Goal: Contribute content: Contribute content

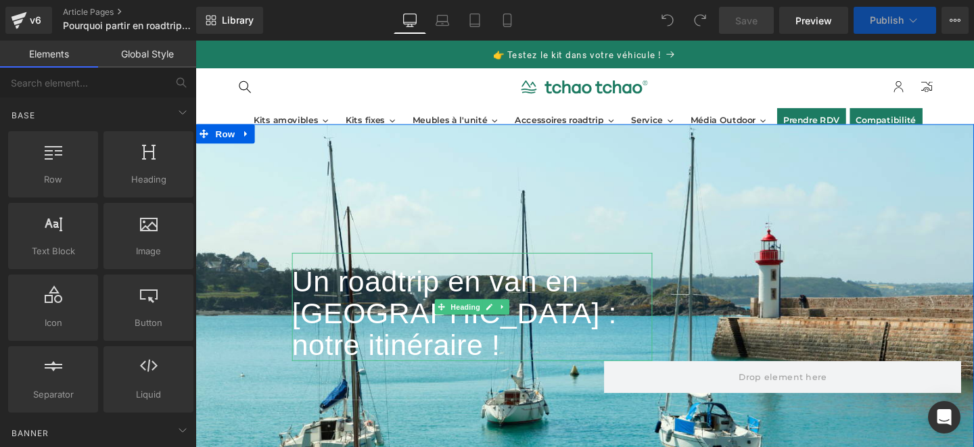
click at [556, 311] on font "Un roadtrip en van en [GEOGRAPHIC_DATA] : notre itinéraire !" at bounding box center [468, 327] width 342 height 101
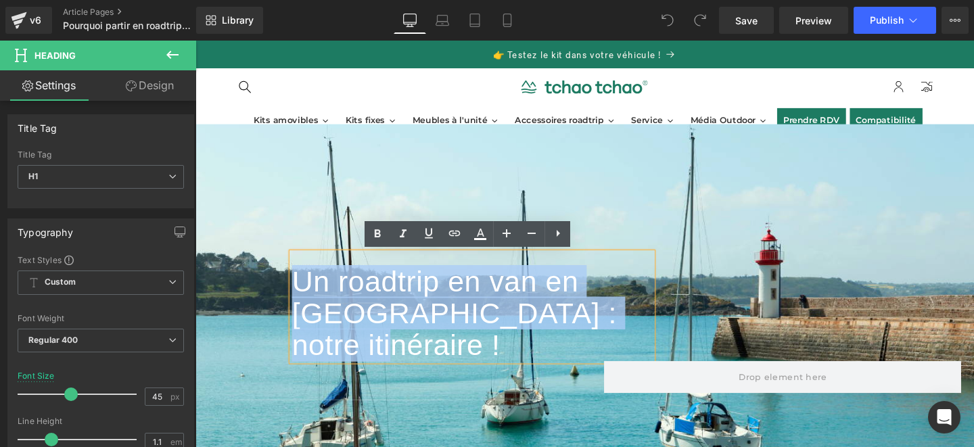
paste div
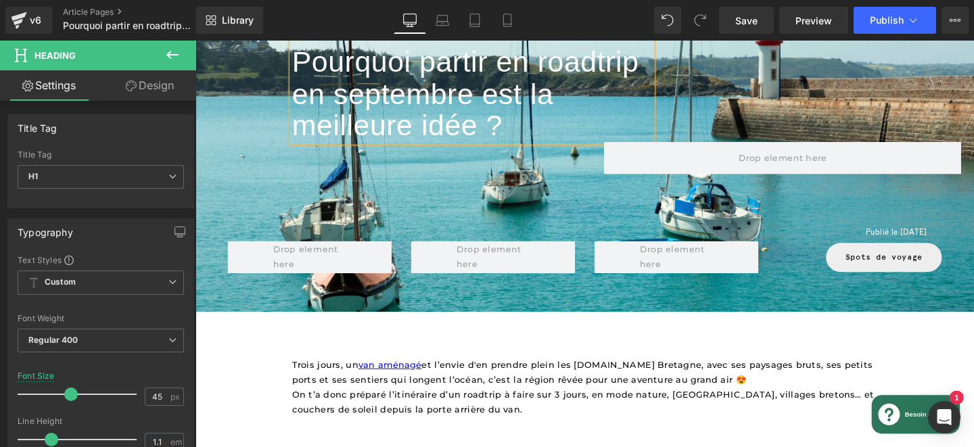
scroll to position [144, 0]
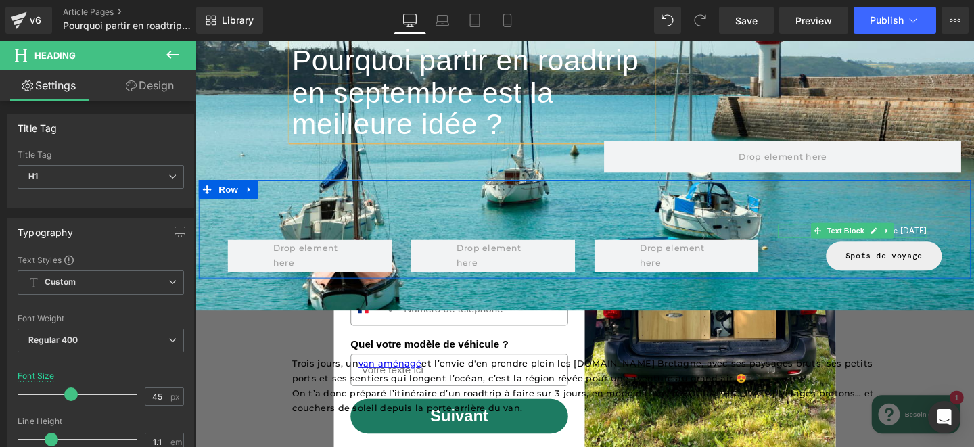
click at [942, 239] on font "Publié le [DATE]" at bounding box center [932, 241] width 65 height 10
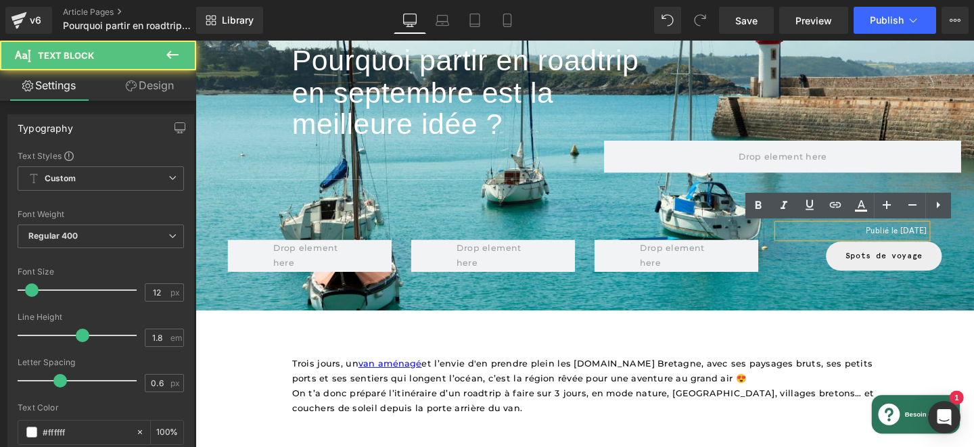
click at [915, 242] on font "Publié le [DATE]" at bounding box center [932, 241] width 65 height 10
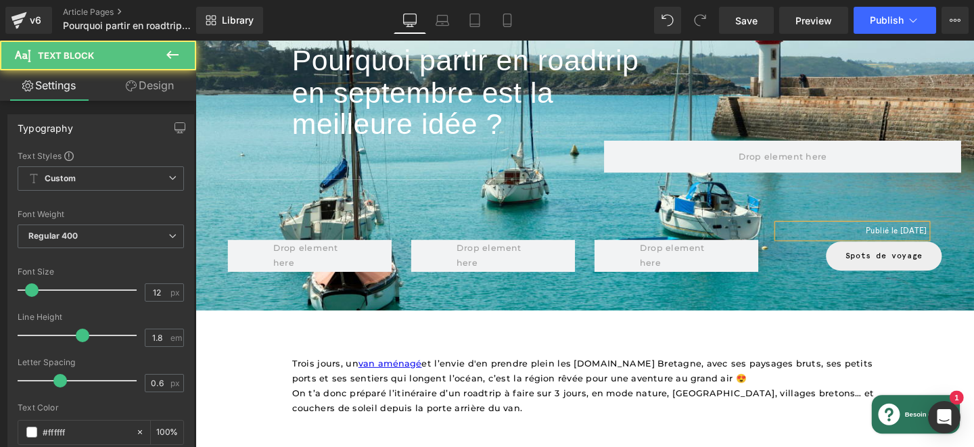
click at [942, 241] on font "Publié le [DATE]" at bounding box center [932, 241] width 65 height 10
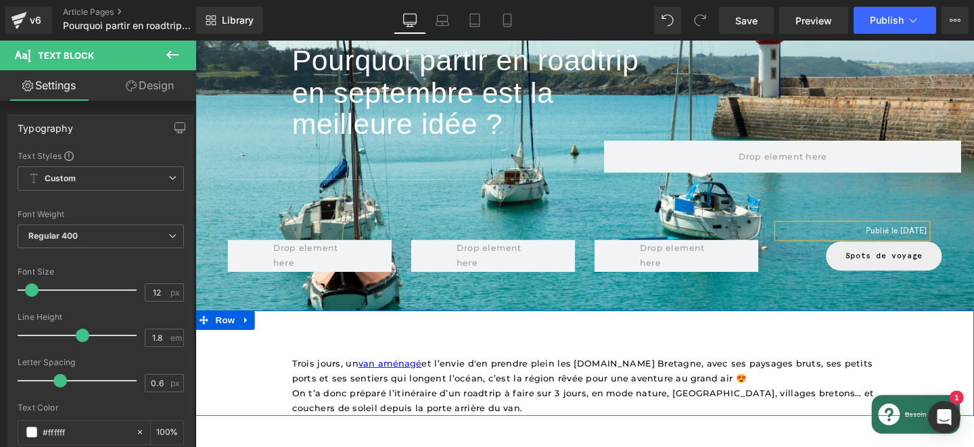
click at [881, 336] on div "Trois jours, un van aménagé et l’envie d'en prendre plein les [DOMAIN_NAME] Bre…" at bounding box center [605, 381] width 819 height 112
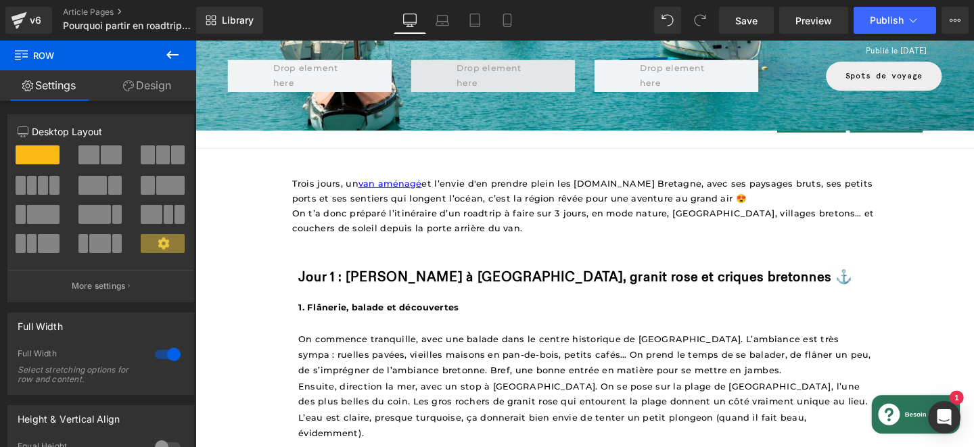
scroll to position [344, 0]
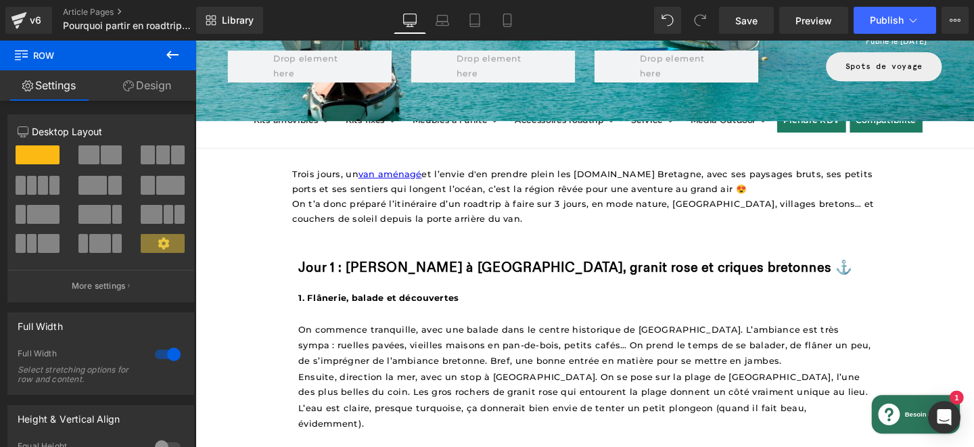
click at [378, 199] on span "Trois jours, un van aménagé et l’envie d'en prendre plein les [DOMAIN_NAME] Bre…" at bounding box center [604, 188] width 614 height 26
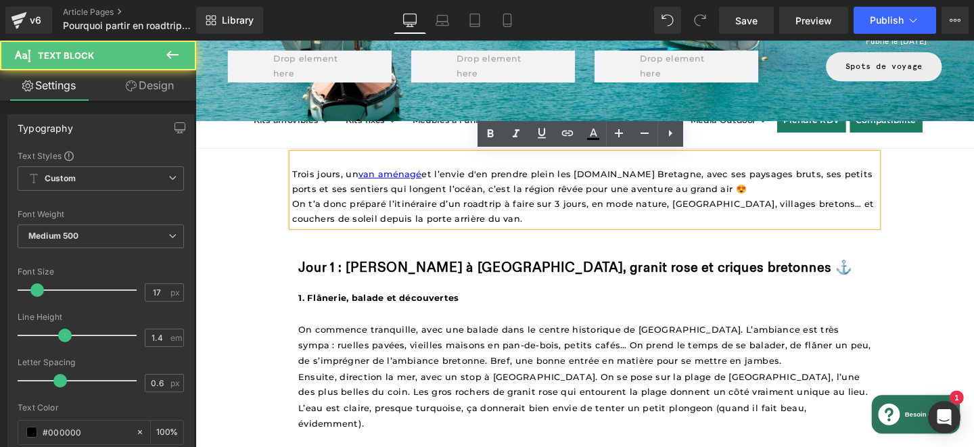
click at [304, 179] on span "Trois jours, un van aménagé et l’envie d'en prendre plein les [DOMAIN_NAME] Bre…" at bounding box center [604, 188] width 614 height 26
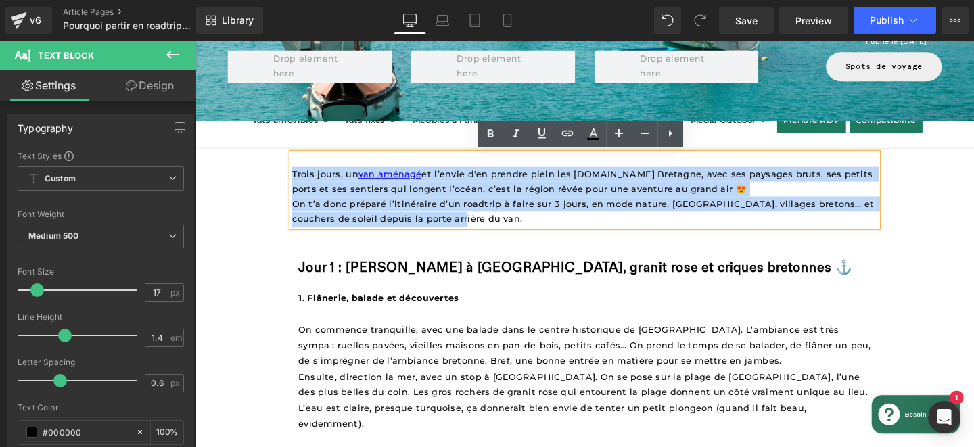
drag, startPoint x: 298, startPoint y: 179, endPoint x: 479, endPoint y: 233, distance: 189.2
click at [479, 233] on div "Trois jours, un van aménagé et l’envie d'en prendre plein les [DOMAIN_NAME] Bre…" at bounding box center [605, 198] width 616 height 78
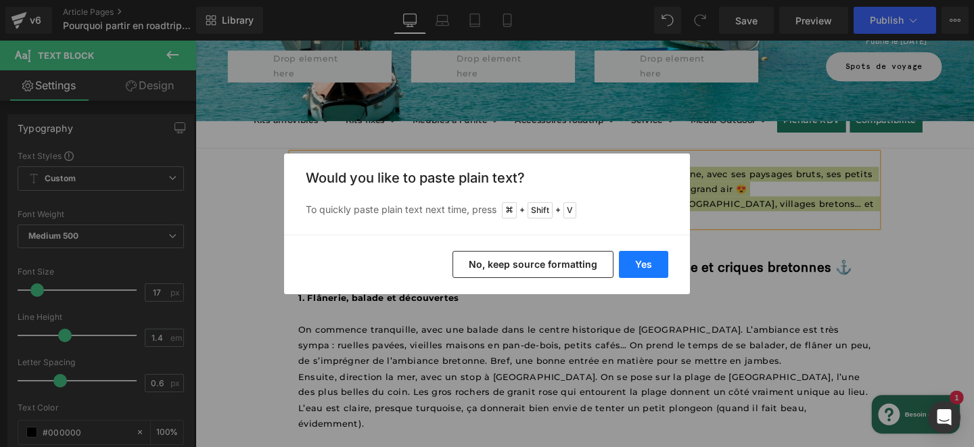
click at [655, 267] on button "Yes" at bounding box center [643, 264] width 49 height 27
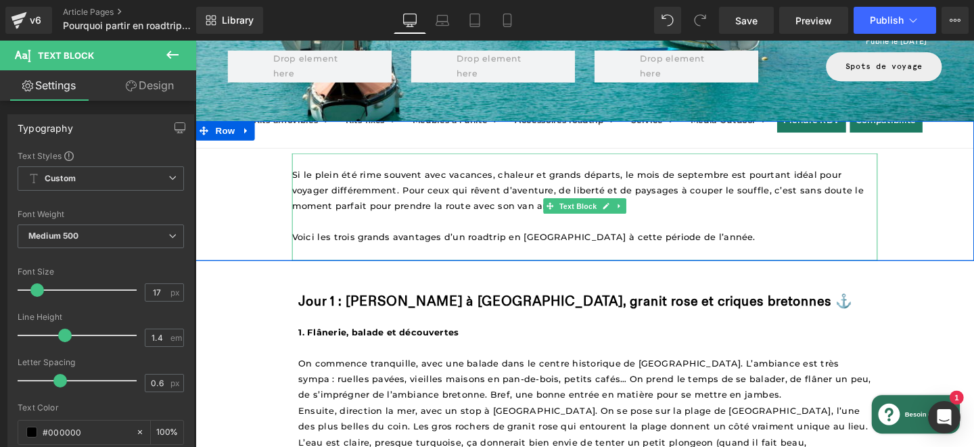
click at [885, 211] on p "Si le plein été rime souvent avec vacances, chaleur et grands départs, le mois …" at bounding box center [605, 197] width 616 height 49
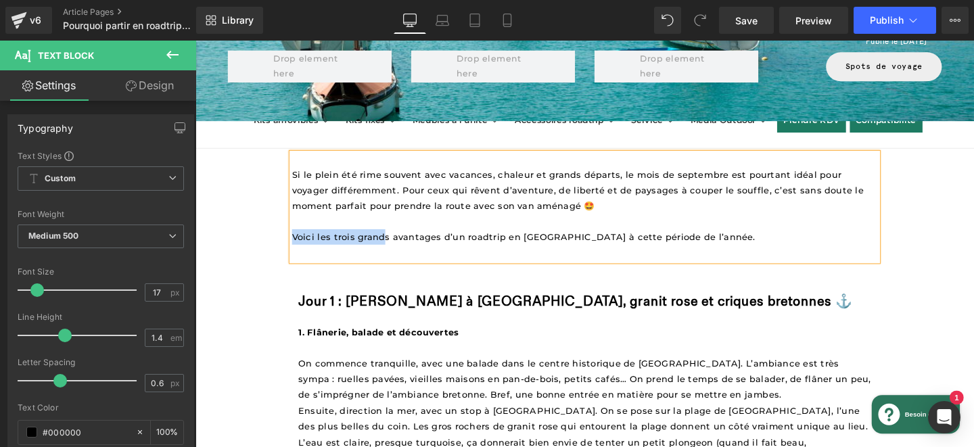
drag, startPoint x: 396, startPoint y: 248, endPoint x: 297, endPoint y: 250, distance: 98.8
click at [297, 250] on span "Voici les trois grands avantages d’un roadtrip en [GEOGRAPHIC_DATA] à cette pér…" at bounding box center [540, 247] width 487 height 11
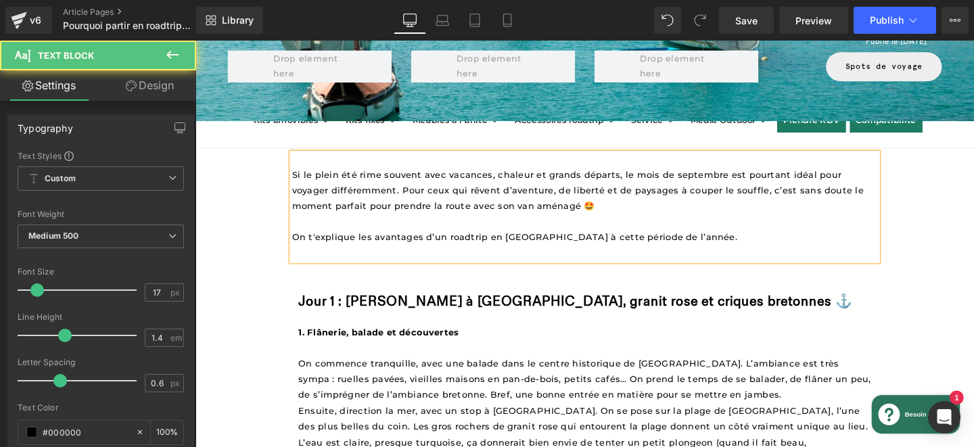
click at [434, 250] on span "On t'explique les avantages d’un roadtrip en [GEOGRAPHIC_DATA] à cette période …" at bounding box center [531, 247] width 468 height 11
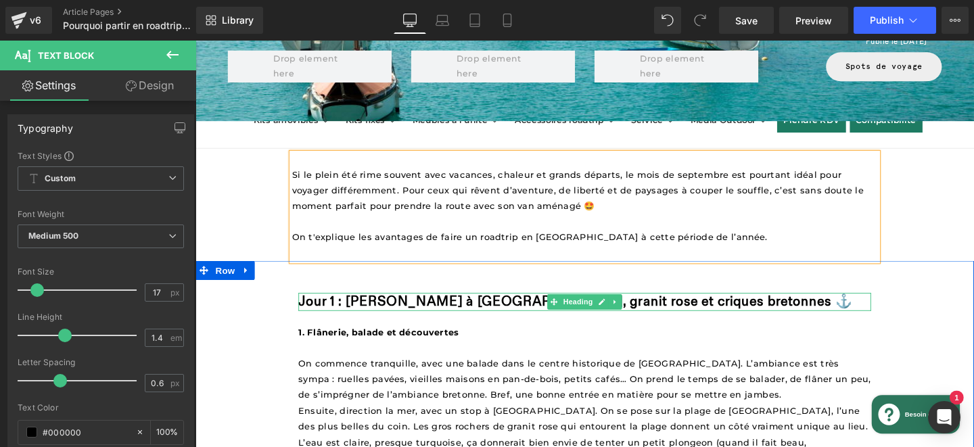
click at [342, 313] on strong "Jour 1 : [PERSON_NAME] à [GEOGRAPHIC_DATA], granit rose et criques bretonnes ⚓️" at bounding box center [595, 314] width 582 height 17
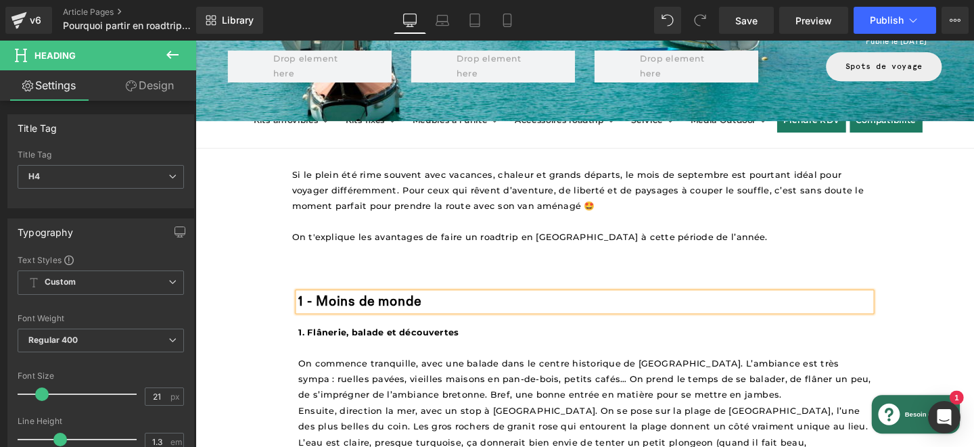
click at [323, 317] on strong "1 - Moins de monde" at bounding box center [368, 314] width 129 height 17
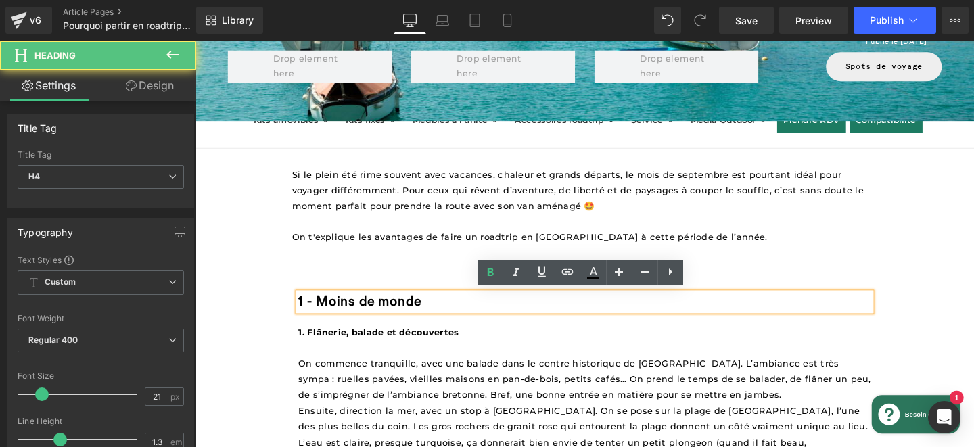
drag, startPoint x: 448, startPoint y: 308, endPoint x: 319, endPoint y: 310, distance: 128.6
click at [319, 310] on h4 "1 - Moins de monde" at bounding box center [605, 315] width 602 height 18
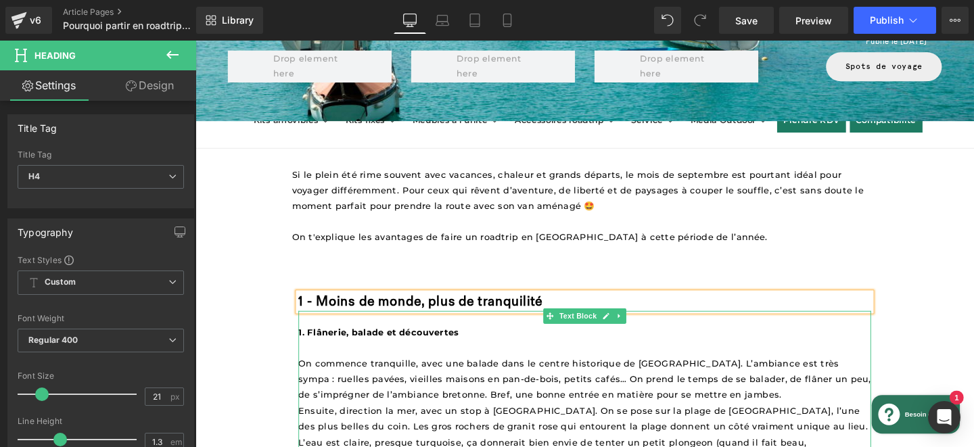
click at [451, 355] on p at bounding box center [605, 363] width 602 height 16
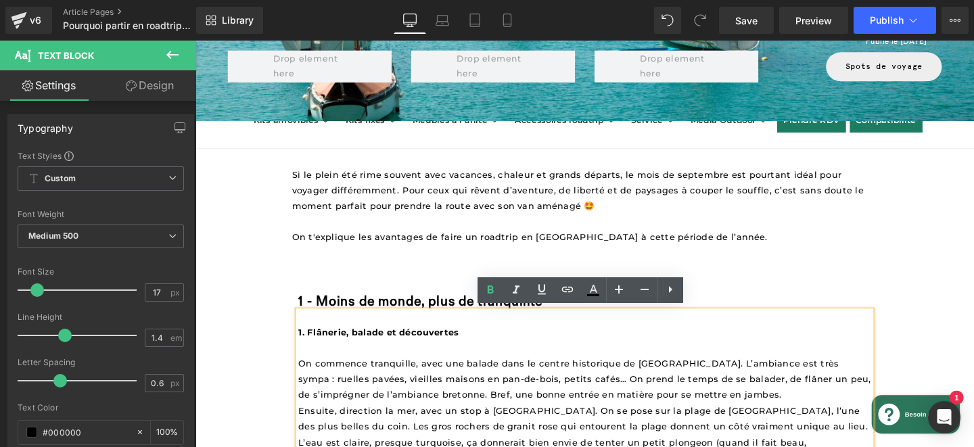
click at [445, 346] on strong "1. Flânerie, balade et découvertes" at bounding box center [388, 347] width 168 height 11
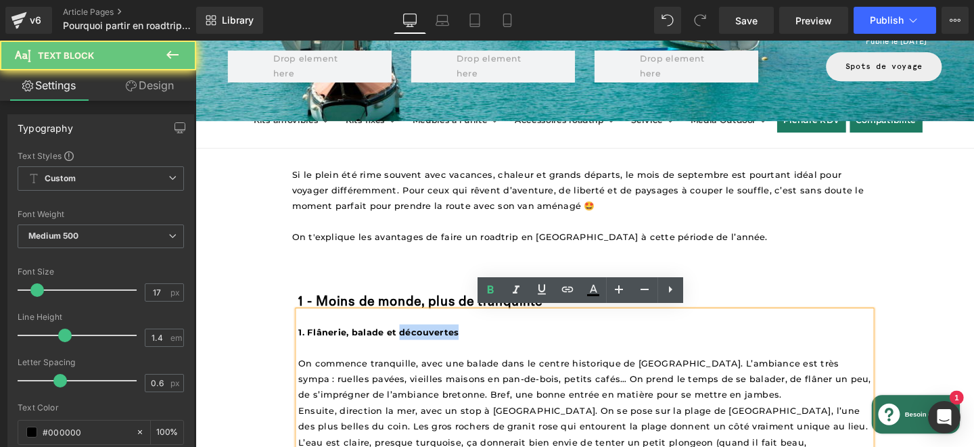
click at [444, 346] on strong "1. Flânerie, balade et découvertes" at bounding box center [388, 347] width 168 height 11
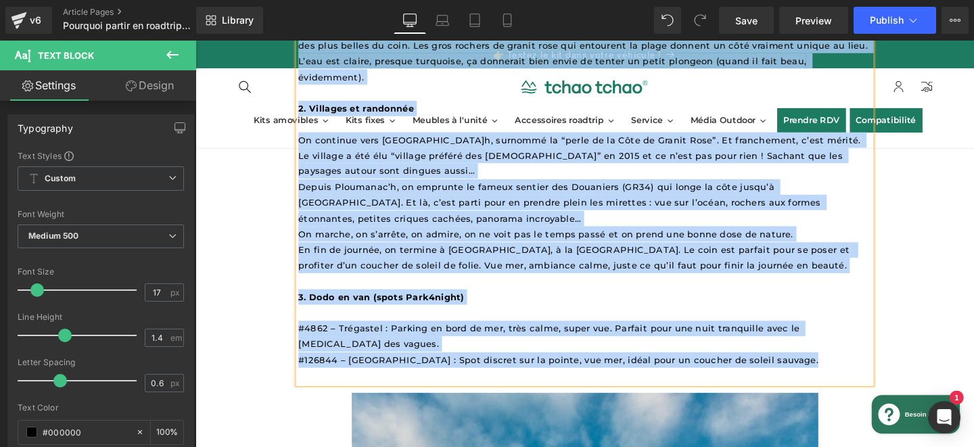
scroll to position [731, 0]
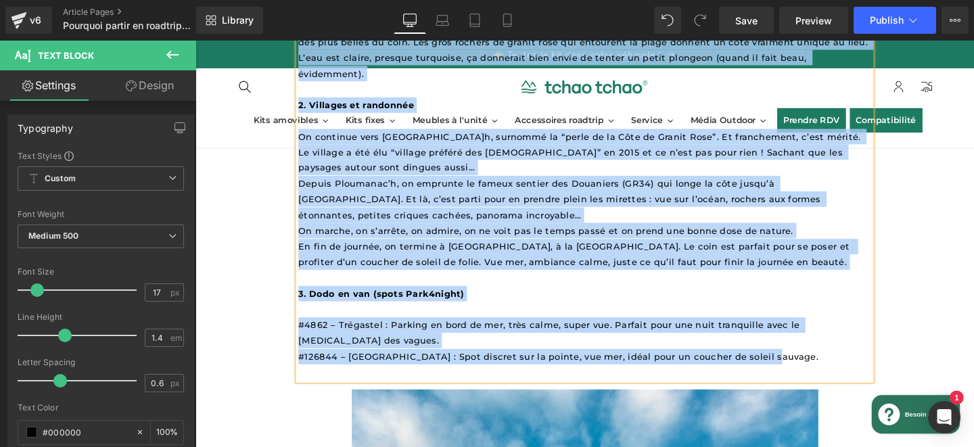
drag, startPoint x: 304, startPoint y: 193, endPoint x: 809, endPoint y: 348, distance: 528.8
click at [809, 348] on div "On commence tranquille, avec une balade dans le centre historique de [GEOGRAPHI…" at bounding box center [605, 167] width 602 height 461
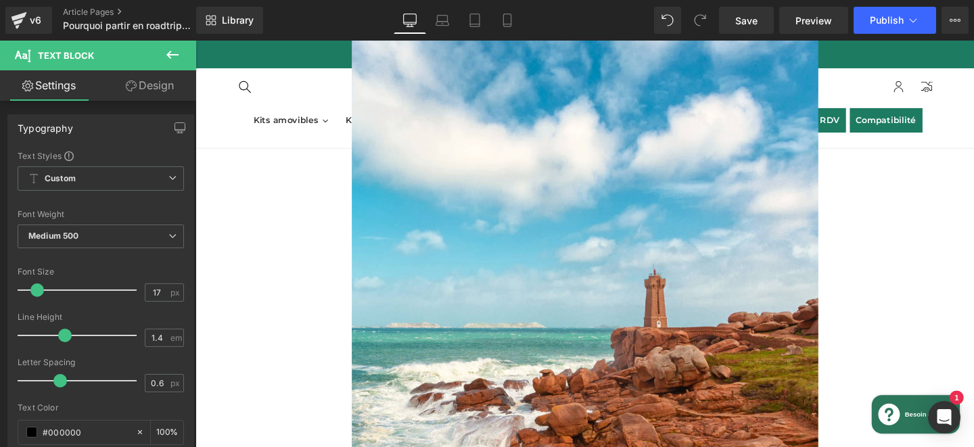
scroll to position [359, 0]
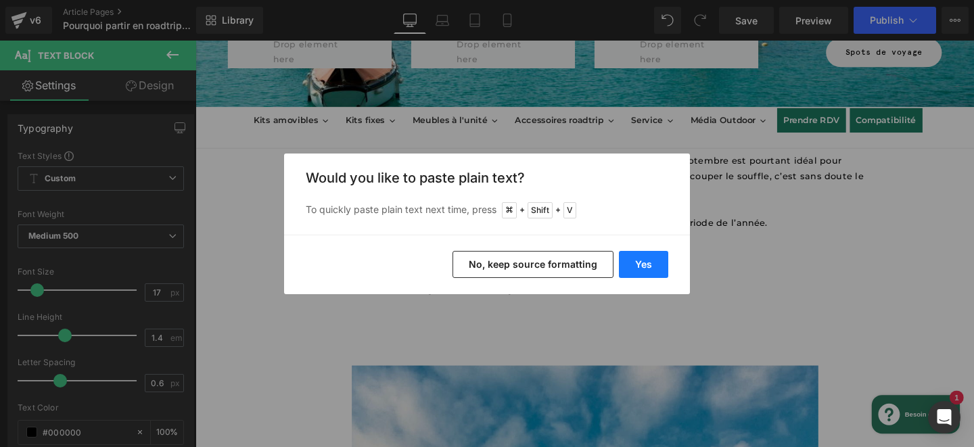
click at [639, 271] on button "Yes" at bounding box center [643, 264] width 49 height 27
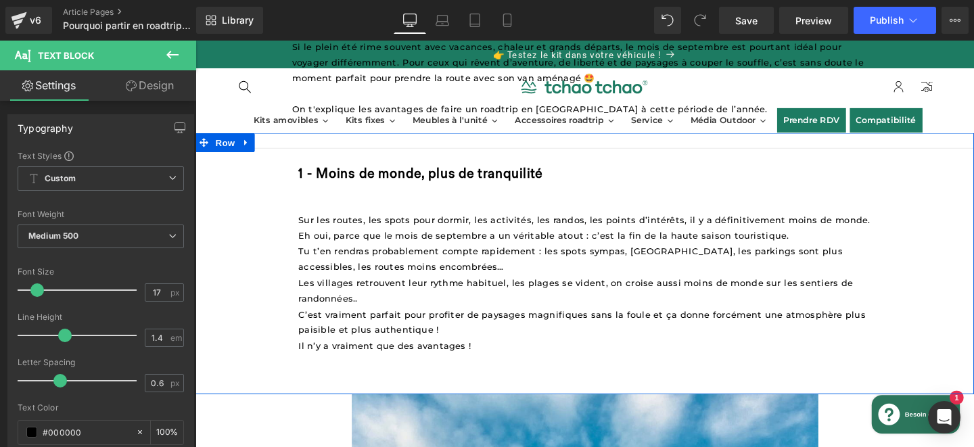
scroll to position [478, 0]
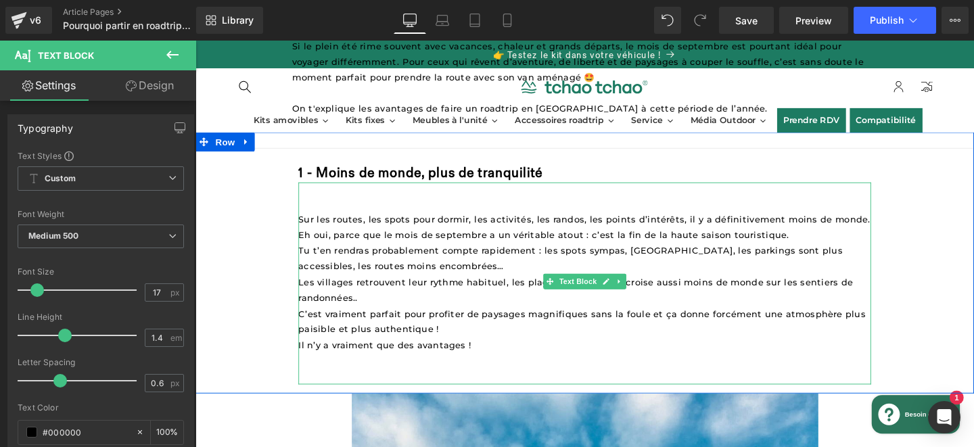
click at [435, 308] on p "Les villages retrouvent leur rythme habituel, les plages se vident, on croise a…" at bounding box center [605, 303] width 602 height 33
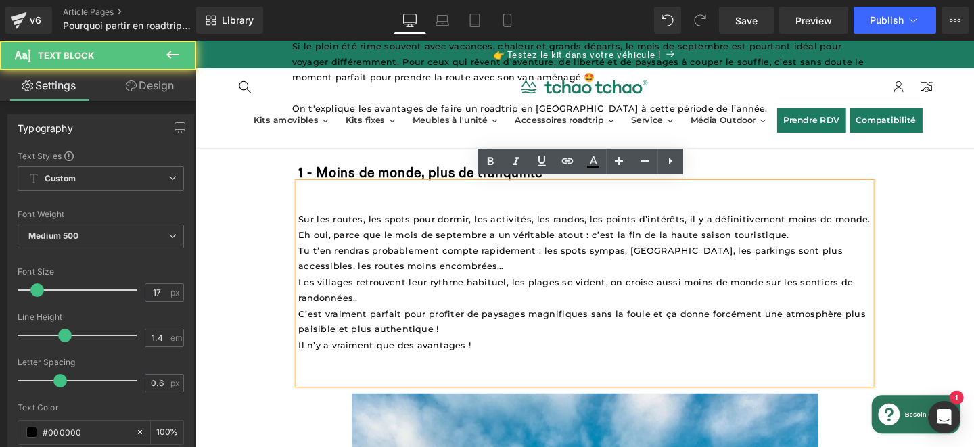
click at [824, 245] on p "Sur les routes, les spots pour dormir, les activités, les randos, les points d’…" at bounding box center [605, 237] width 602 height 33
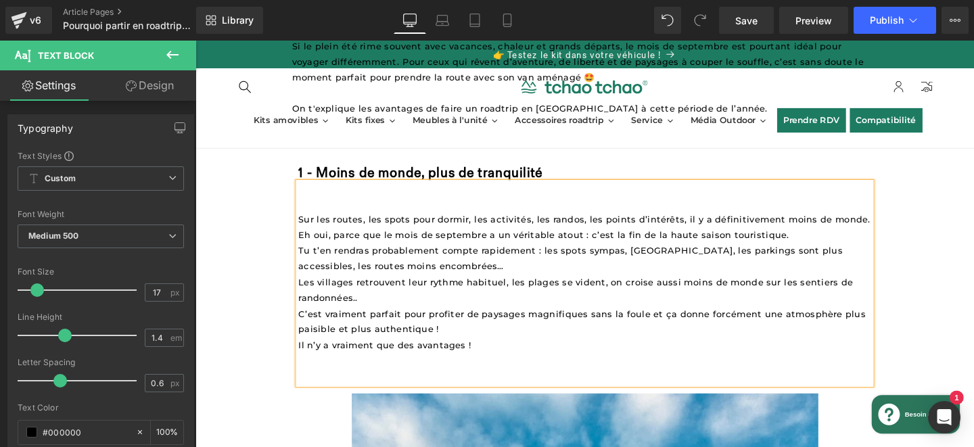
click at [497, 362] on p "Il n’y a vraiment que des avantages !" at bounding box center [605, 361] width 602 height 16
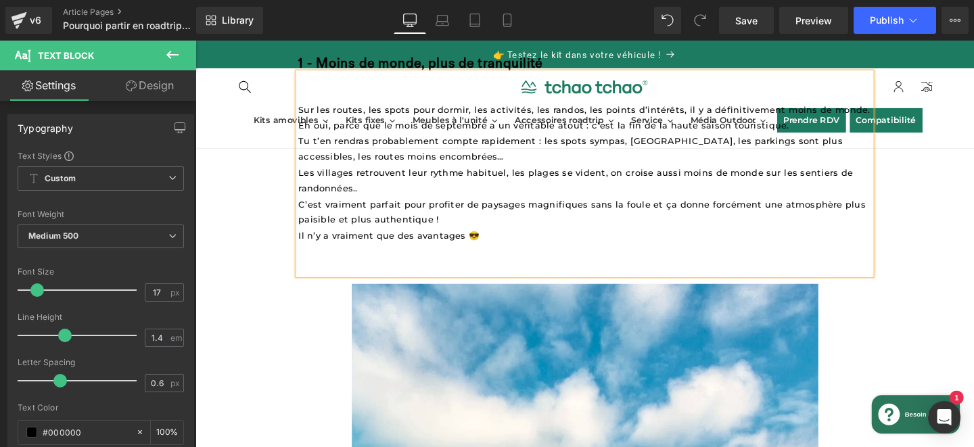
scroll to position [596, 0]
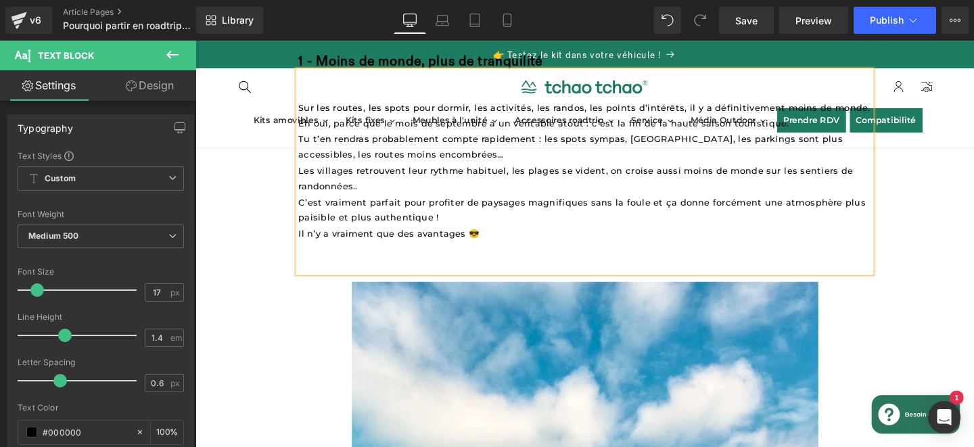
click at [476, 269] on p at bounding box center [605, 277] width 602 height 16
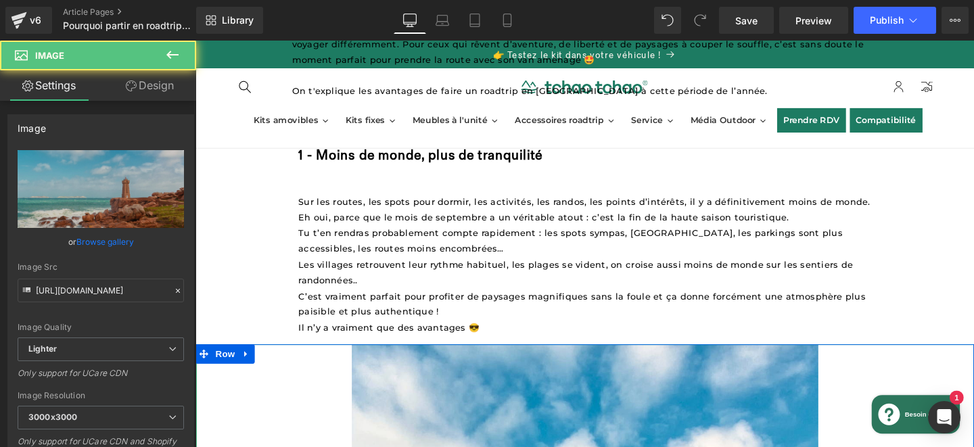
scroll to position [495, 0]
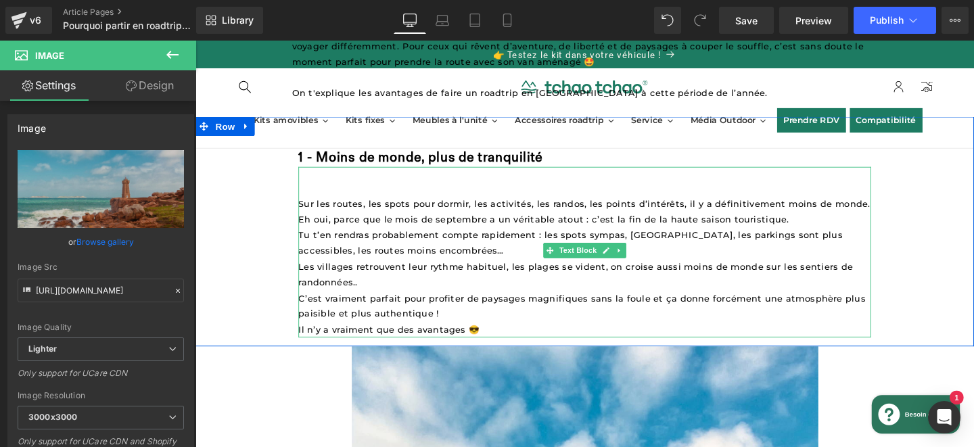
click at [510, 198] on p at bounding box center [605, 195] width 602 height 16
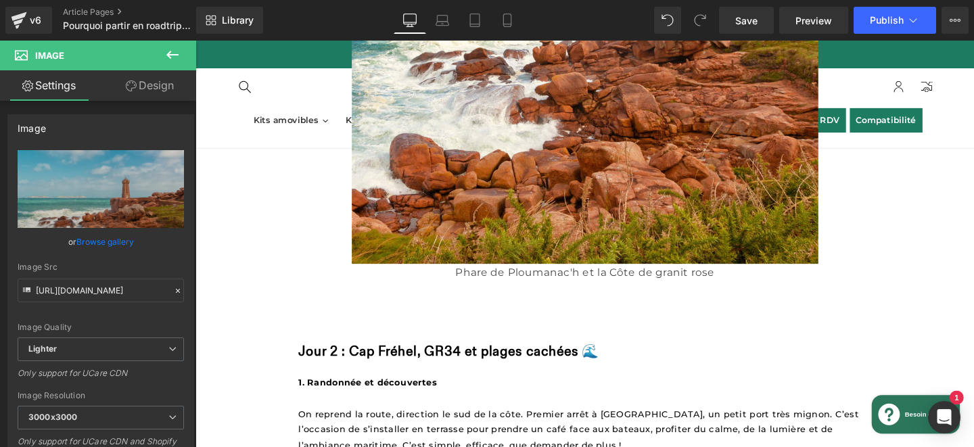
scroll to position [1193, 0]
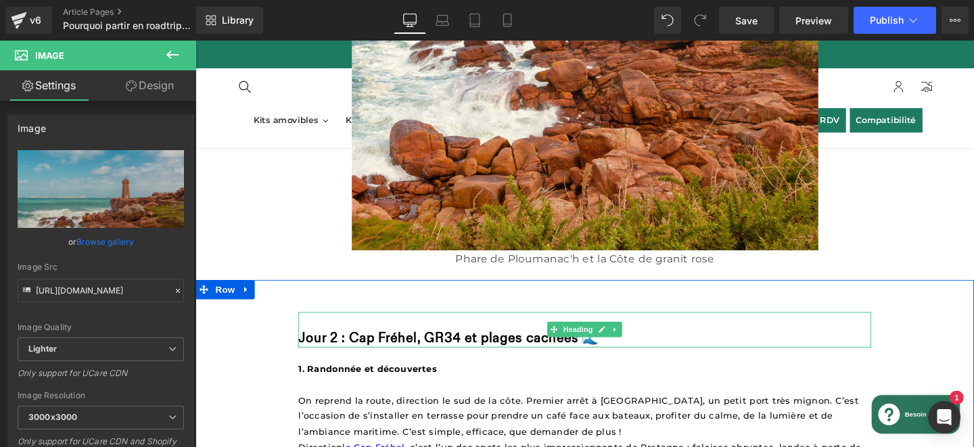
click at [440, 348] on strong "Jour 2 : Cap Fréhel, GR34 et plages cachées 🌊" at bounding box center [462, 353] width 316 height 17
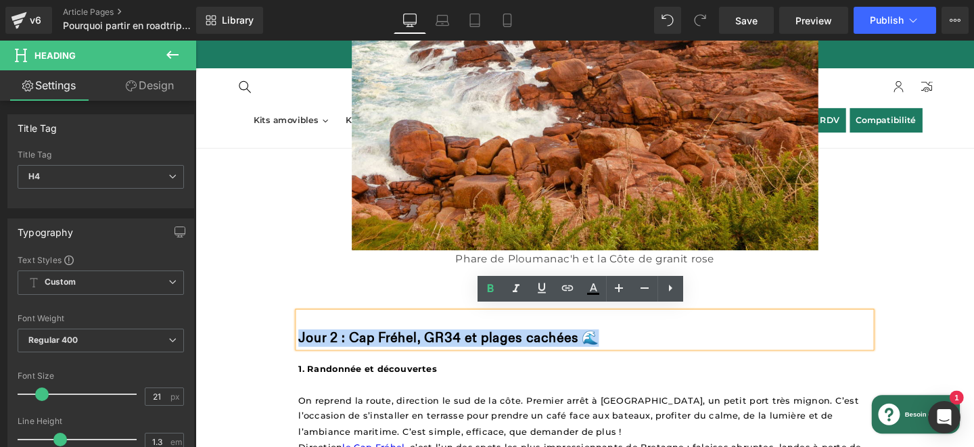
paste div
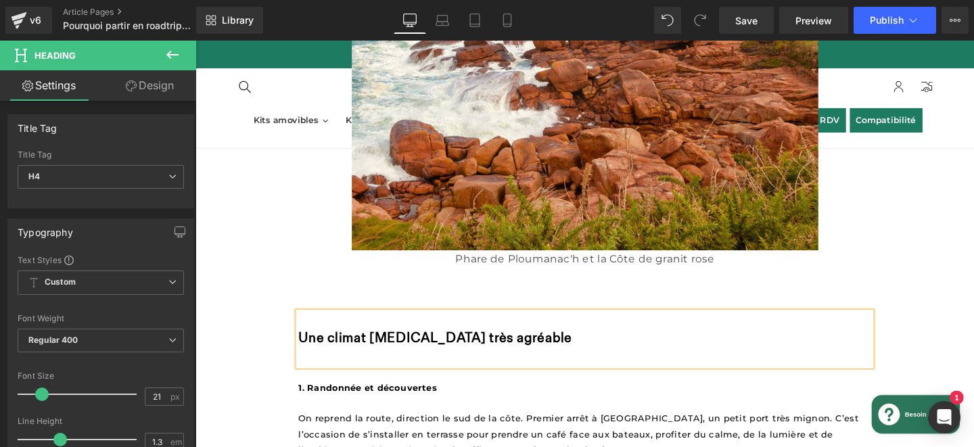
click at [309, 347] on b "Une climat [MEDICAL_DATA] très agréable" at bounding box center [447, 353] width 287 height 17
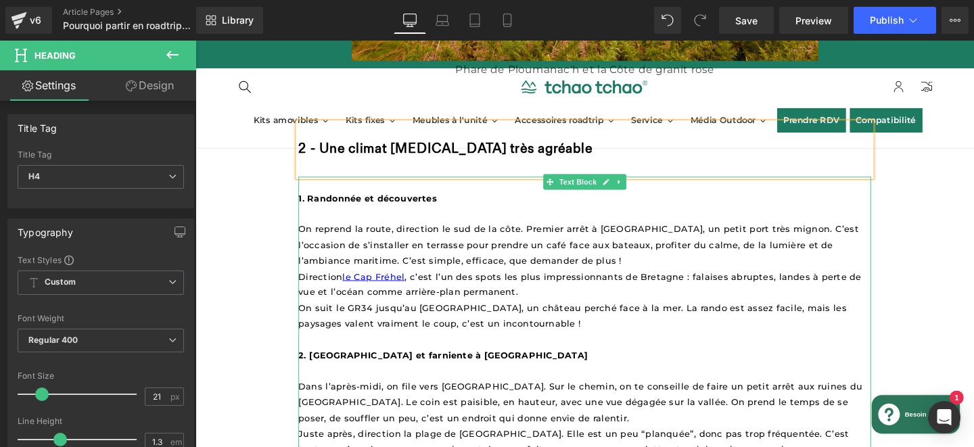
scroll to position [1392, 0]
click at [311, 201] on strong "1. Randonnée et découvertes" at bounding box center [376, 205] width 145 height 11
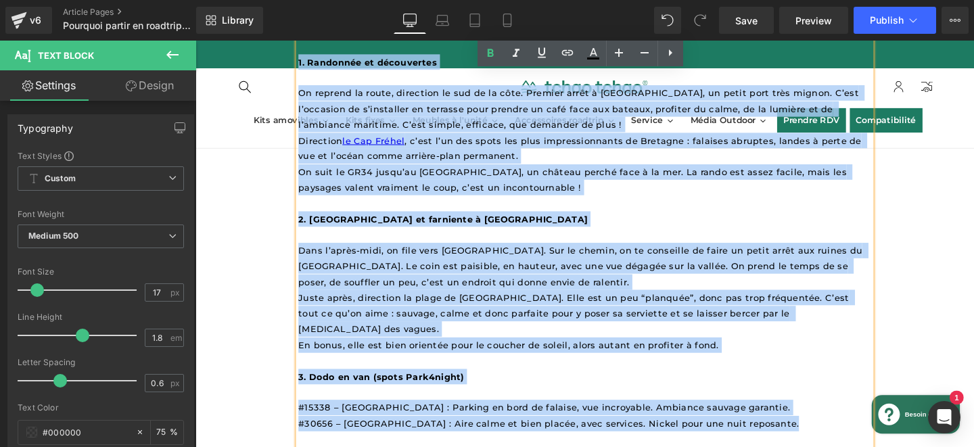
scroll to position [1537, 0]
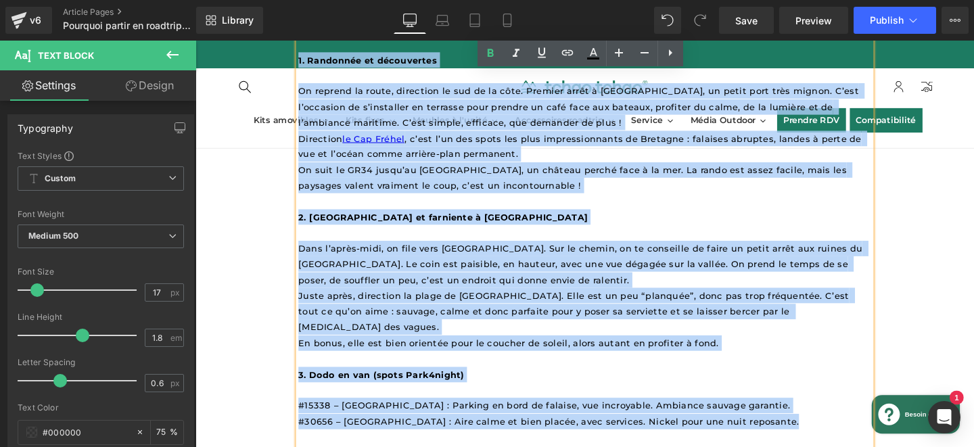
drag, startPoint x: 304, startPoint y: 199, endPoint x: 827, endPoint y: 419, distance: 567.3
click at [827, 419] on div "1. Randonnée et découvertes On reprend la route, direction le sud de la côte. P…" at bounding box center [605, 253] width 602 height 428
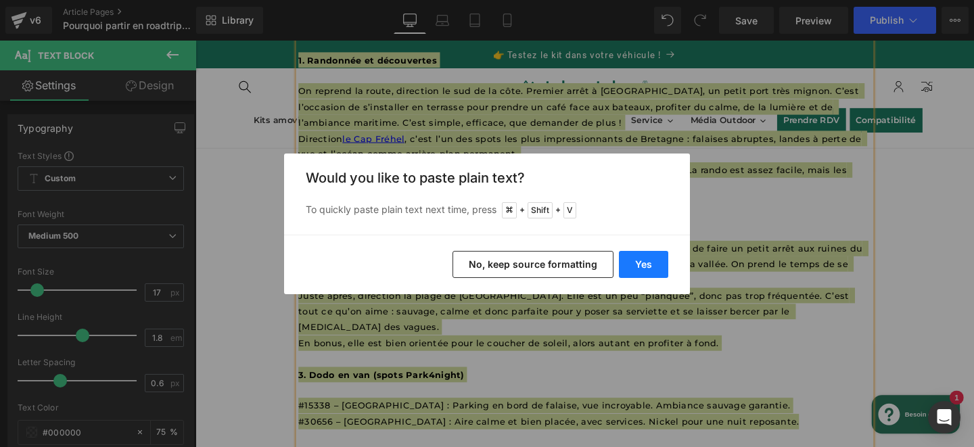
click at [649, 260] on button "Yes" at bounding box center [643, 264] width 49 height 27
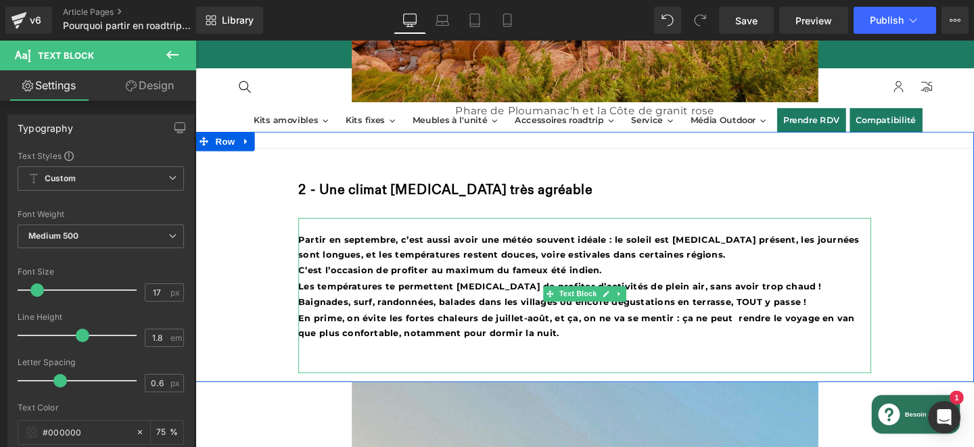
scroll to position [1360, 0]
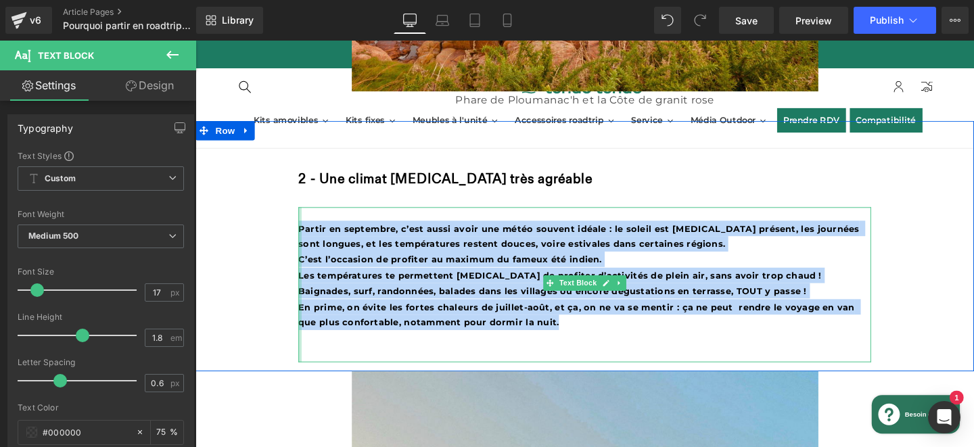
drag, startPoint x: 593, startPoint y: 336, endPoint x: 306, endPoint y: 225, distance: 308.2
click at [305, 225] on div "Partir en septembre, c’est aussi avoir une météo souvent idéale : le soleil est…" at bounding box center [605, 297] width 602 height 163
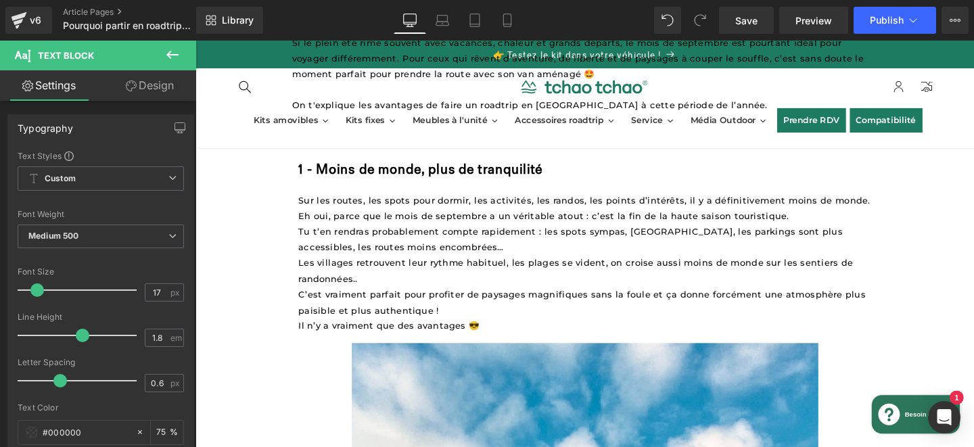
scroll to position [440, 0]
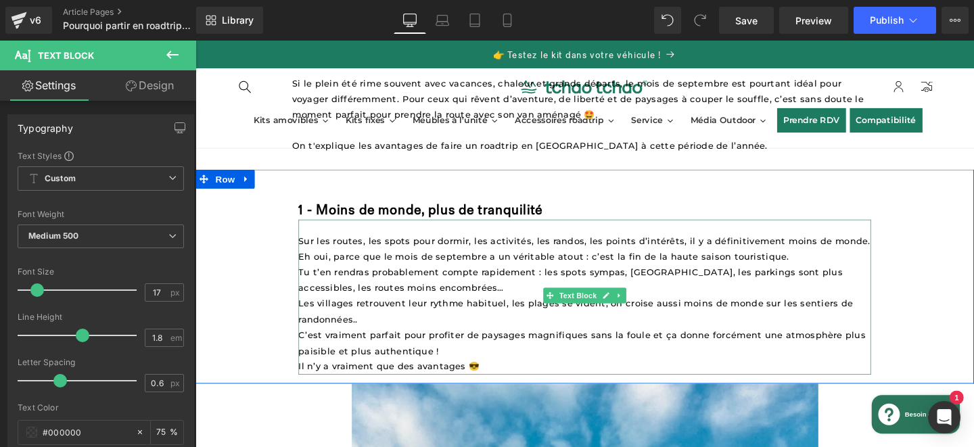
drag, startPoint x: 448, startPoint y: 297, endPoint x: 469, endPoint y: 297, distance: 21.6
click at [448, 297] on p "Tu t’en rendras probablement compte rapidement : les spots sympas, [GEOGRAPHIC_…" at bounding box center [605, 291] width 602 height 33
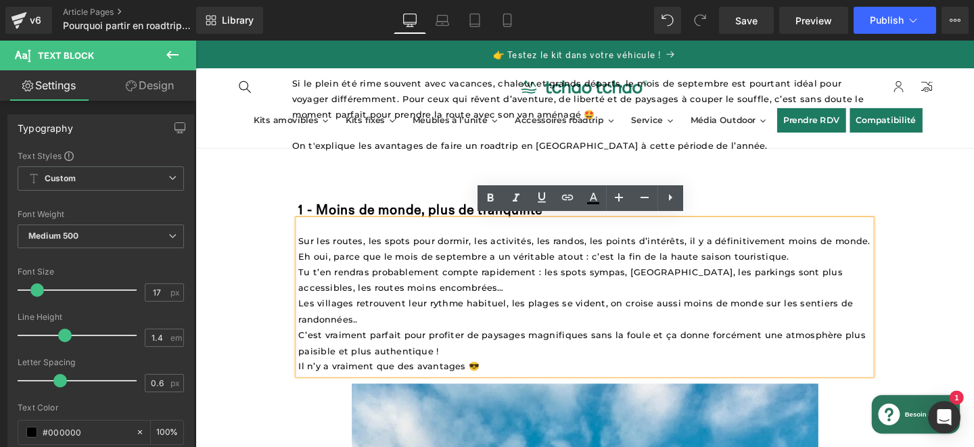
click at [305, 344] on span "C’est vraiment parfait pour profiter de paysages magnifiques sans la foule et ç…" at bounding box center [603, 357] width 599 height 27
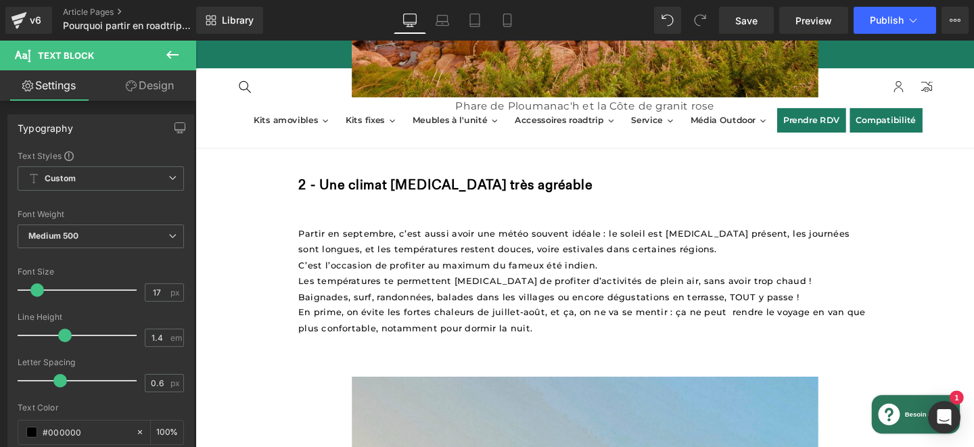
scroll to position [1372, 0]
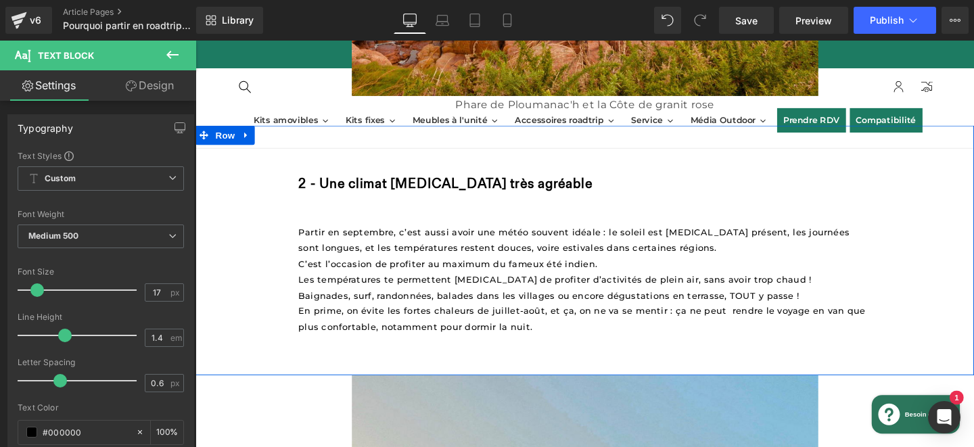
click at [302, 315] on div "2 - Une climat [MEDICAL_DATA] très agréable Heading Partir en septembre, c’est …" at bounding box center [605, 261] width 819 height 262
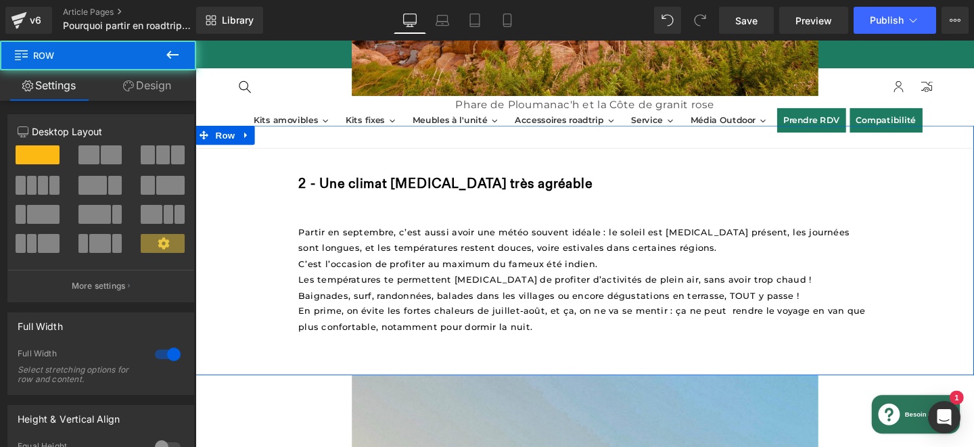
click at [196, 41] on div at bounding box center [196, 41] width 0 height 0
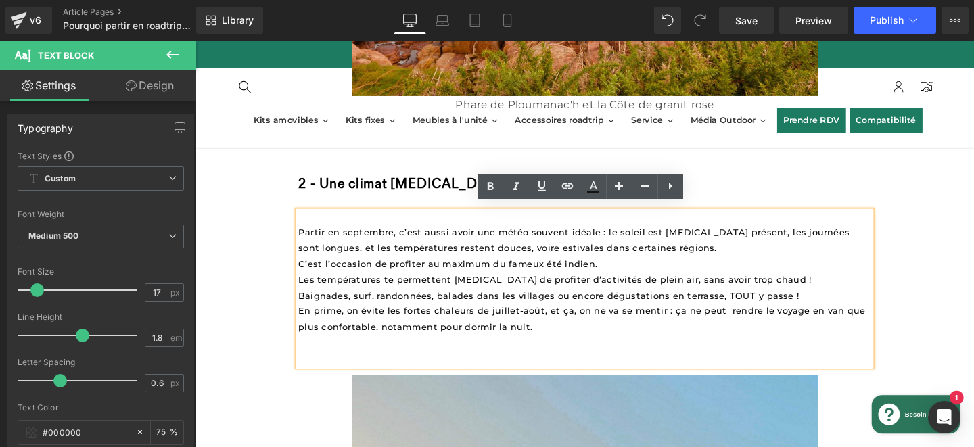
click at [304, 319] on span "En prime, on évite les fortes chaleurs de juillet-août, et ça, on ne va se ment…" at bounding box center [603, 332] width 599 height 27
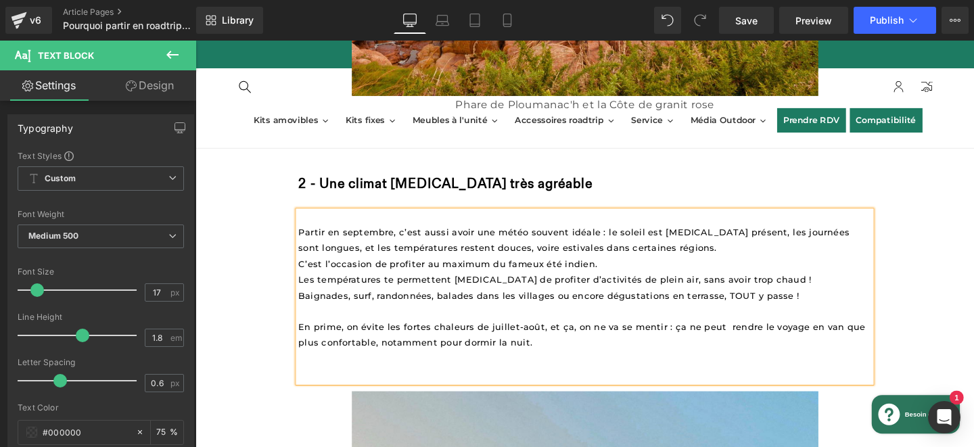
click at [365, 383] on p at bounding box center [605, 391] width 602 height 16
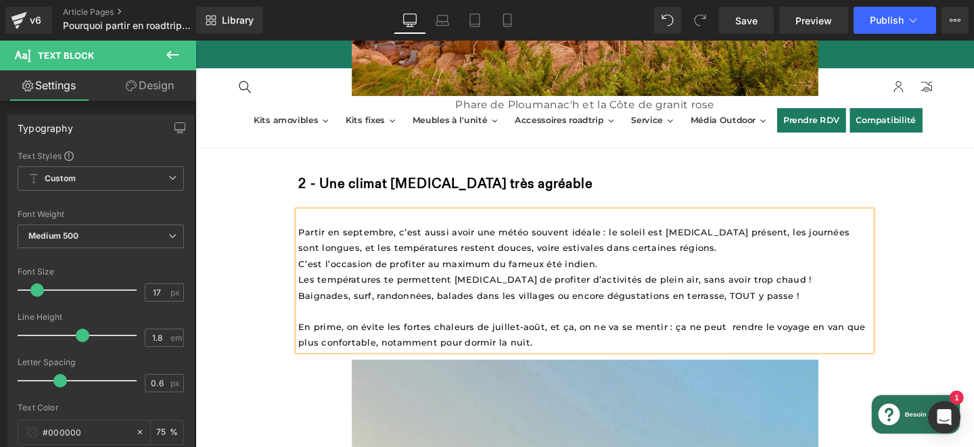
click at [325, 225] on div "Partir en septembre, c’est aussi avoir une météo souvent idéale : le soleil est…" at bounding box center [605, 293] width 602 height 147
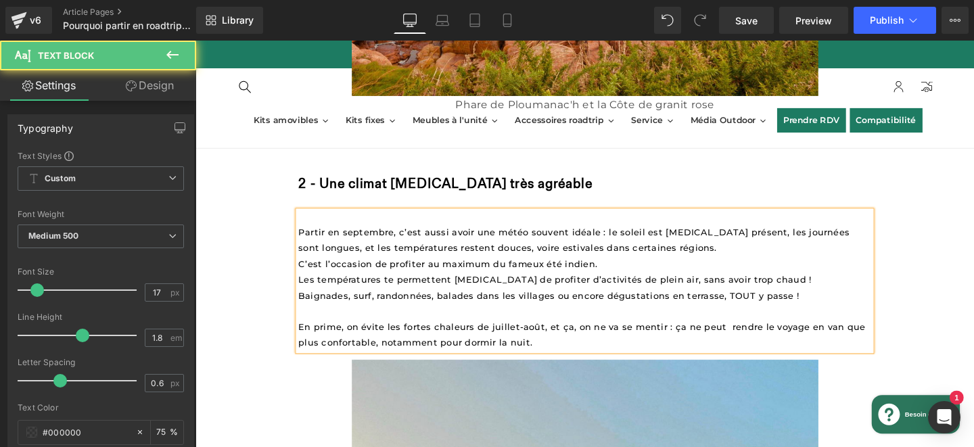
click at [677, 251] on p "Partir en septembre, c’est aussi avoir une météo souvent idéale : le soleil est…" at bounding box center [605, 250] width 602 height 33
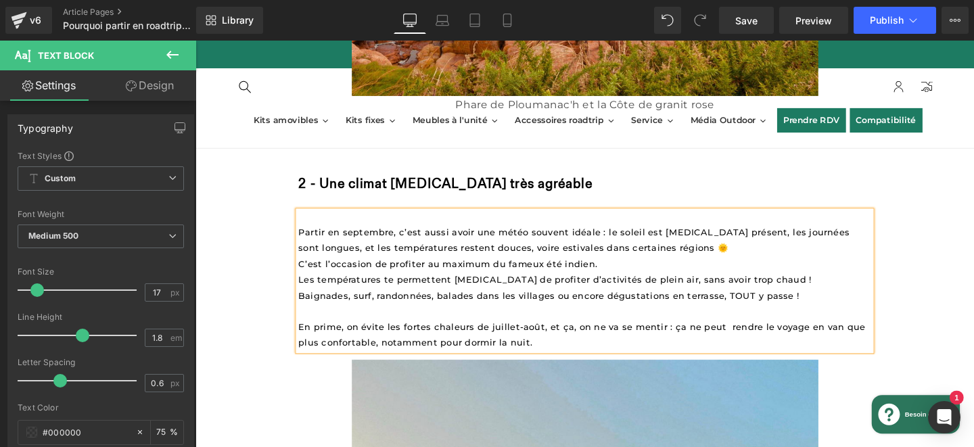
scroll to position [1420, 0]
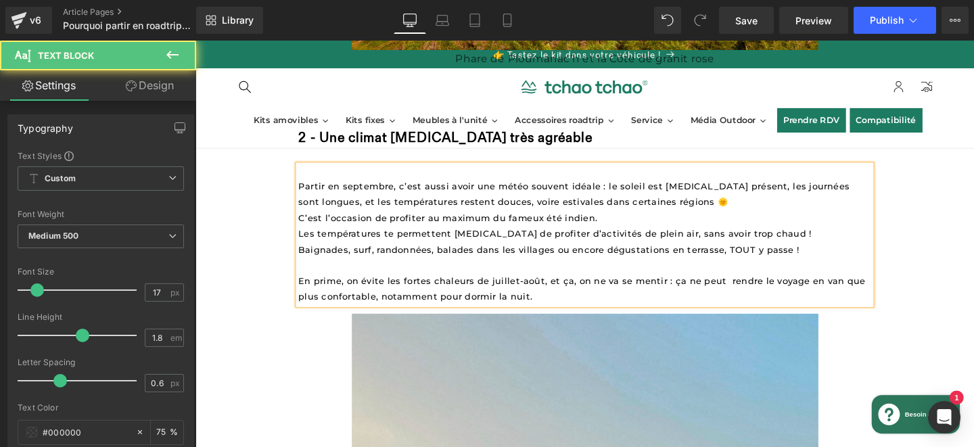
click at [751, 288] on span "En prime, on évite les fortes chaleurs de juillet-août, et ça, on ne va se ment…" at bounding box center [603, 301] width 599 height 27
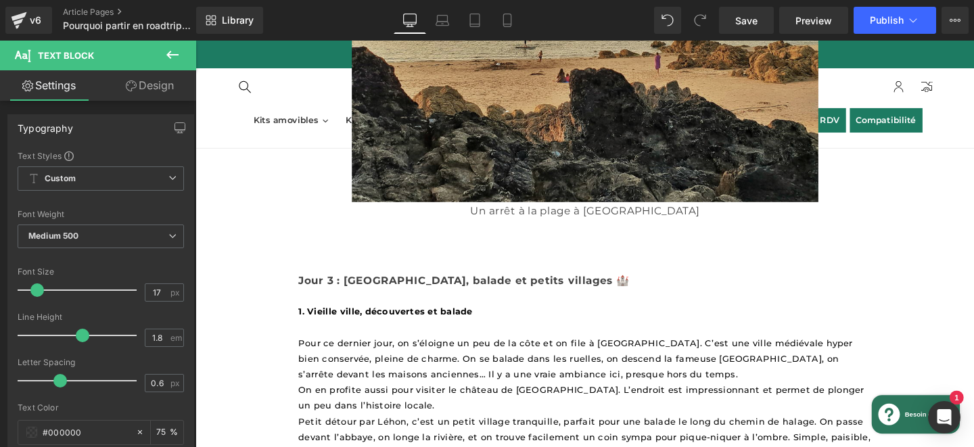
scroll to position [2150, 0]
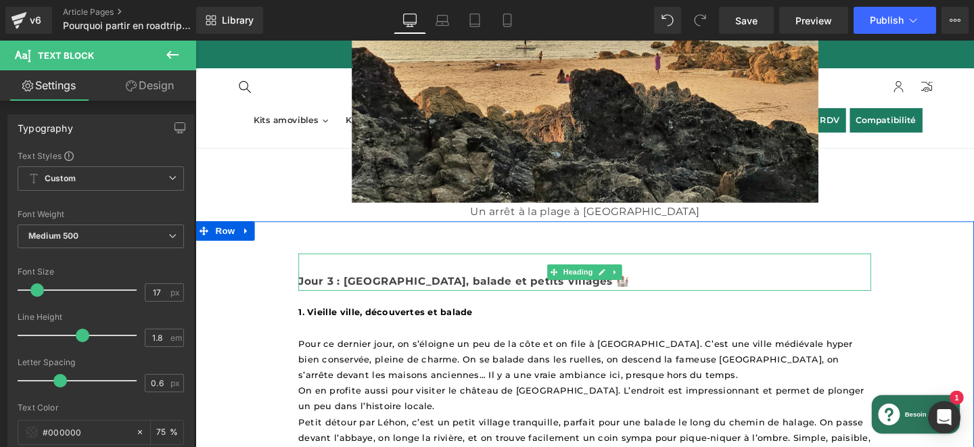
click at [358, 287] on strong "Jour 3 : [GEOGRAPHIC_DATA], balade et petits villages 🏰" at bounding box center [478, 293] width 348 height 13
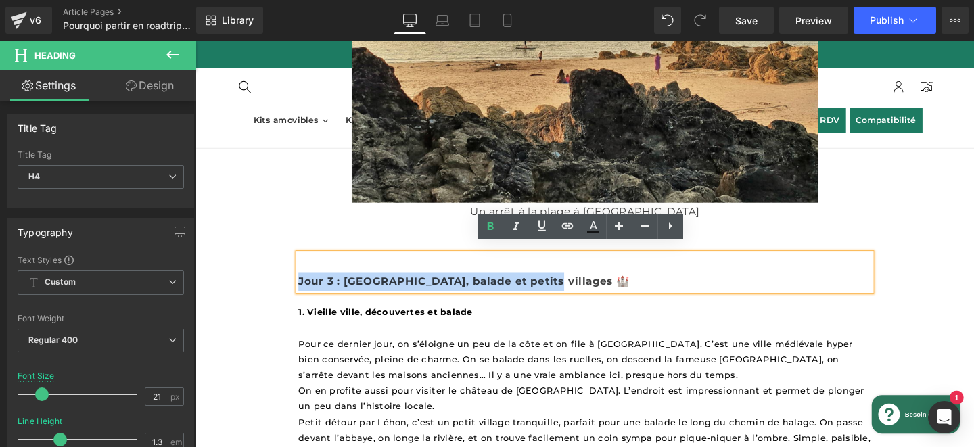
paste div
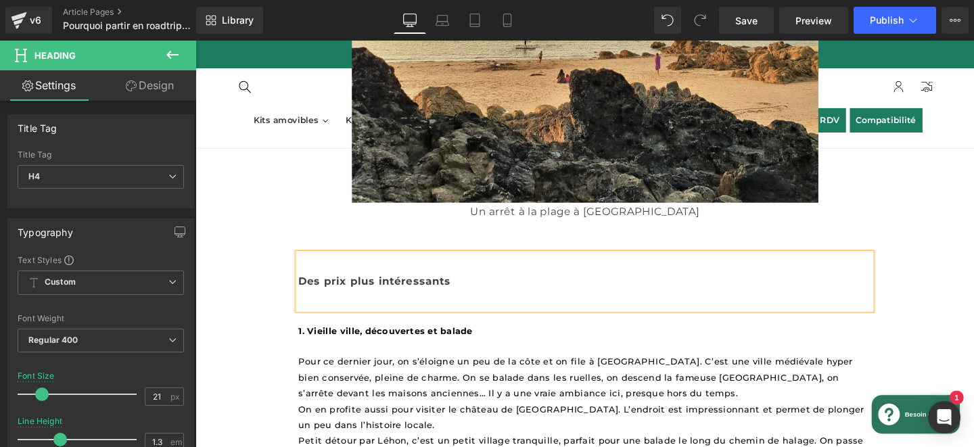
click at [304, 287] on b "Des prix plus intéressants" at bounding box center [384, 293] width 160 height 13
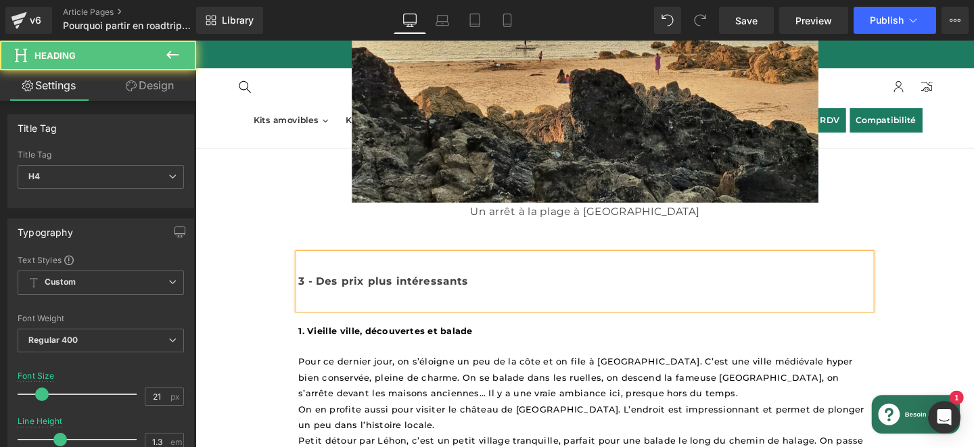
click at [361, 304] on div at bounding box center [605, 314] width 602 height 20
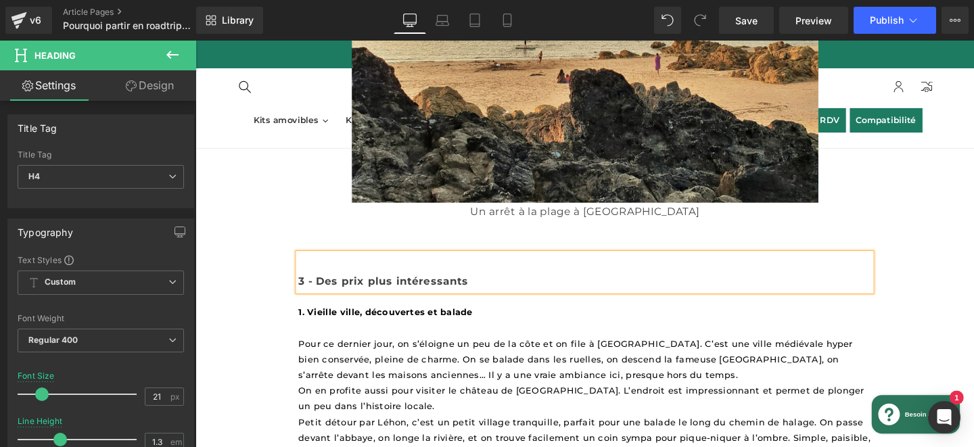
click at [327, 284] on div "3 - Des prix plus intéressants" at bounding box center [605, 294] width 602 height 20
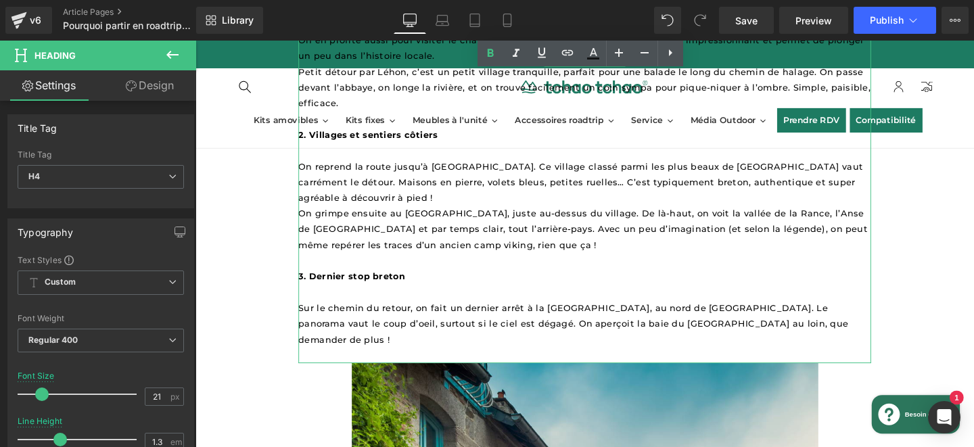
scroll to position [2519, 0]
click at [833, 315] on span "Sur le chemin du retour, on fait un dernier arrêt à la [GEOGRAPHIC_DATA], au no…" at bounding box center [594, 337] width 581 height 44
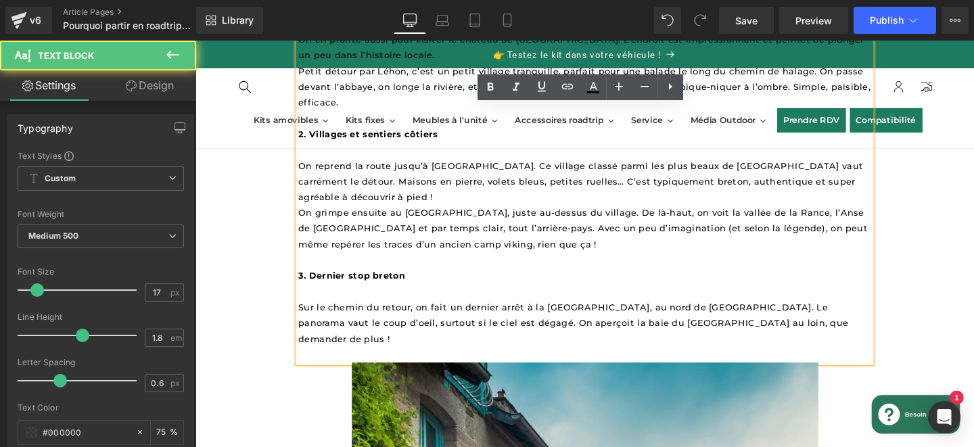
click at [852, 319] on p "Sur le chemin du retour, on fait un dernier arrêt à la [GEOGRAPHIC_DATA], au no…" at bounding box center [605, 337] width 602 height 49
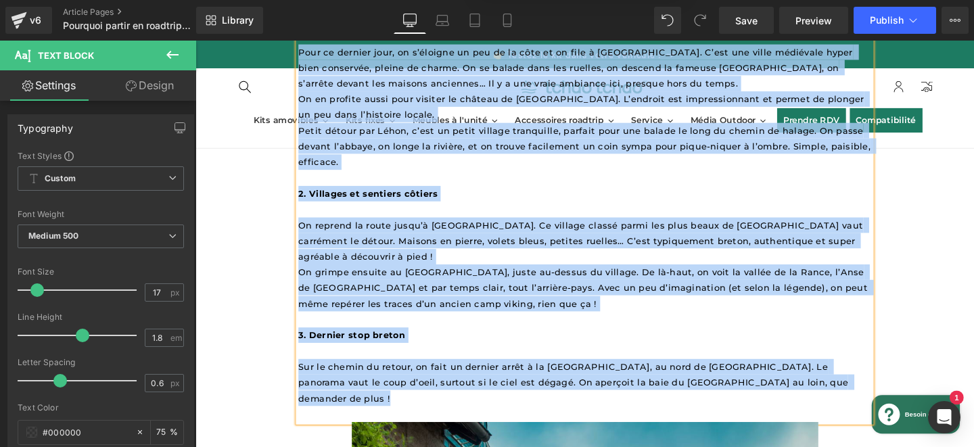
scroll to position [2485, 0]
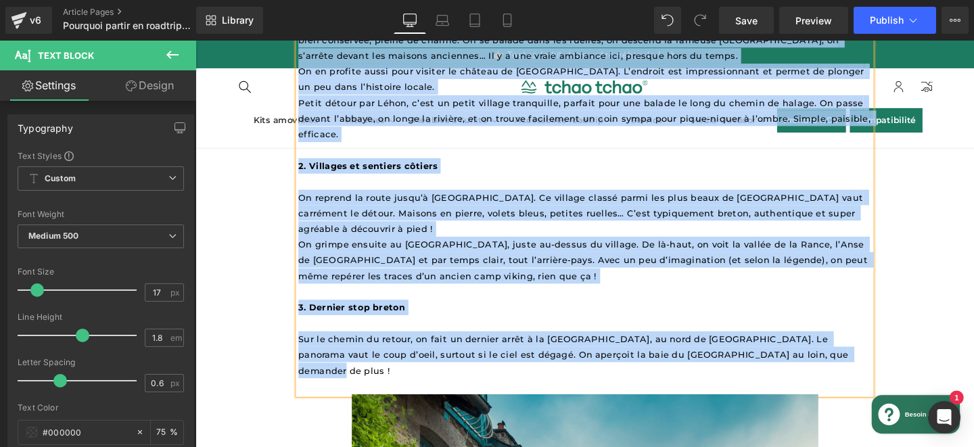
drag, startPoint x: 303, startPoint y: 260, endPoint x: 888, endPoint y: 357, distance: 592.5
click at [888, 357] on div "1. Vieille ville, découvertes et balade Pour ce dernier jour, on s’éloigne un p…" at bounding box center [605, 190] width 602 height 444
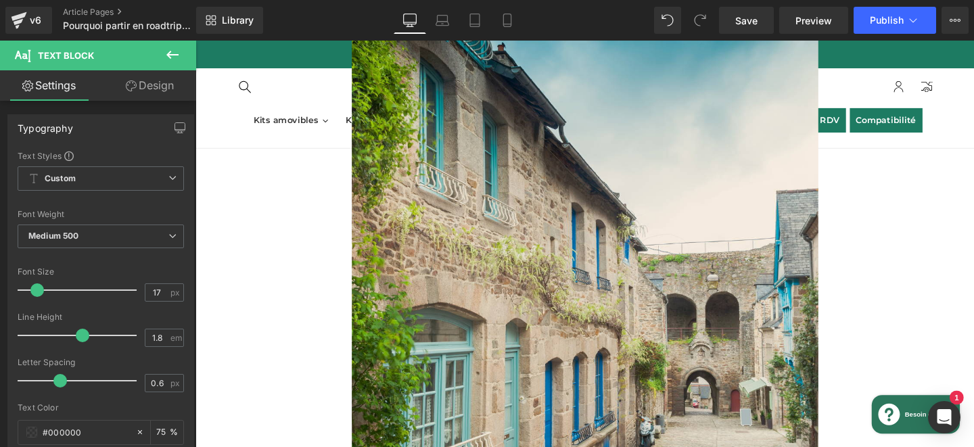
scroll to position [2113, 0]
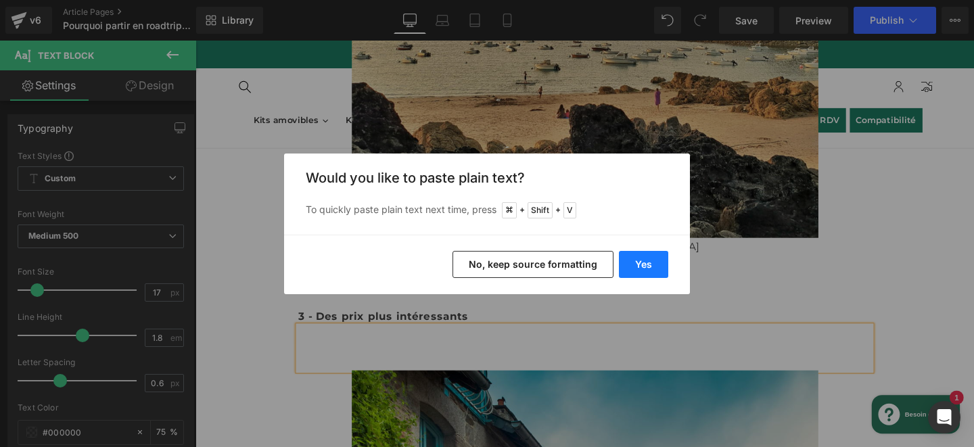
click at [650, 262] on button "Yes" at bounding box center [643, 264] width 49 height 27
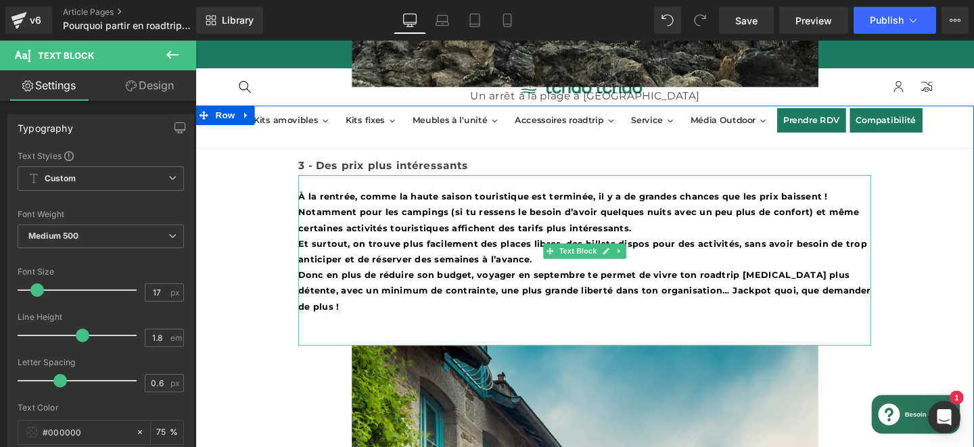
scroll to position [2269, 0]
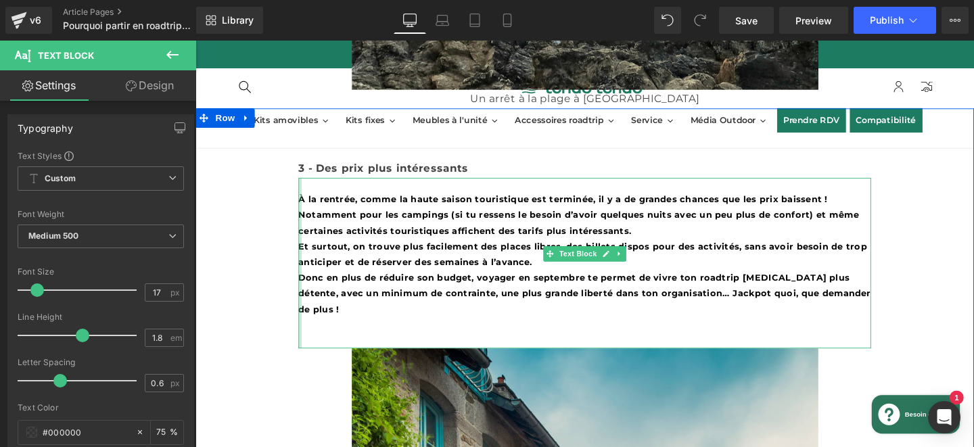
click at [306, 200] on div at bounding box center [305, 275] width 3 height 180
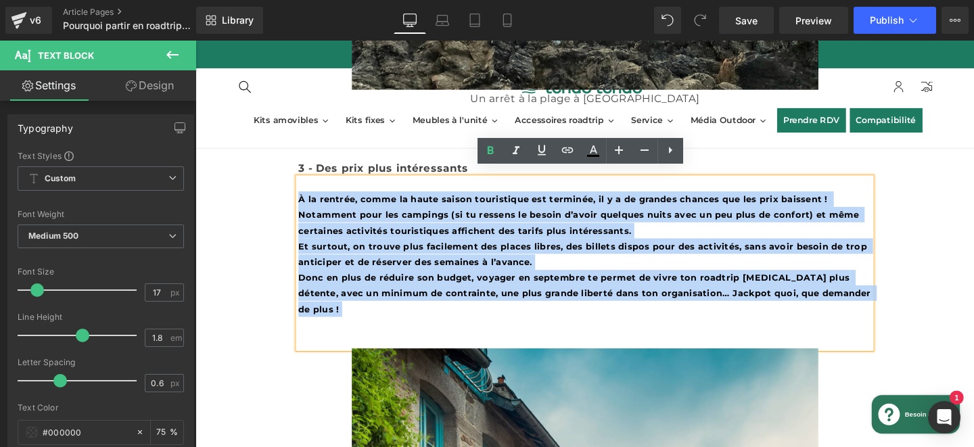
drag, startPoint x: 304, startPoint y: 200, endPoint x: 545, endPoint y: 323, distance: 270.2
click at [545, 323] on div "À la rentrée, comme la haute saison touristique est terminée, il y a de grandes…" at bounding box center [605, 275] width 602 height 180
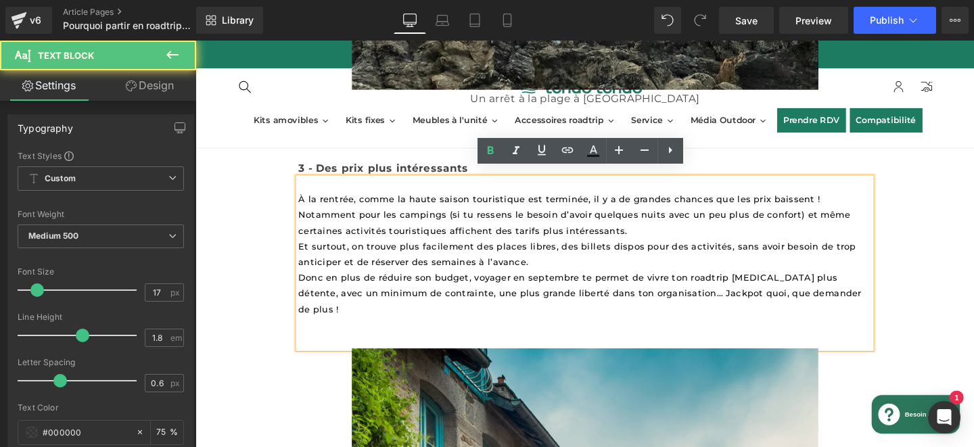
click at [306, 284] on span "Donc en plus de réduire son budget, voyager en septembre te permet de vivre ton…" at bounding box center [601, 306] width 595 height 44
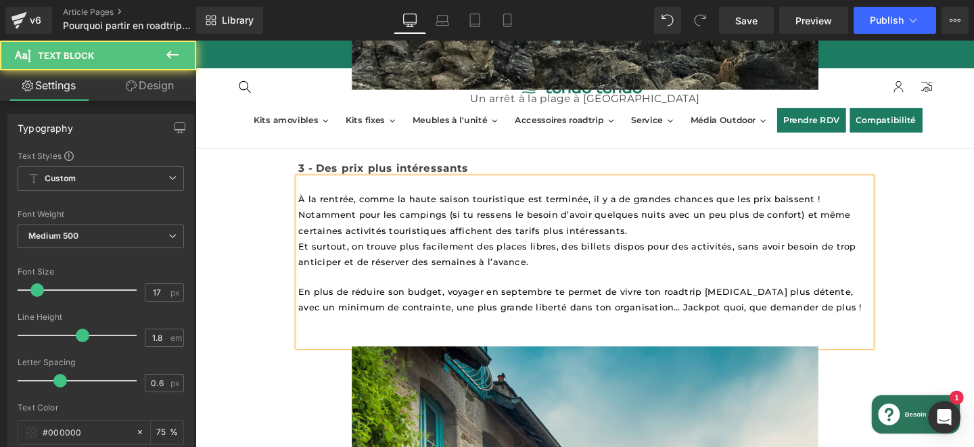
click at [662, 311] on span "En plus de réduire son budget, voyager en septembre te permet de vivre ton road…" at bounding box center [600, 312] width 593 height 26
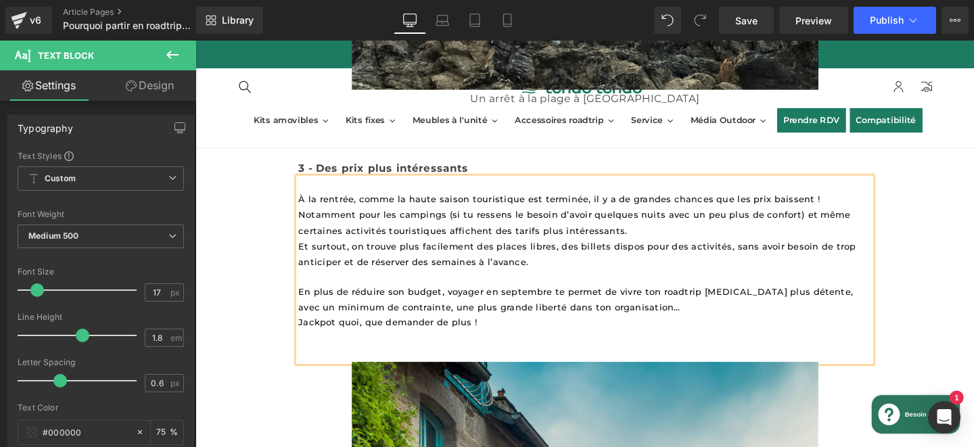
click at [685, 308] on p "Et surtout, on trouve plus facilement des places libres, des billets dispos pou…" at bounding box center [605, 296] width 602 height 97
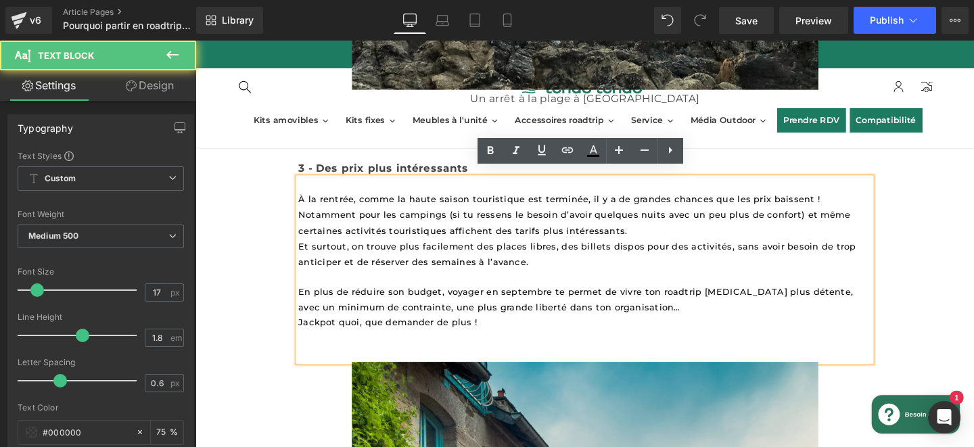
click at [596, 265] on p "Et surtout, on trouve plus facilement des places libres, des billets dispos pou…" at bounding box center [605, 296] width 602 height 97
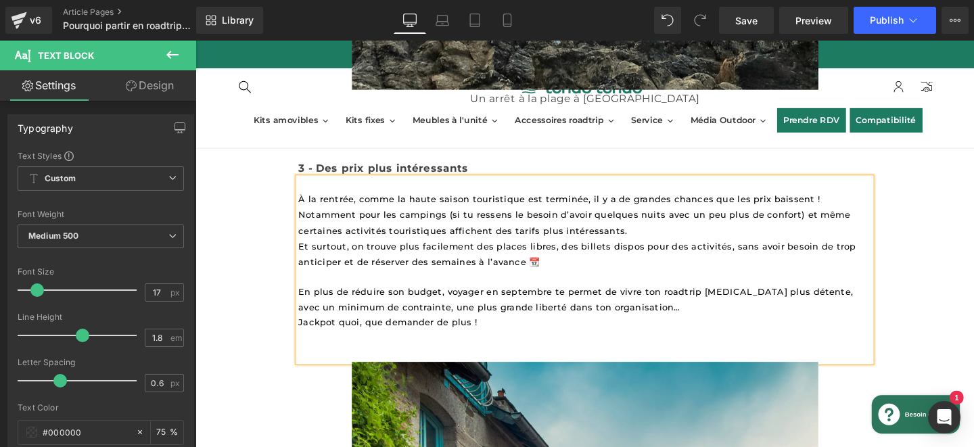
click at [455, 361] on p at bounding box center [605, 369] width 602 height 16
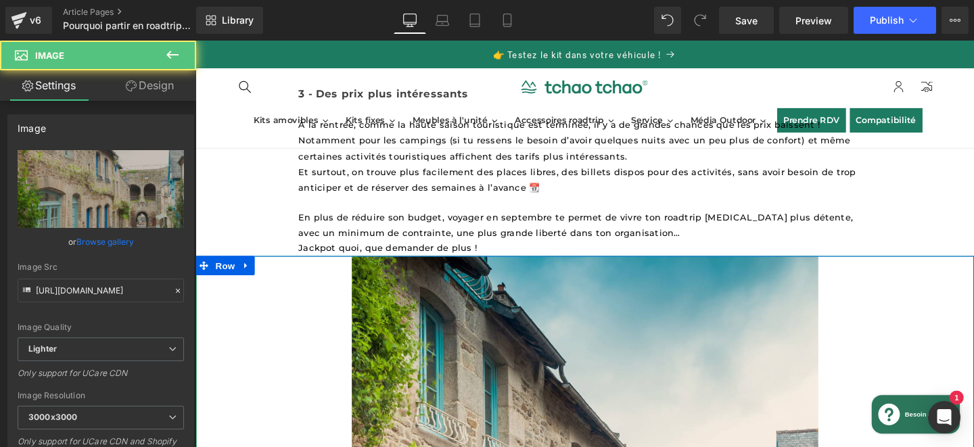
scroll to position [2348, 0]
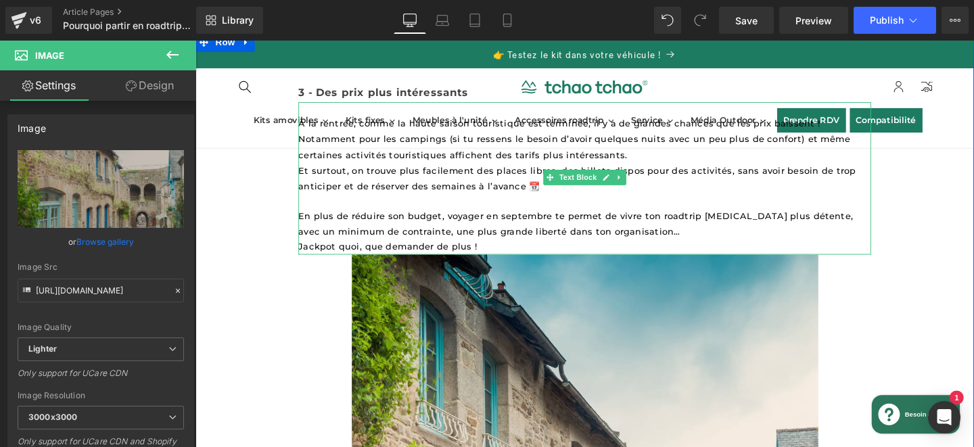
click at [577, 240] on p "Et surtout, on trouve plus facilement des places libres, des billets dispos pou…" at bounding box center [605, 217] width 602 height 97
click at [535, 238] on p "Et surtout, on trouve plus facilement des places libres, des billets dispos pou…" at bounding box center [605, 217] width 602 height 97
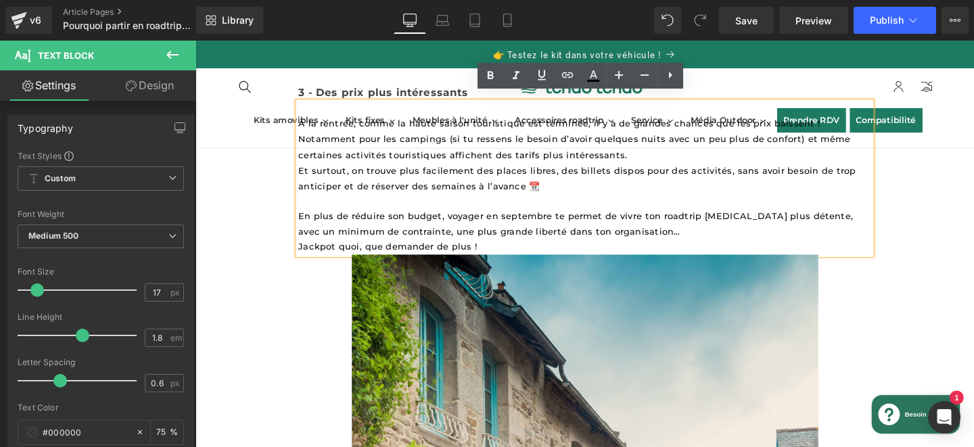
click at [528, 245] on p "Et surtout, on trouve plus facilement des places libres, des billets dispos pou…" at bounding box center [605, 217] width 602 height 97
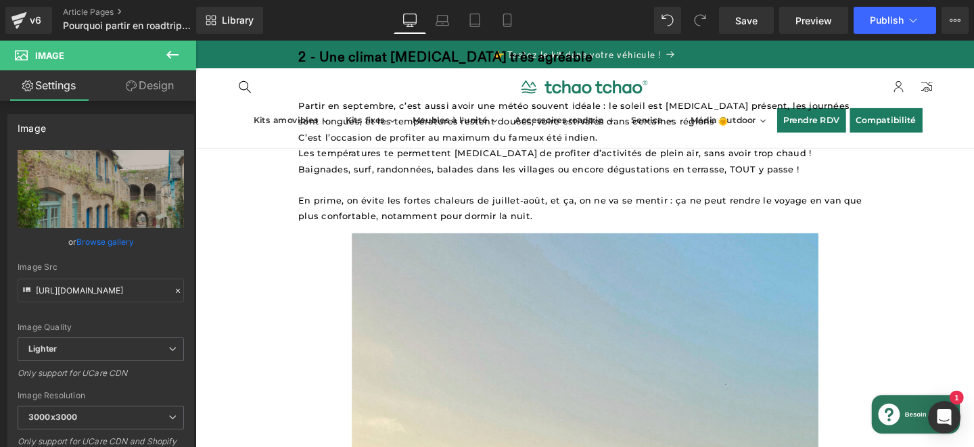
scroll to position [1424, 0]
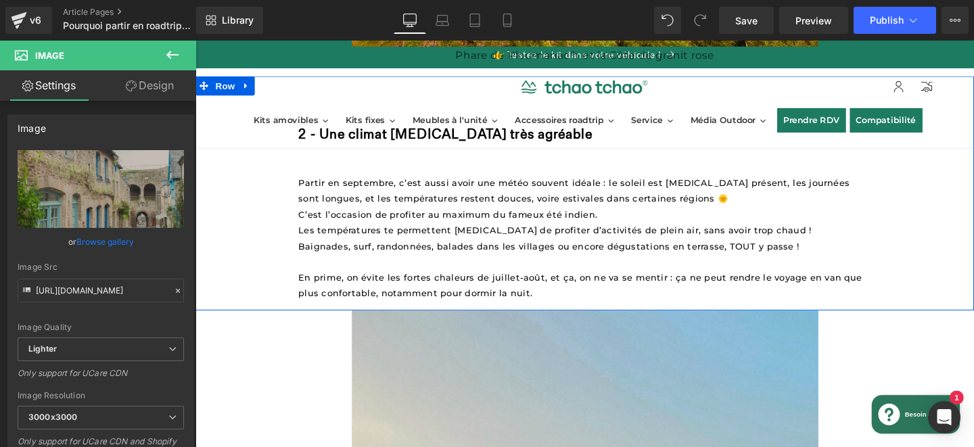
click at [571, 302] on p "En prime, on évite les fortes chaleurs de juillet-août, et ça, on ne va se ment…" at bounding box center [605, 289] width 602 height 49
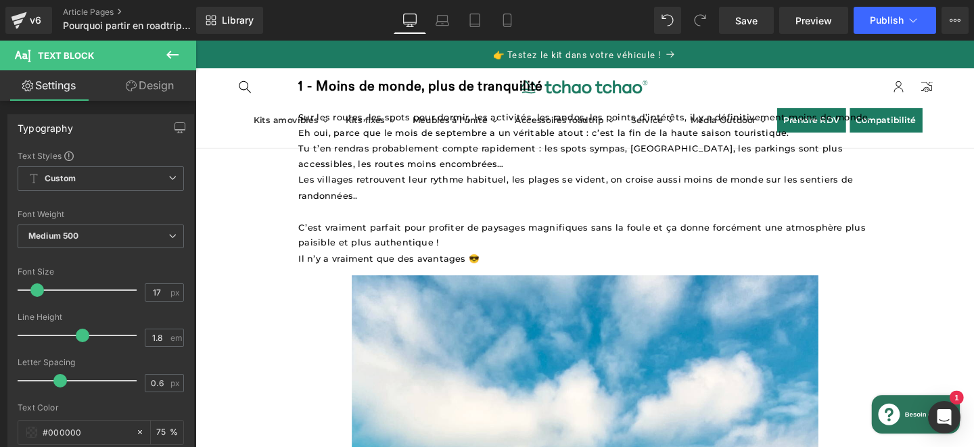
scroll to position [549, 0]
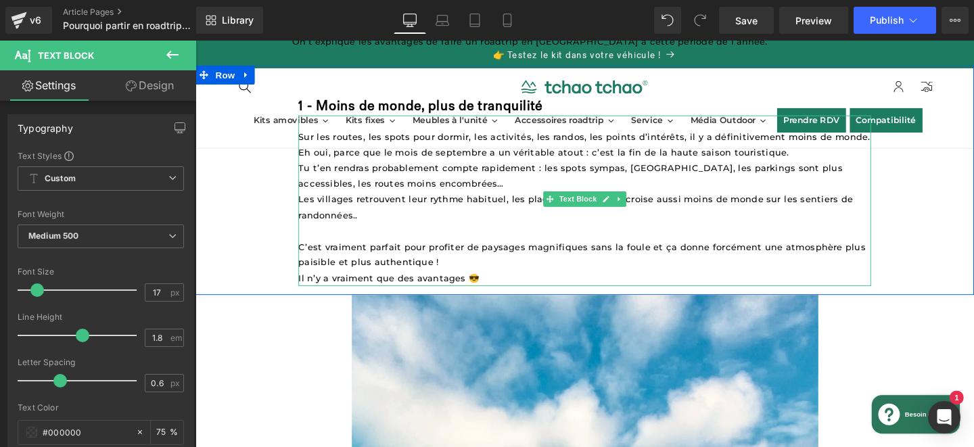
click at [570, 282] on p "Il n’y a vraiment que des avantages 😎" at bounding box center [605, 290] width 602 height 16
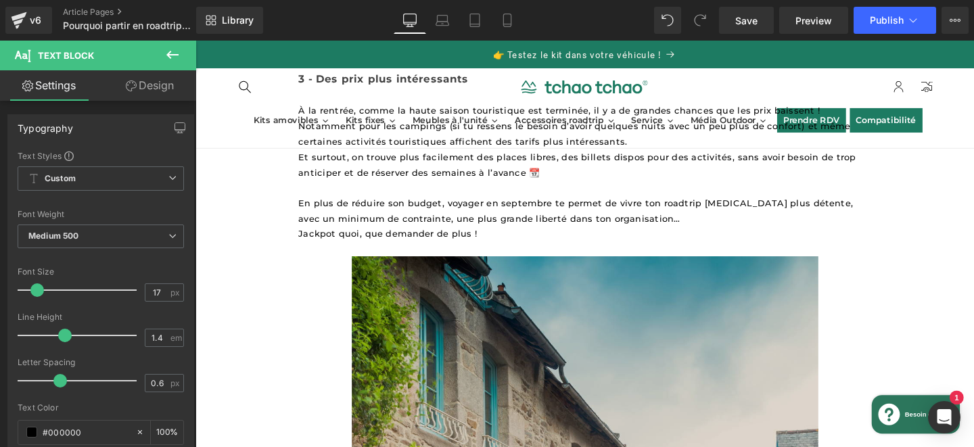
scroll to position [2391, 0]
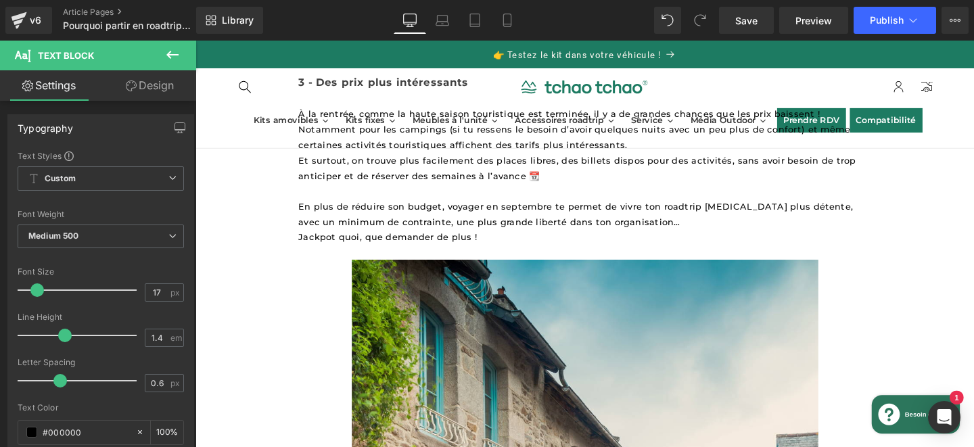
click at [505, 237] on p "Et surtout, on trouve plus facilement des places libres, des billets dispos pou…" at bounding box center [605, 207] width 602 height 97
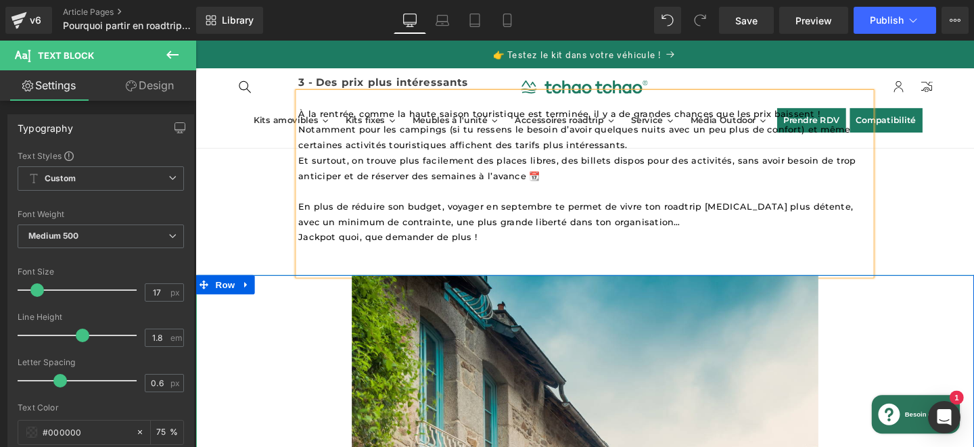
drag, startPoint x: 292, startPoint y: 385, endPoint x: 291, endPoint y: 377, distance: 8.1
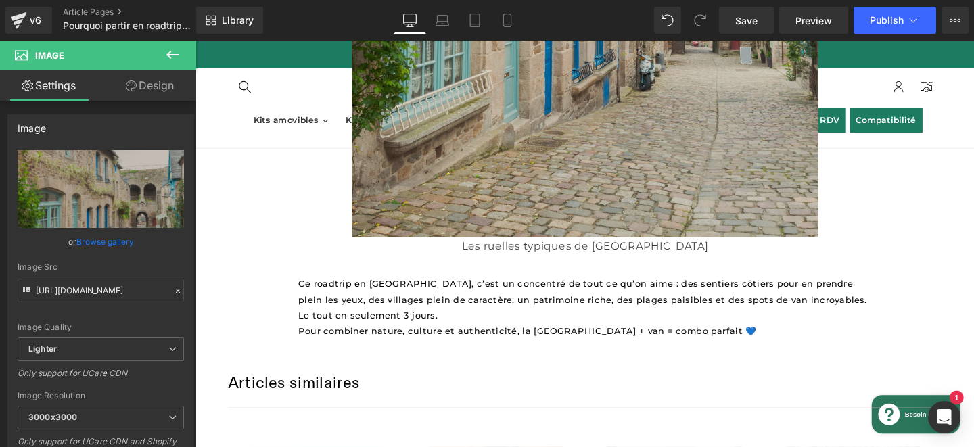
scroll to position [3044, 0]
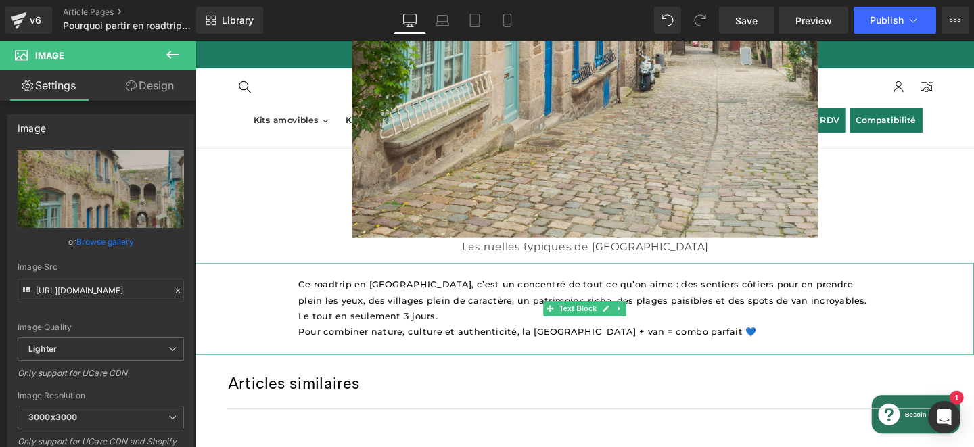
click at [363, 300] on span "Ce roadtrip en [GEOGRAPHIC_DATA], c’est un concentré de tout ce qu’on aime : de…" at bounding box center [604, 314] width 601 height 44
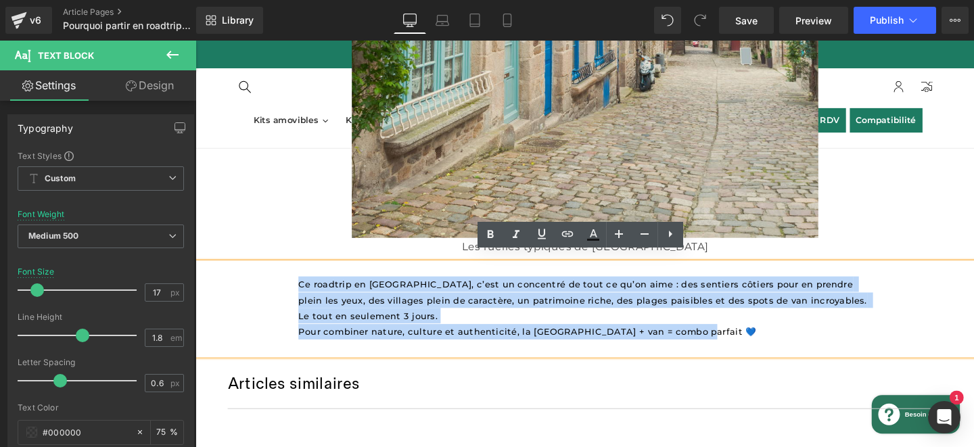
drag, startPoint x: 713, startPoint y: 332, endPoint x: 303, endPoint y: 283, distance: 412.9
click at [303, 283] on div "Ce roadtrip en [GEOGRAPHIC_DATA], c’est un concentré de tout ce qu’on aime : de…" at bounding box center [605, 323] width 819 height 97
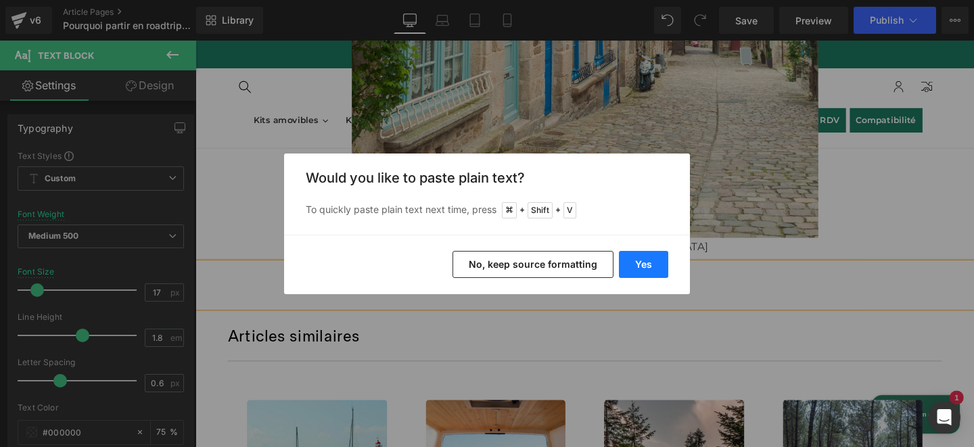
click at [656, 273] on button "Yes" at bounding box center [643, 264] width 49 height 27
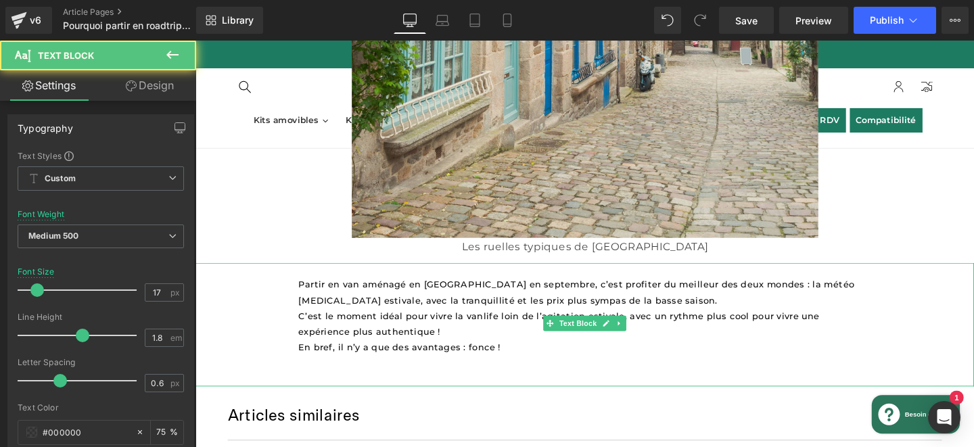
click at [499, 334] on p "C’est le moment idéal pour vivre la vanlife loin de l’agitation estivale, avec …" at bounding box center [605, 338] width 602 height 33
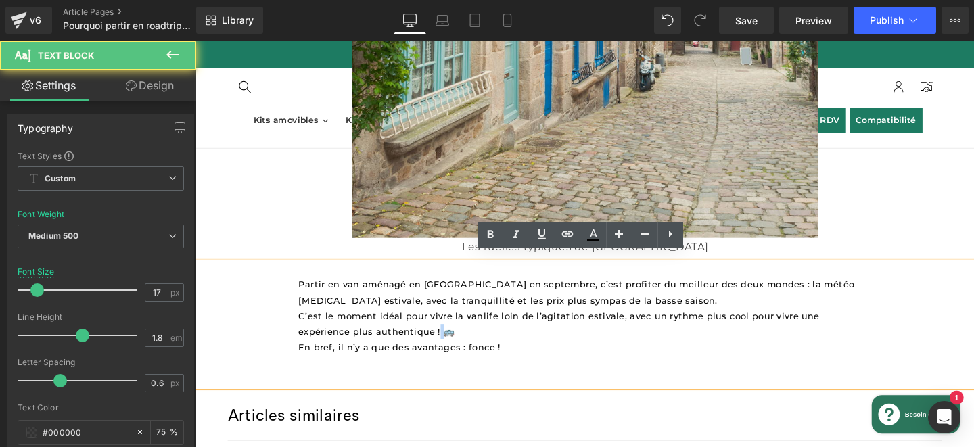
click at [396, 337] on span "C’est le moment idéal pour vivre la vanlife loin de l’agitation estivale, avec …" at bounding box center [579, 338] width 551 height 27
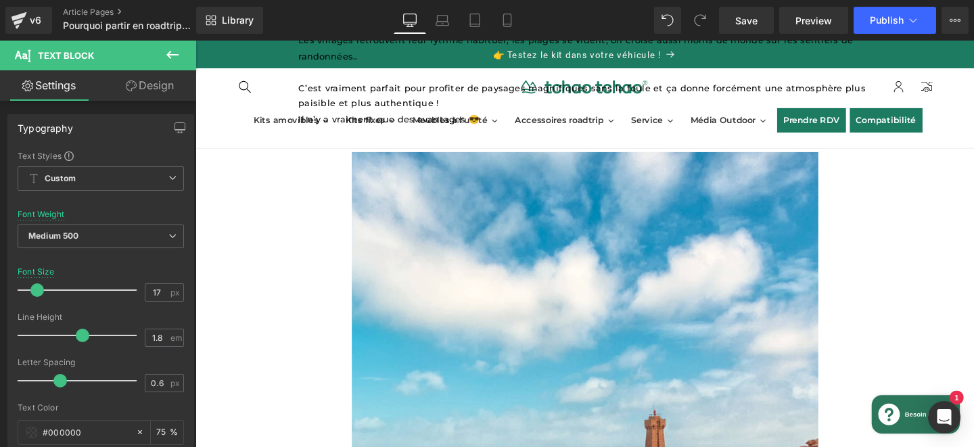
scroll to position [779, 0]
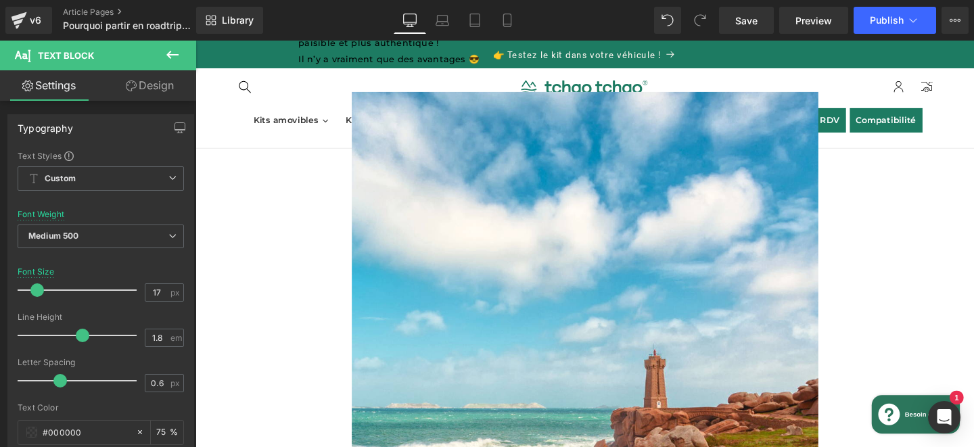
click at [610, 283] on img at bounding box center [605, 402] width 490 height 614
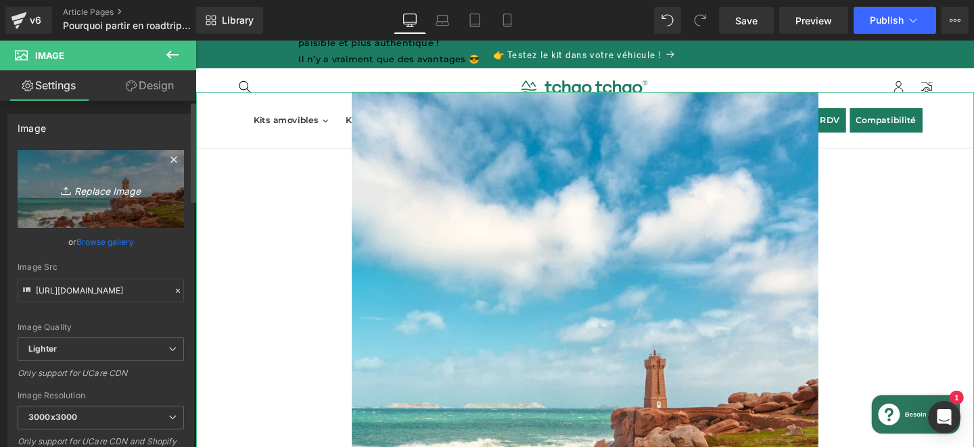
click at [104, 194] on icon "Replace Image" at bounding box center [101, 189] width 108 height 17
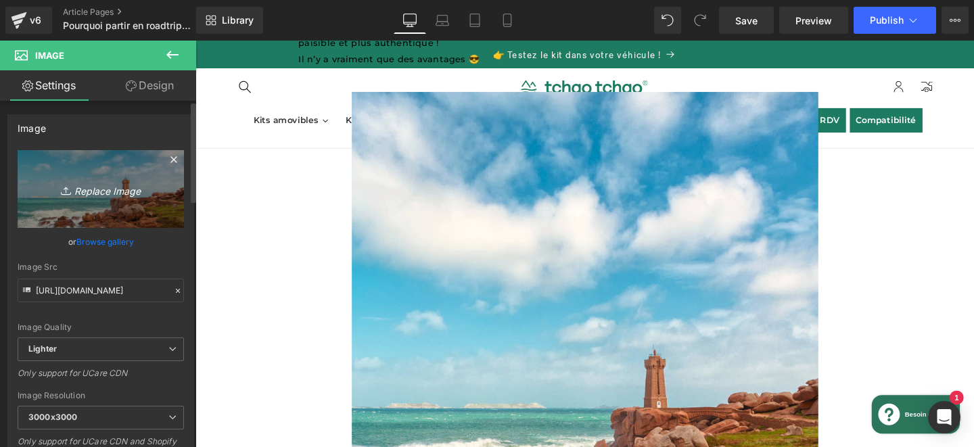
type input "C:\fakepath\35.webp"
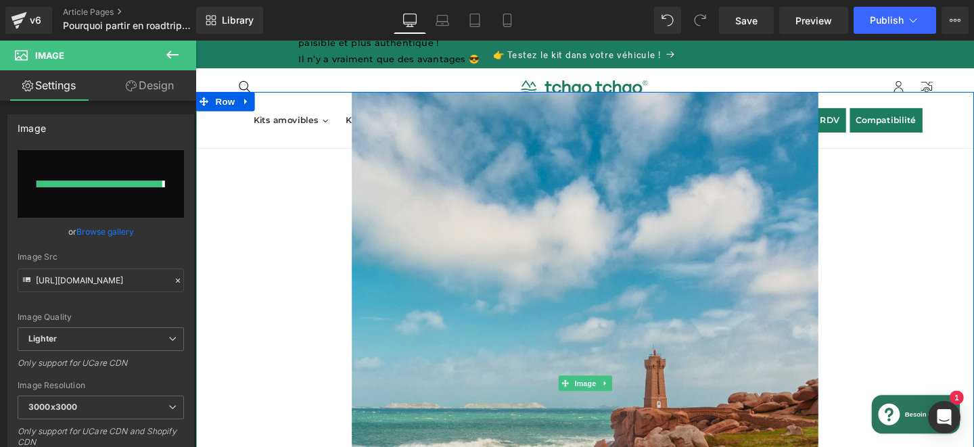
type input "[URL][DOMAIN_NAME]"
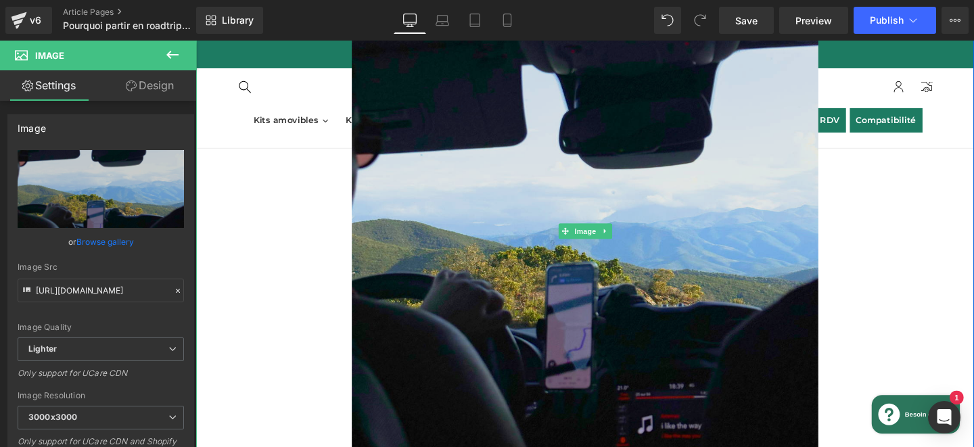
scroll to position [939, 0]
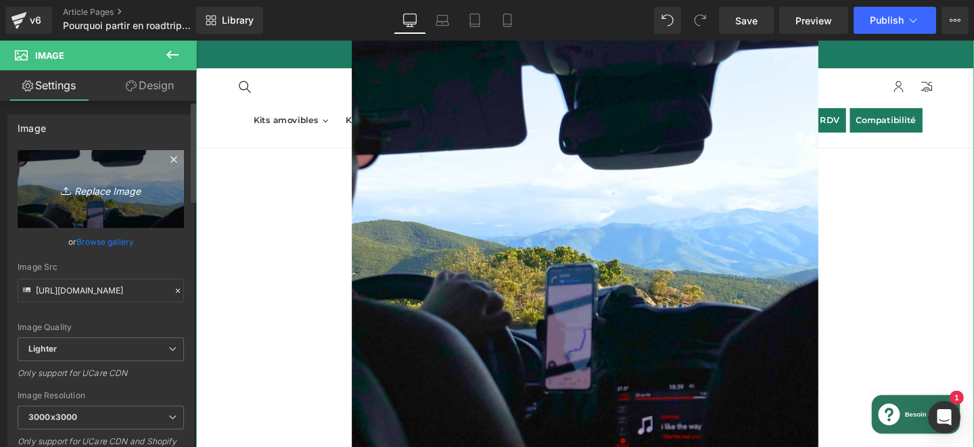
click at [91, 202] on link "Replace Image" at bounding box center [101, 189] width 166 height 78
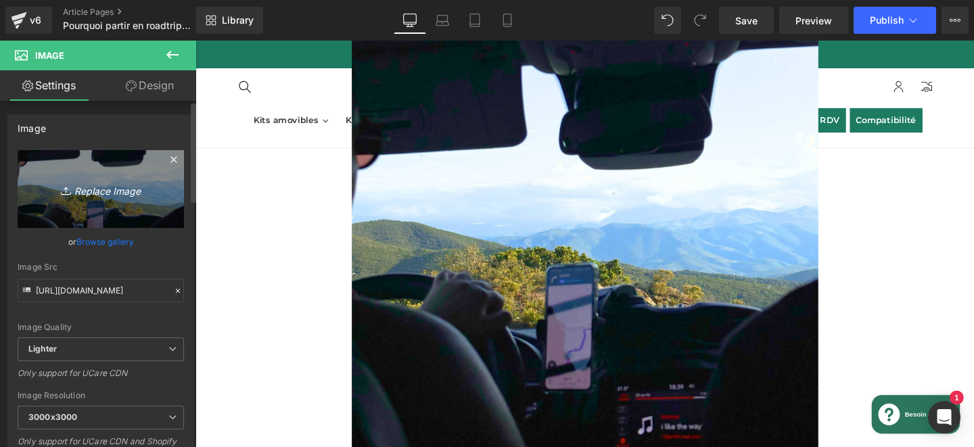
type input "C:\fakepath\Photos-articles-Portraits-_7_.webp"
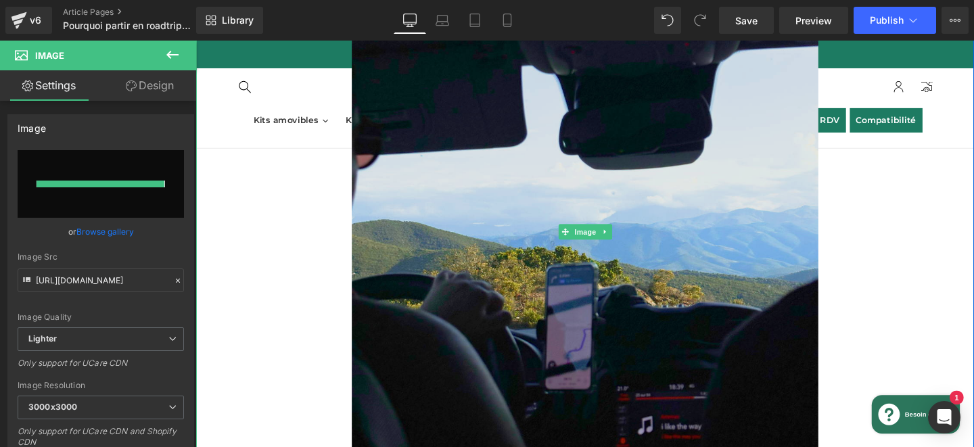
type input "[URL][DOMAIN_NAME]"
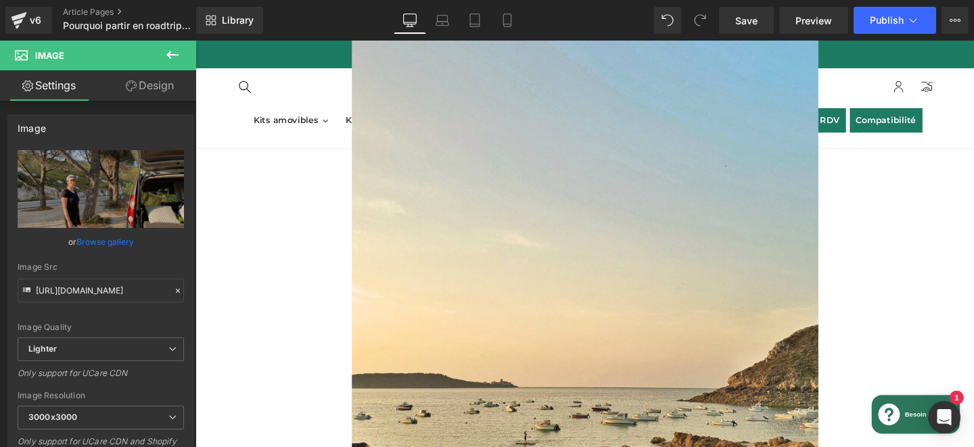
scroll to position [1783, 0]
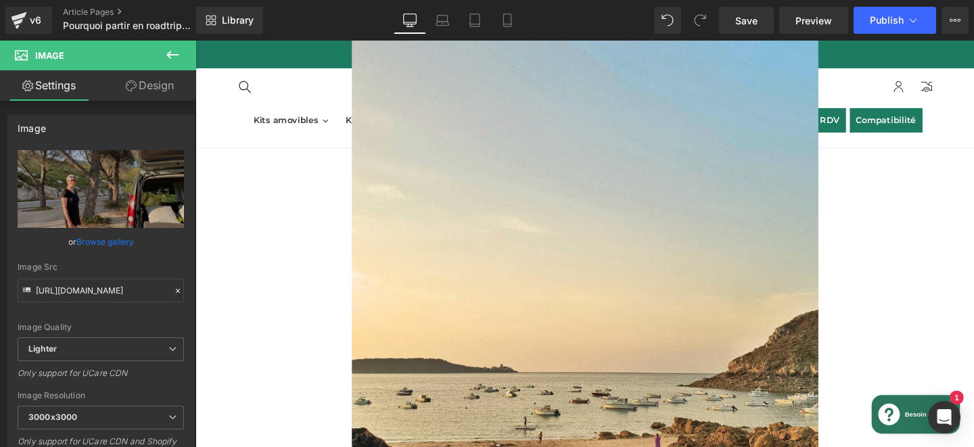
click at [580, 283] on img at bounding box center [605, 306] width 490 height 614
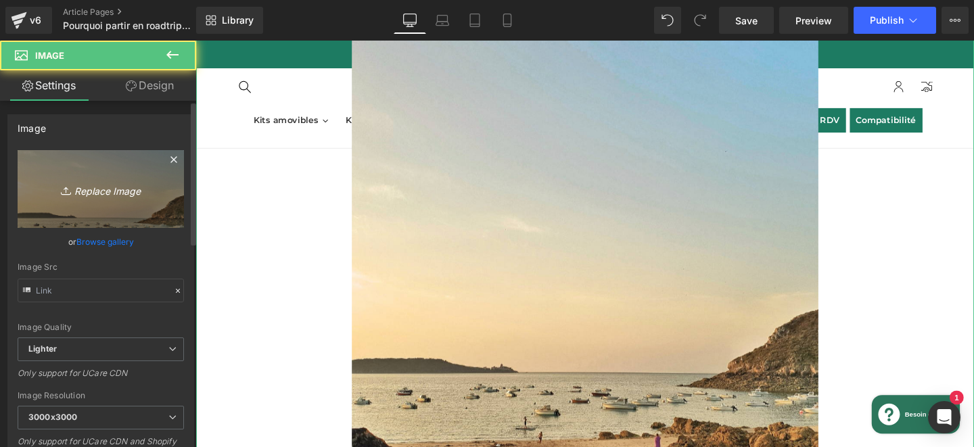
type input "[URL][DOMAIN_NAME]"
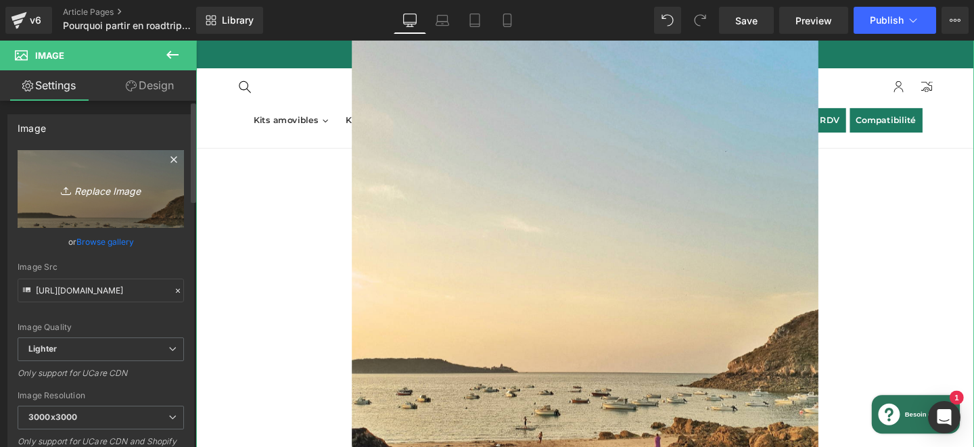
click at [104, 192] on icon "Replace Image" at bounding box center [101, 189] width 108 height 17
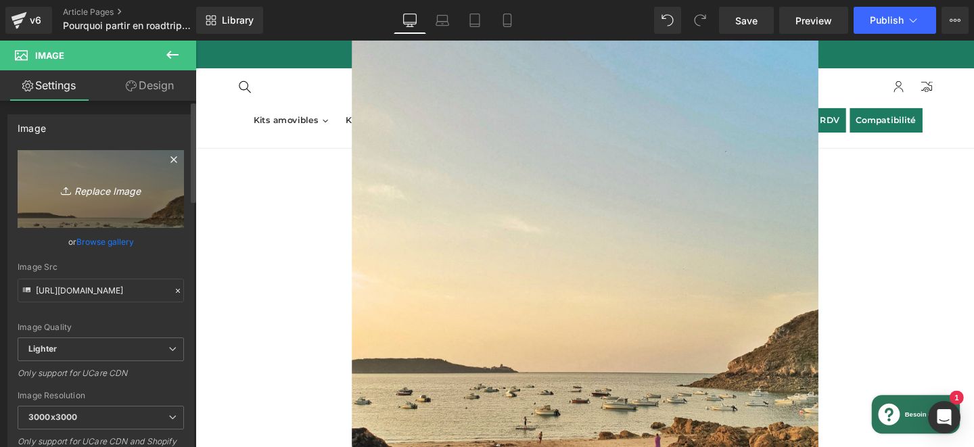
type input "C:\fakepath\36.webp"
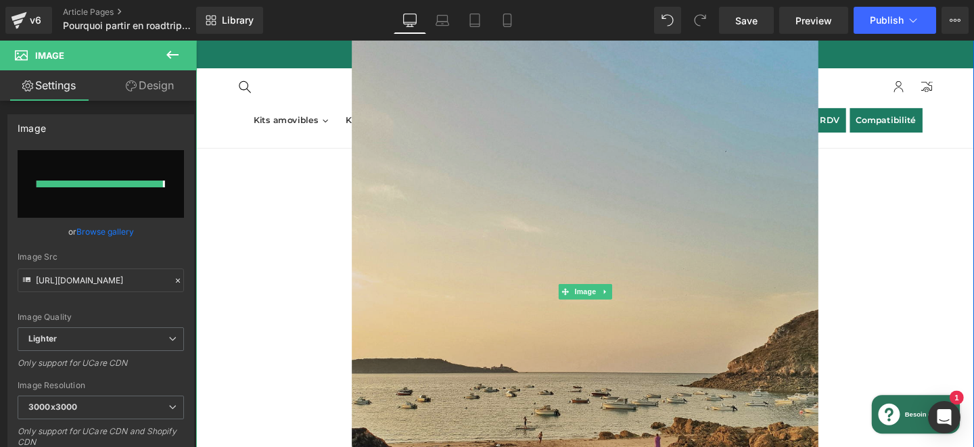
type input "[URL][DOMAIN_NAME]"
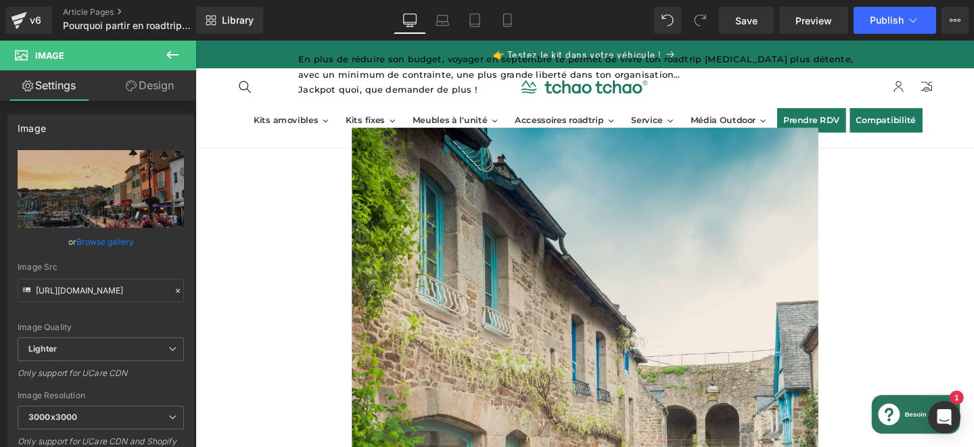
scroll to position [2557, 0]
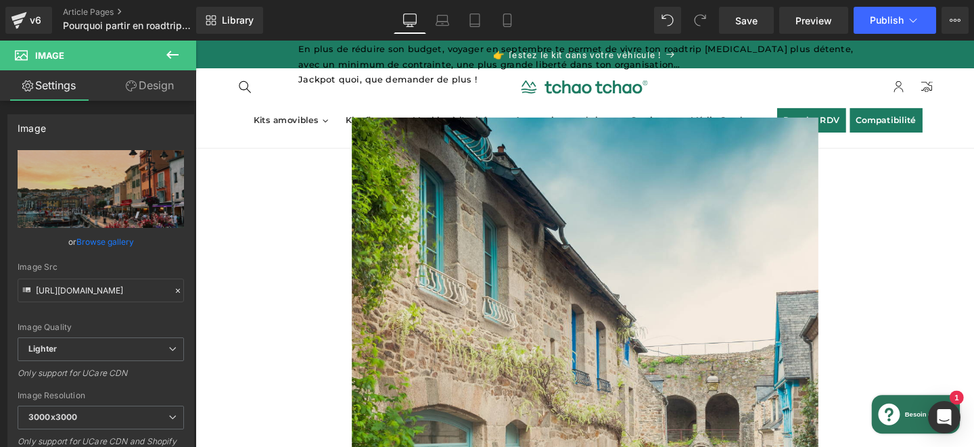
click at [649, 353] on img at bounding box center [605, 429] width 490 height 614
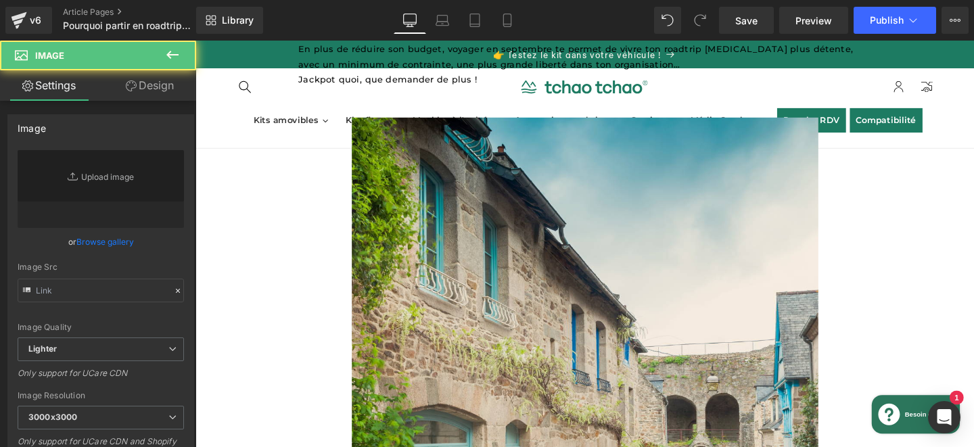
scroll to position [2573, 0]
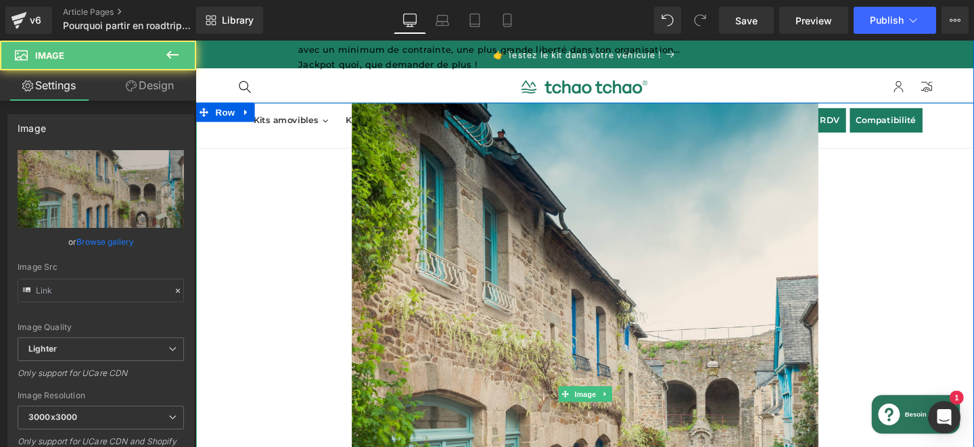
type input "[URL][DOMAIN_NAME]"
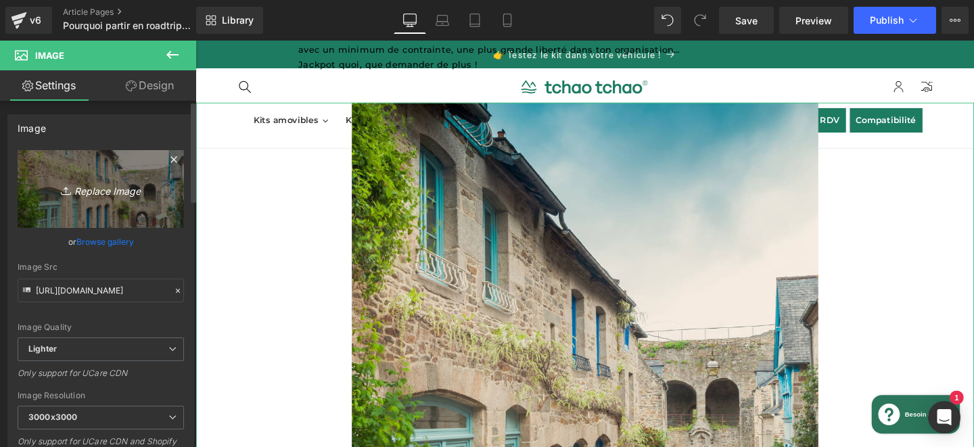
click at [124, 193] on icon "Replace Image" at bounding box center [101, 189] width 108 height 17
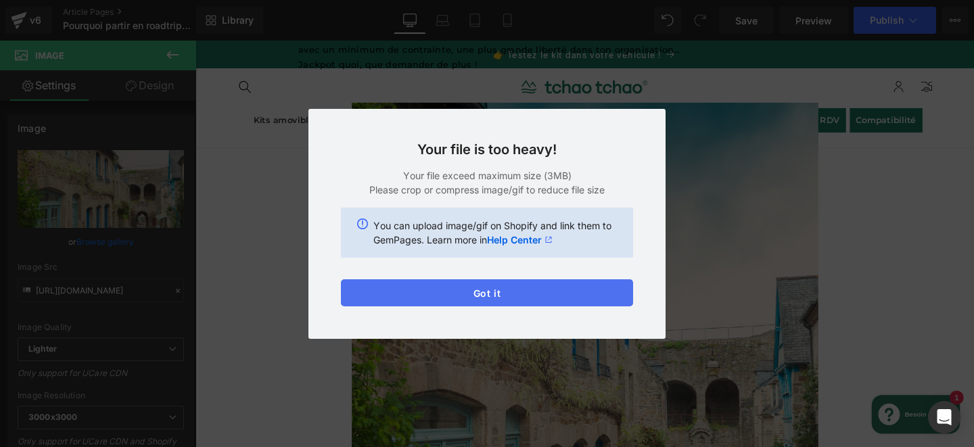
click at [566, 296] on button "Got it" at bounding box center [487, 292] width 292 height 27
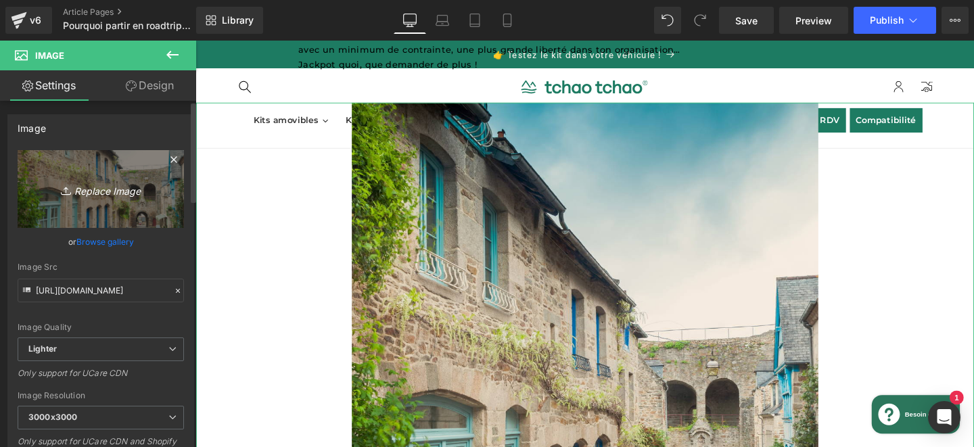
click at [95, 198] on link "Replace Image" at bounding box center [101, 189] width 166 height 78
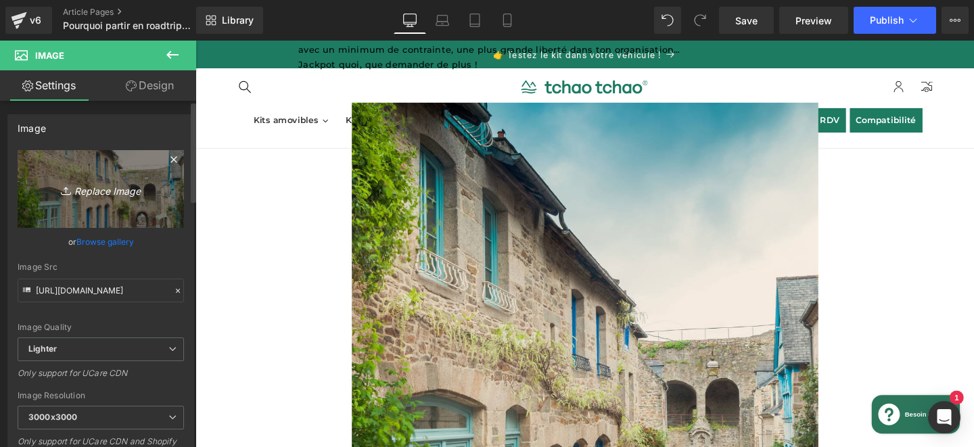
type input "C:\fakepath\37.webp"
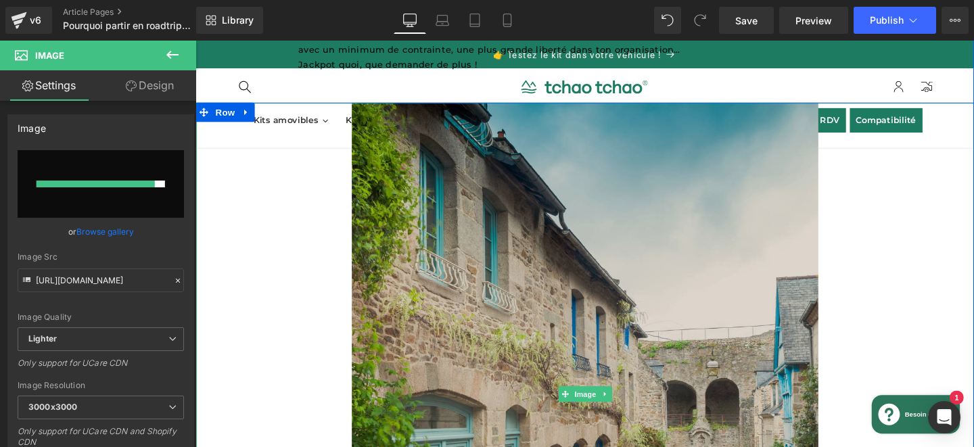
type input "[URL][DOMAIN_NAME]"
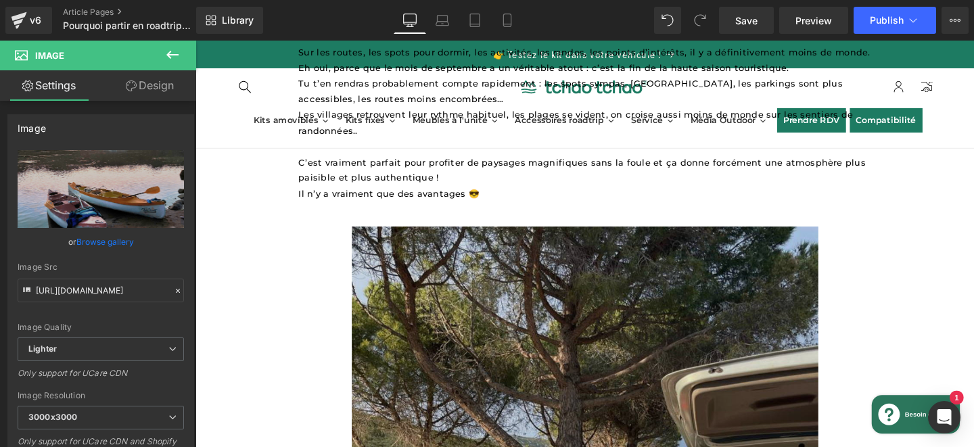
scroll to position [645, 0]
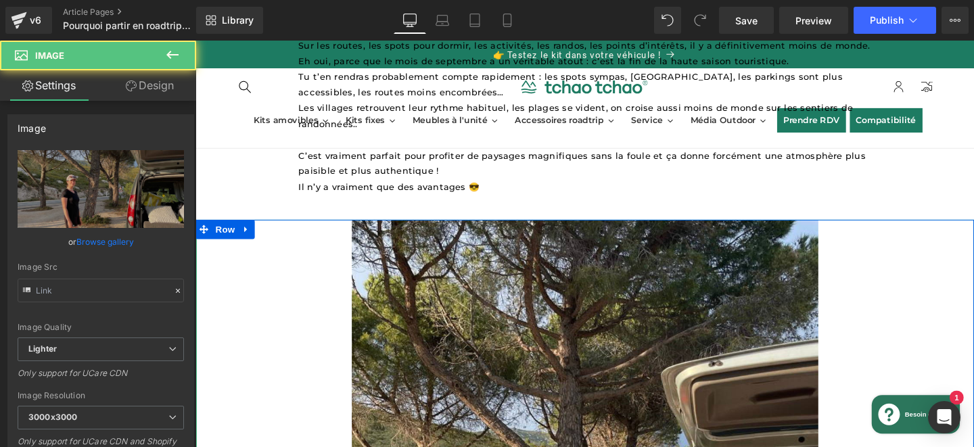
type input "[URL][DOMAIN_NAME]"
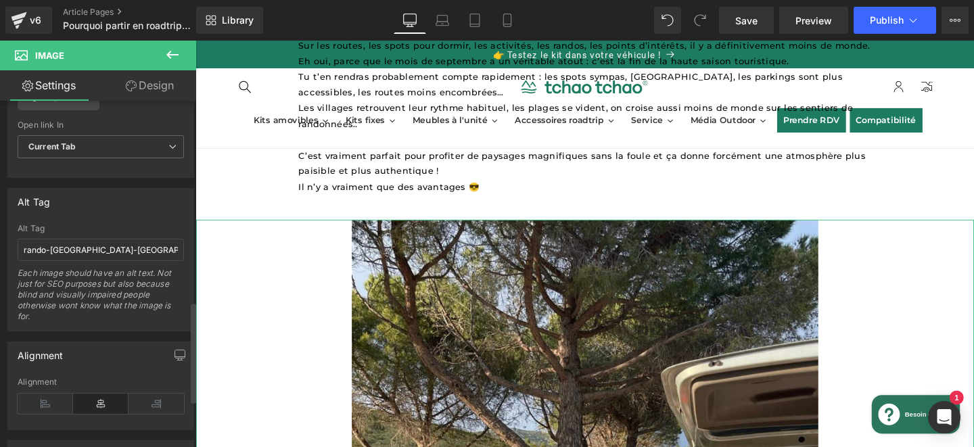
scroll to position [693, 0]
click at [99, 252] on input "rando-[GEOGRAPHIC_DATA]-[GEOGRAPHIC_DATA]-[GEOGRAPHIC_DATA]-cote-de-granit-rose" at bounding box center [101, 248] width 166 height 22
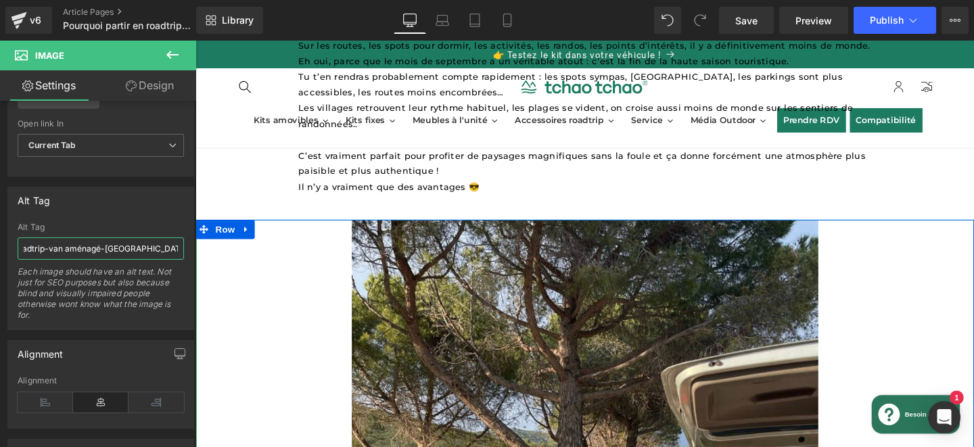
type input "spot-vanlife-roadtrip-van aménagé-[GEOGRAPHIC_DATA]-septembre"
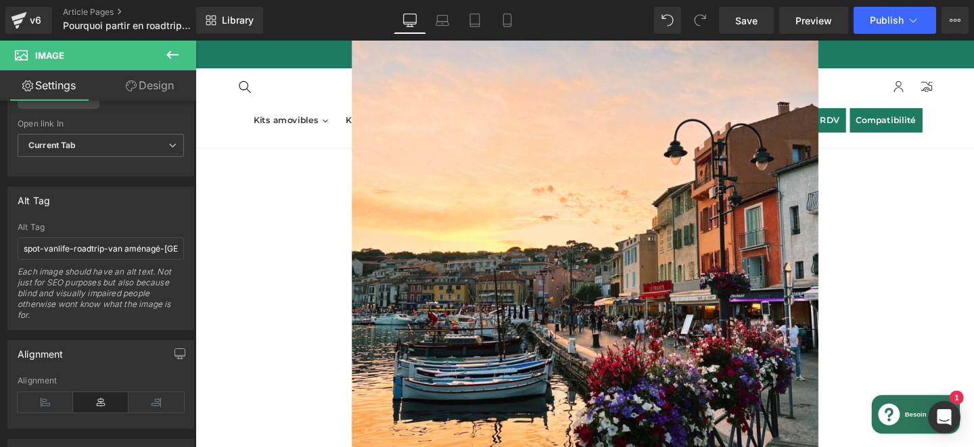
scroll to position [1824, 0]
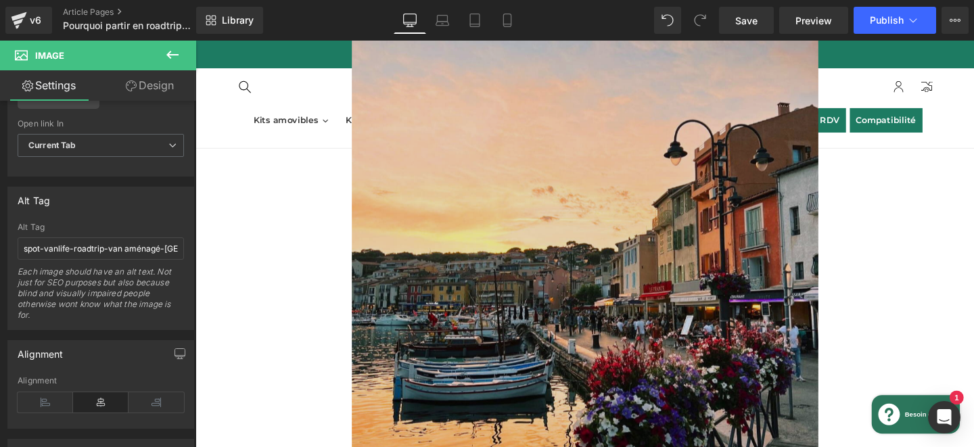
click at [718, 308] on img at bounding box center [605, 264] width 490 height 614
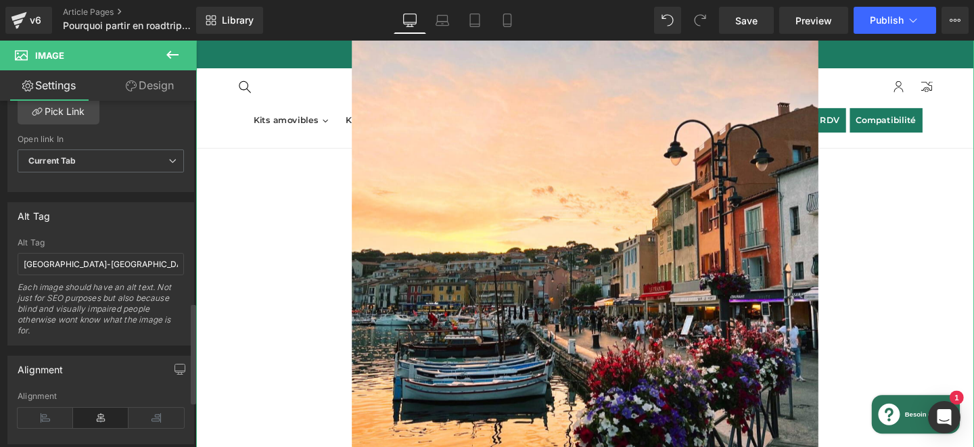
scroll to position [696, 0]
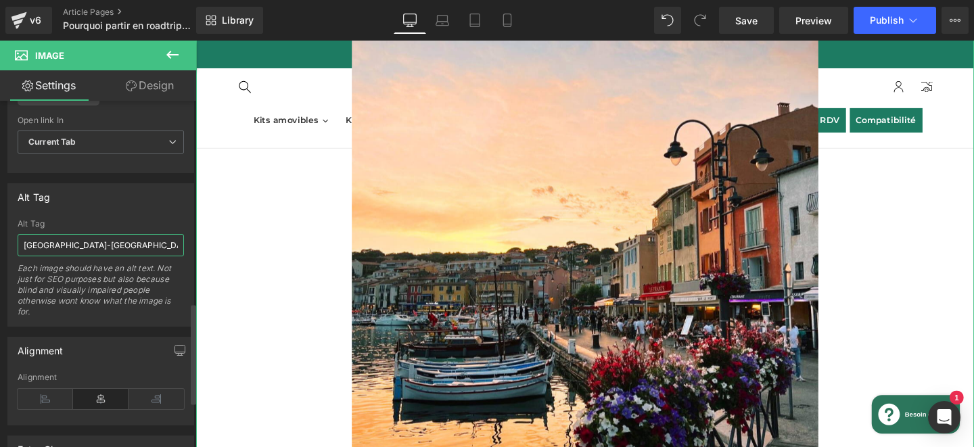
click at [93, 246] on input "[GEOGRAPHIC_DATA]-[GEOGRAPHIC_DATA]-[GEOGRAPHIC_DATA]-roadtrip-[GEOGRAPHIC_DATA]" at bounding box center [101, 245] width 166 height 22
click at [23, 245] on input "village-[GEOGRAPHIC_DATA]-[GEOGRAPHIC_DATA]-visite-septembre" at bounding box center [101, 245] width 166 height 22
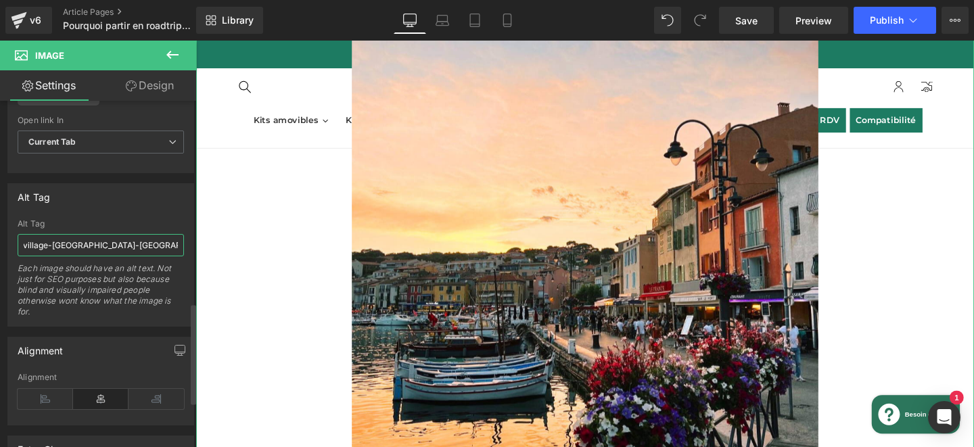
click at [26, 245] on input "village-[GEOGRAPHIC_DATA]-[GEOGRAPHIC_DATA]-visite-septembre" at bounding box center [101, 245] width 166 height 22
type input "paysage-village-[GEOGRAPHIC_DATA]-[GEOGRAPHIC_DATA]-visite-septembre"
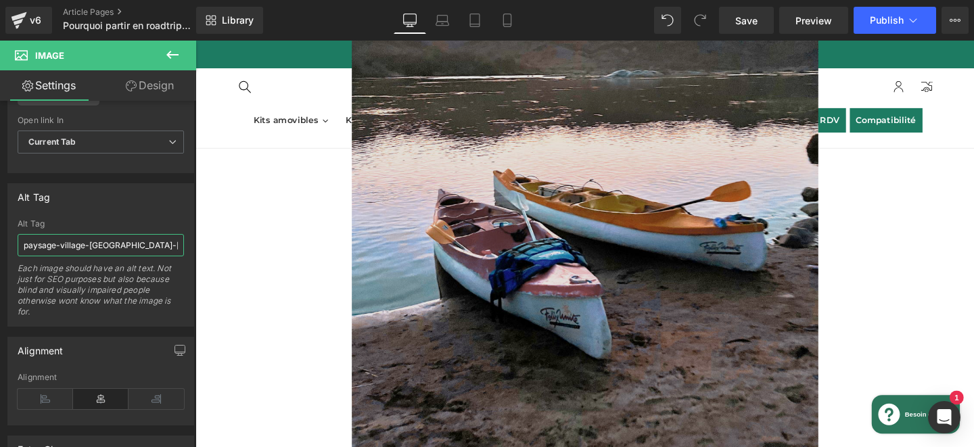
scroll to position [2803, 0]
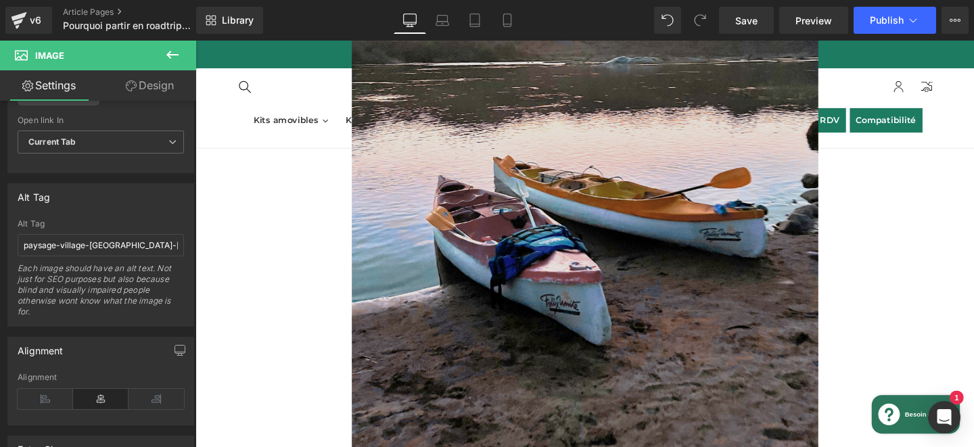
click at [517, 267] on img at bounding box center [605, 183] width 490 height 614
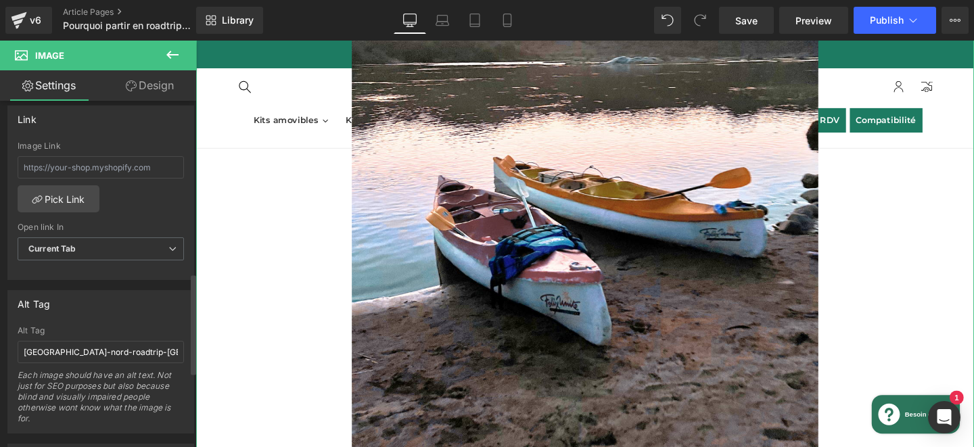
scroll to position [593, 0]
click at [54, 345] on input "[GEOGRAPHIC_DATA]-nord-roadtrip-[GEOGRAPHIC_DATA]" at bounding box center [101, 348] width 166 height 22
type input "activité-roadtrip-kayak-[GEOGRAPHIC_DATA]-septembre"
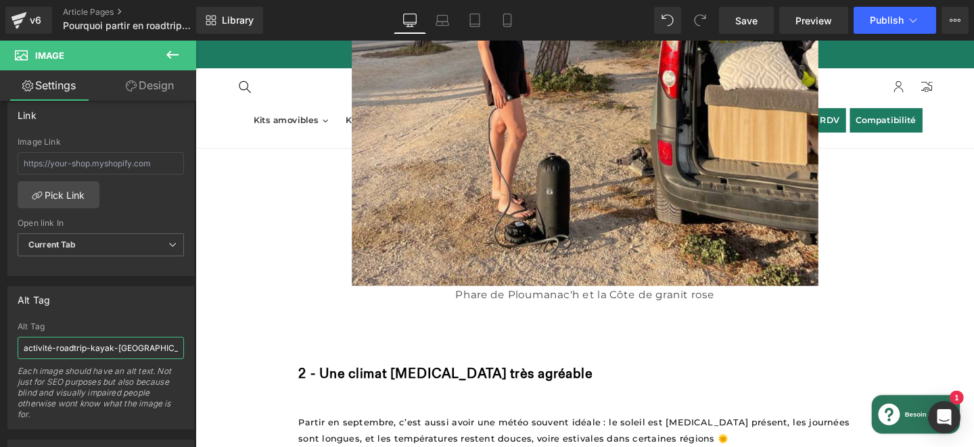
scroll to position [1197, 0]
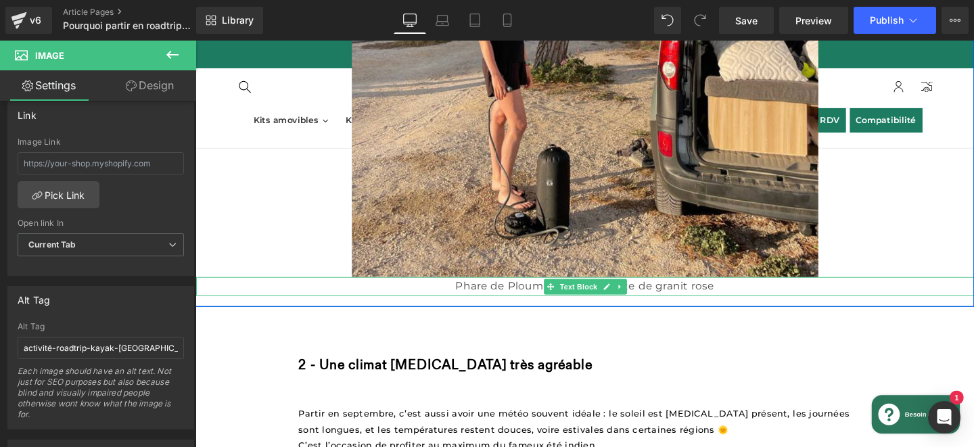
click at [501, 294] on p "Phare de Ploumanac'h et la Côte de granit rose" at bounding box center [605, 300] width 818 height 20
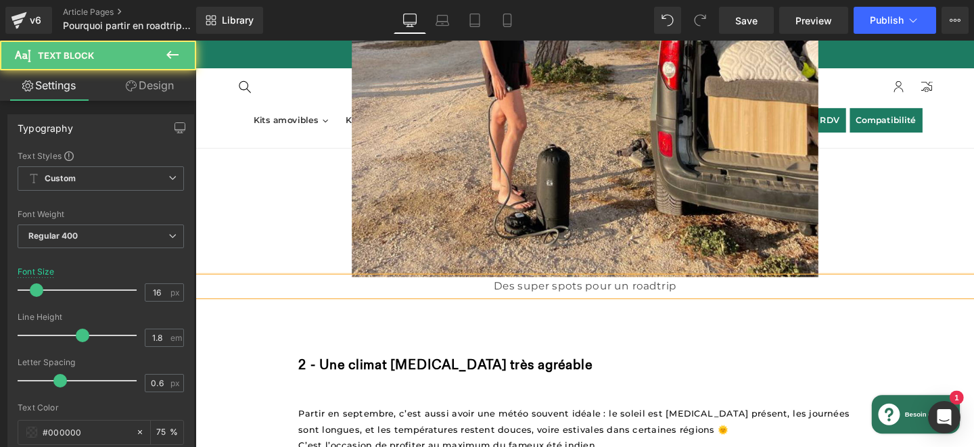
click at [565, 290] on p "Des super spots pour un roadtrip" at bounding box center [605, 300] width 818 height 20
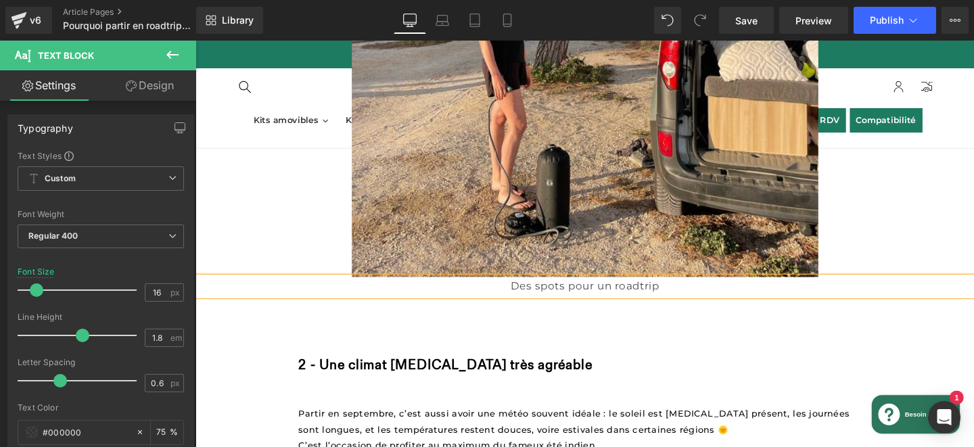
click at [584, 292] on p "Des spots pour un roadtrip" at bounding box center [605, 300] width 818 height 20
click at [749, 297] on p "Des spots bien tranquille pour un roadtrip" at bounding box center [605, 300] width 818 height 20
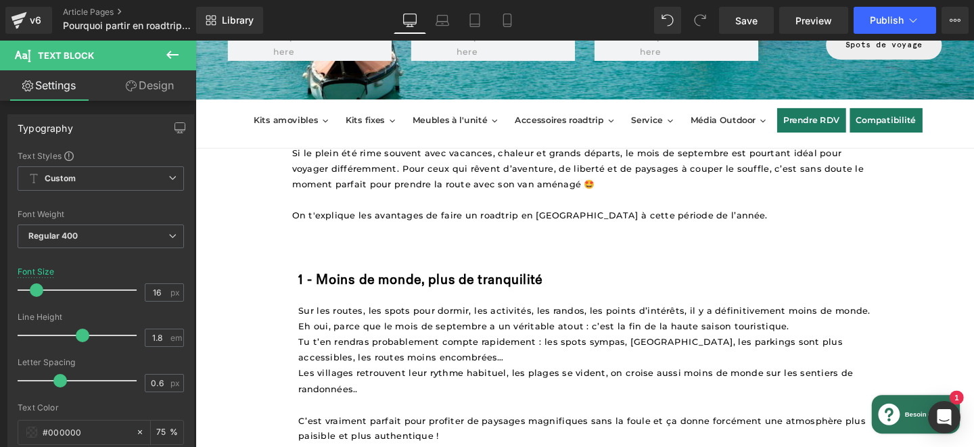
scroll to position [362, 0]
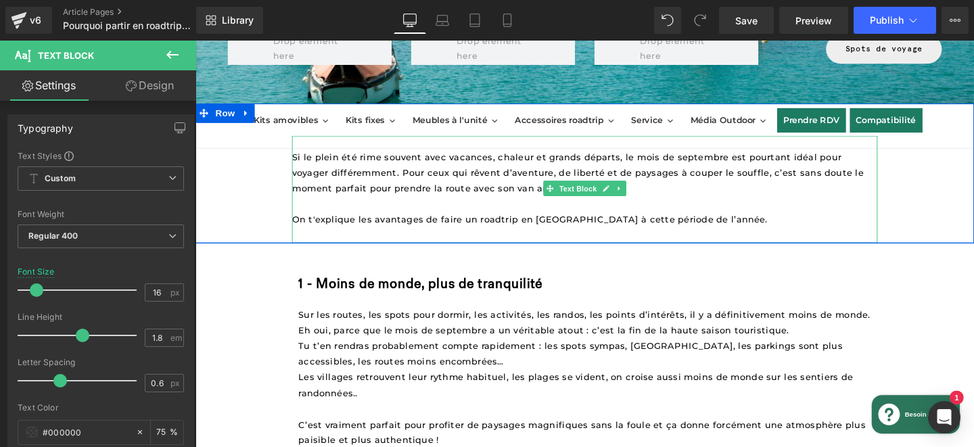
click at [366, 179] on span "Si le plein été rime souvent avec vacances, chaleur et grands départs, le mois …" at bounding box center [599, 180] width 604 height 44
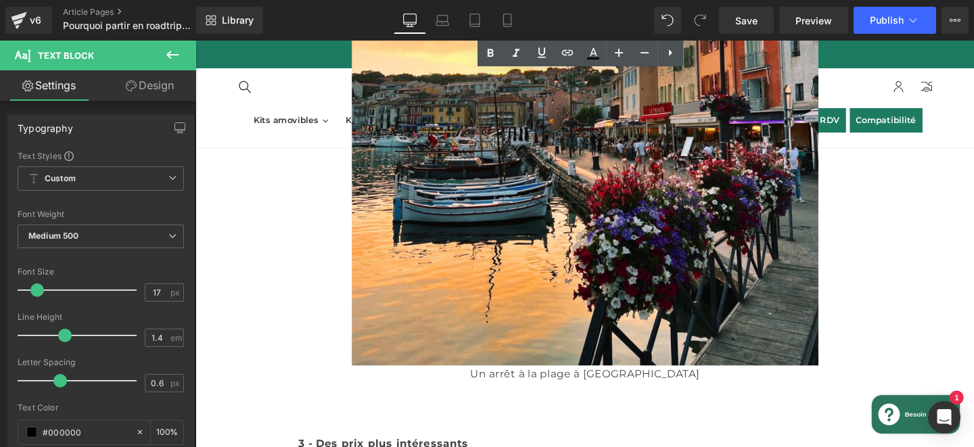
scroll to position [2020, 0]
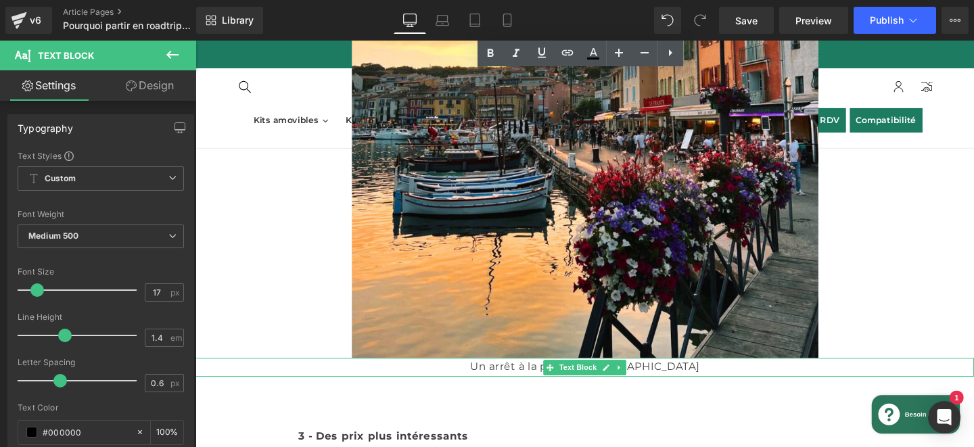
click at [541, 377] on p "Un arrêt à la plage à [GEOGRAPHIC_DATA]" at bounding box center [605, 384] width 819 height 20
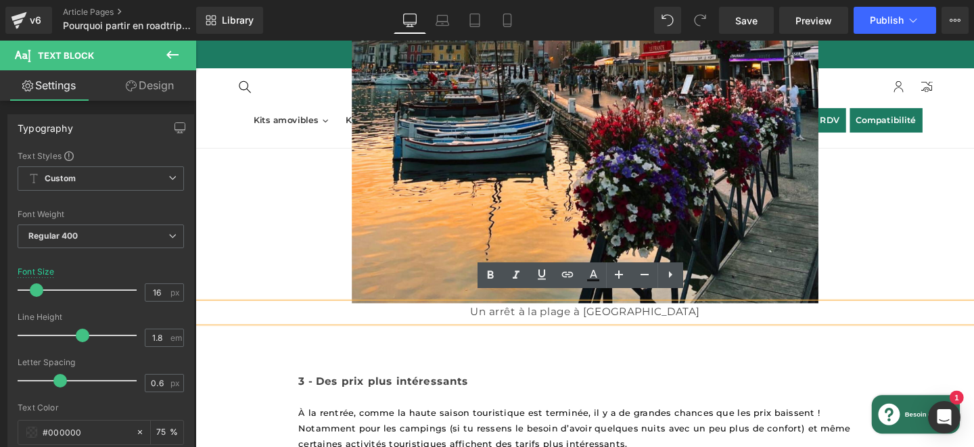
scroll to position [2078, 0]
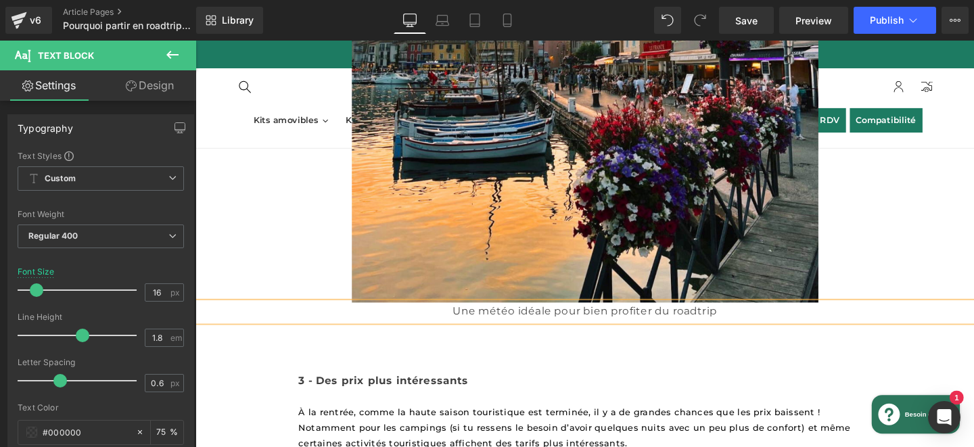
click at [572, 319] on p "Une météo idéale pour bien profiter du roadtrip" at bounding box center [605, 326] width 819 height 20
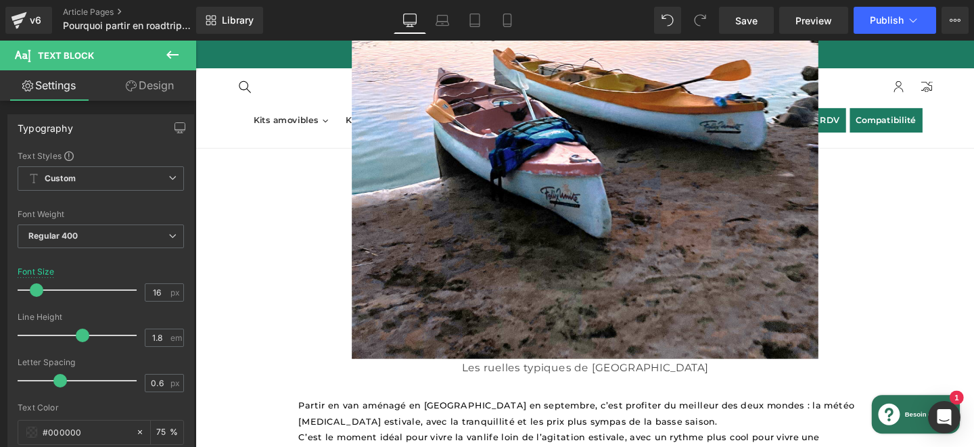
scroll to position [2925, 0]
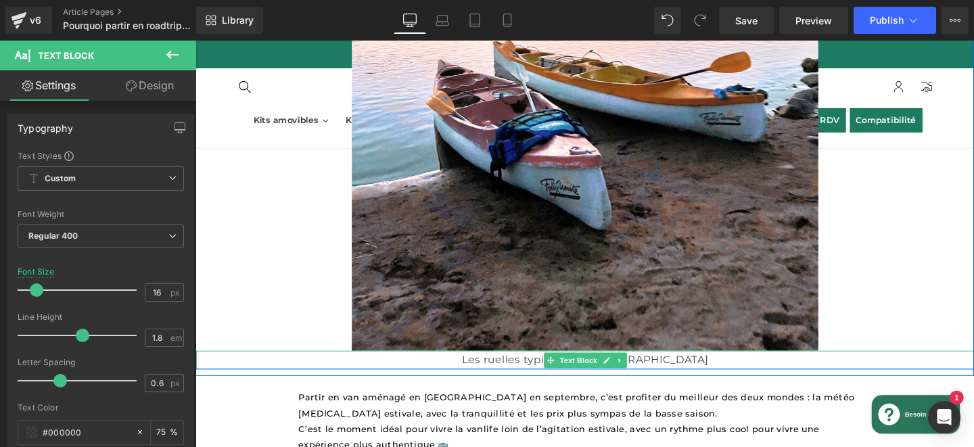
click at [593, 367] on div "Les ruelles typiques de Dinan Text Block" at bounding box center [605, 377] width 818 height 20
click at [593, 367] on p "Les ruelles typiques de [GEOGRAPHIC_DATA]" at bounding box center [605, 377] width 818 height 20
click at [557, 369] on p "Les ruelles typiques de [GEOGRAPHIC_DATA]" at bounding box center [605, 377] width 818 height 20
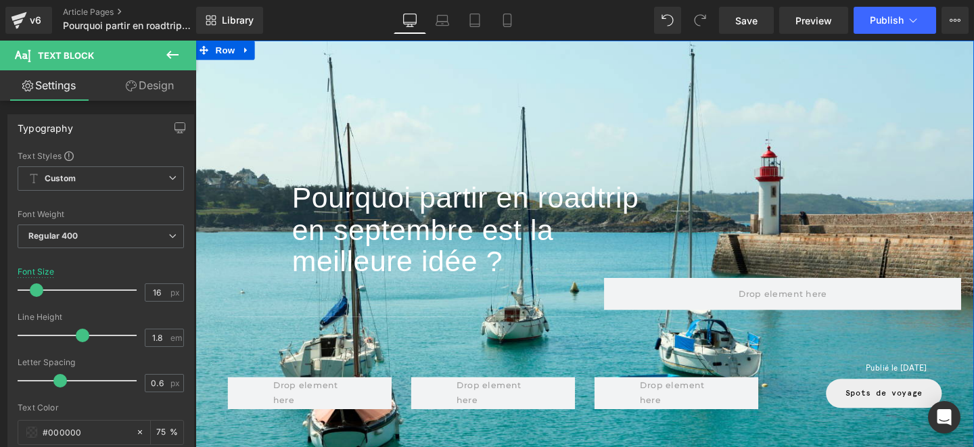
scroll to position [58, 0]
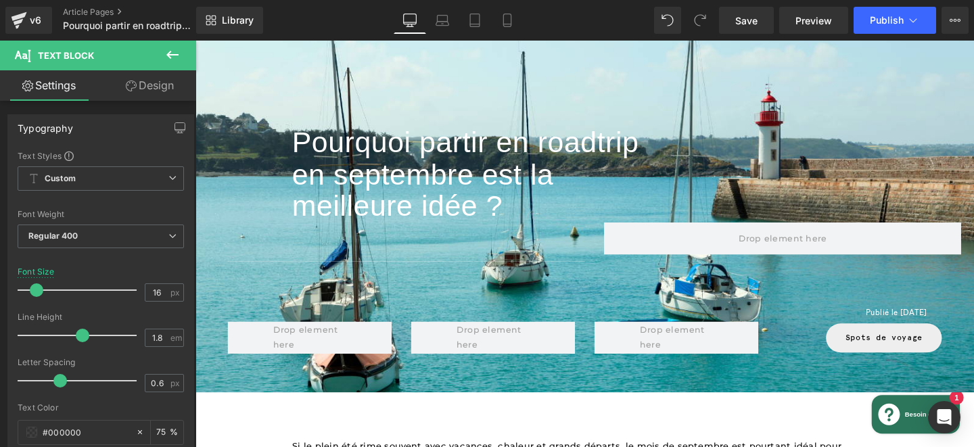
click at [139, 86] on link "Design" at bounding box center [150, 85] width 98 height 30
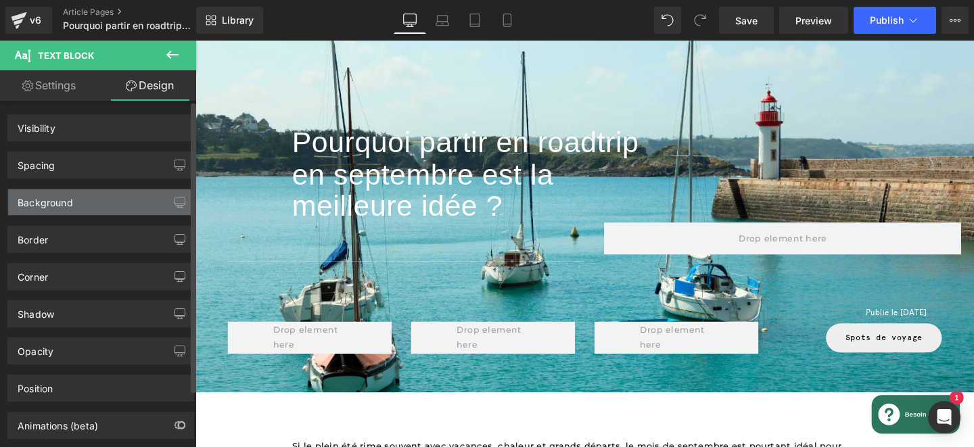
click at [82, 201] on div "Background" at bounding box center [100, 202] width 185 height 26
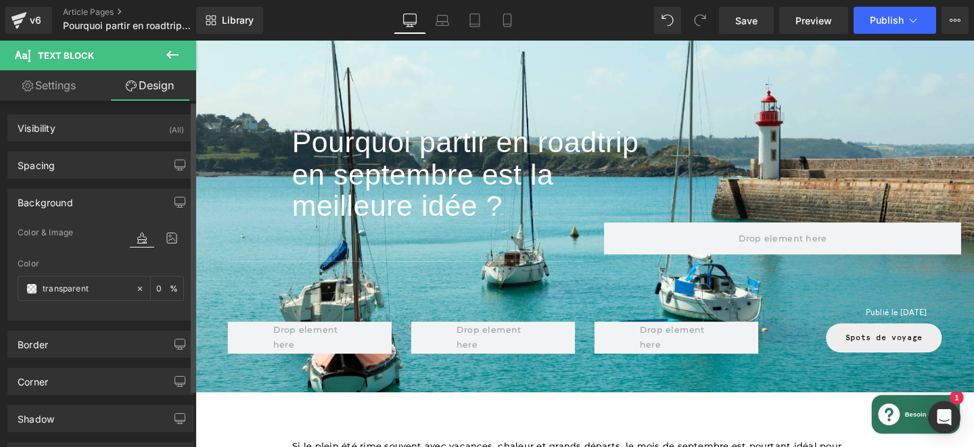
type input "transparent"
type input "0"
click at [170, 244] on icon at bounding box center [172, 238] width 24 height 18
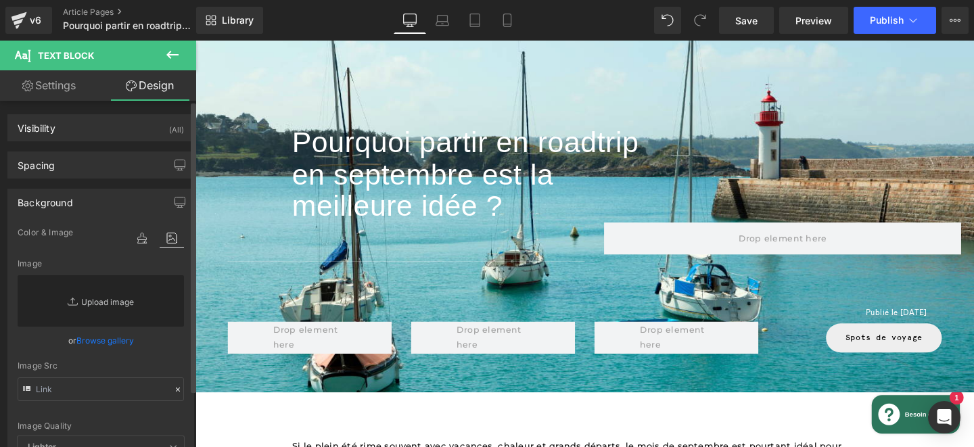
click at [107, 288] on link "Replace Image" at bounding box center [101, 300] width 166 height 51
type input "C:\fakepath\Photos-article-Paysage-_7_.webp"
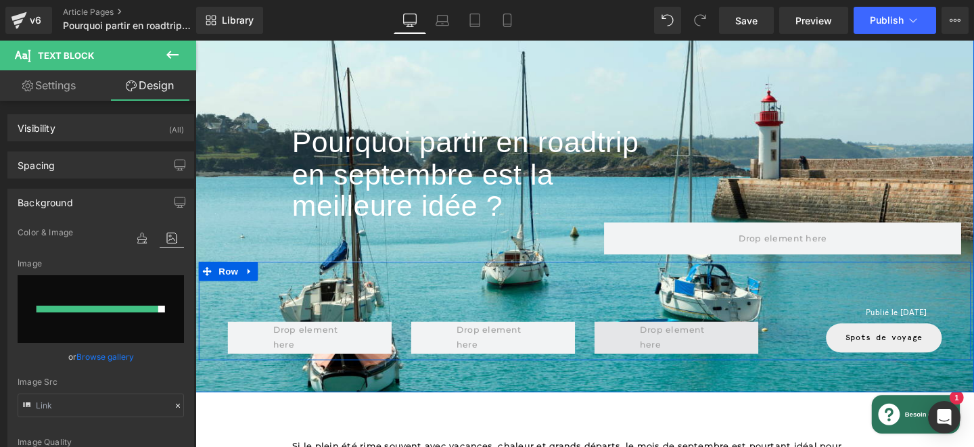
type input "[URL][DOMAIN_NAME]"
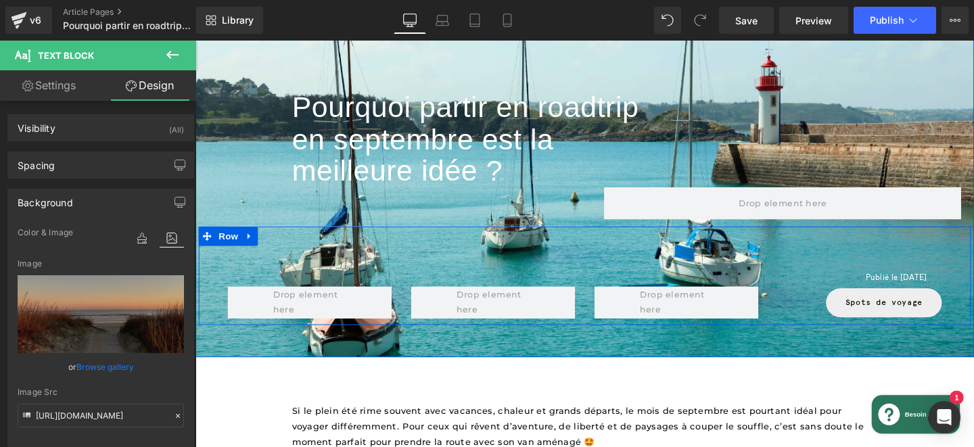
scroll to position [113, 0]
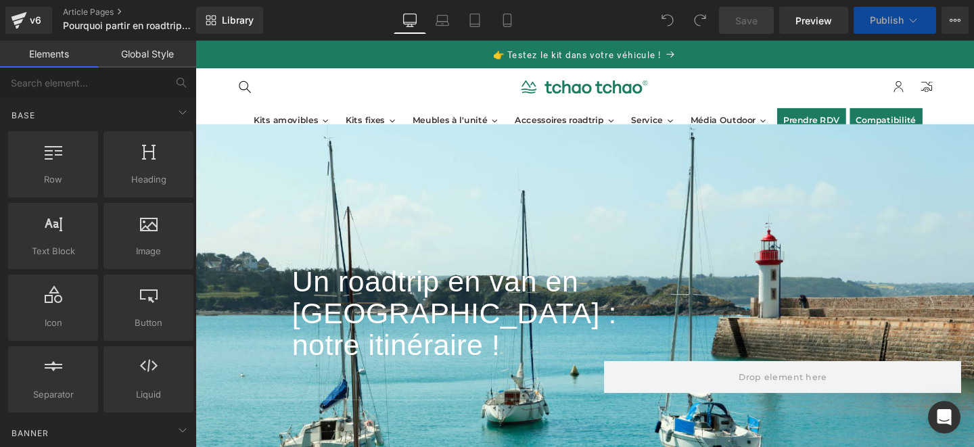
click at [333, 192] on div "Un roadtrip en van en Bretagne : notre itinéraire ! Heading Separator Row Publi…" at bounding box center [605, 343] width 819 height 428
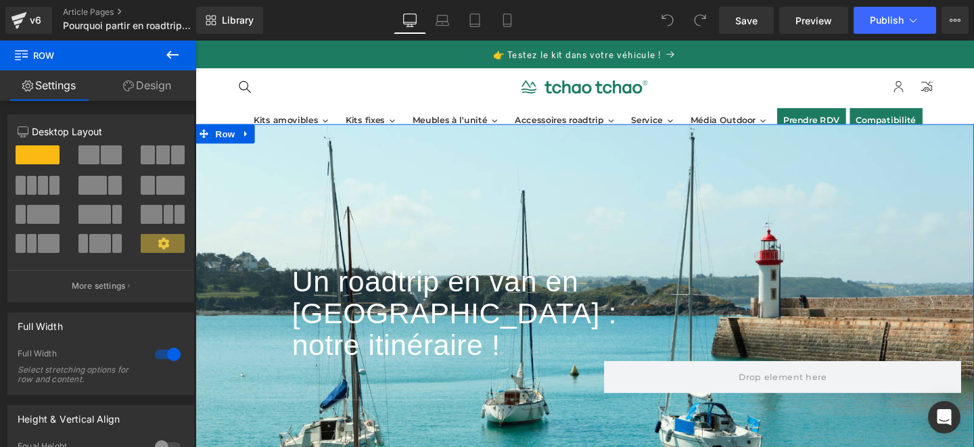
click at [143, 93] on link "Design" at bounding box center [147, 85] width 98 height 30
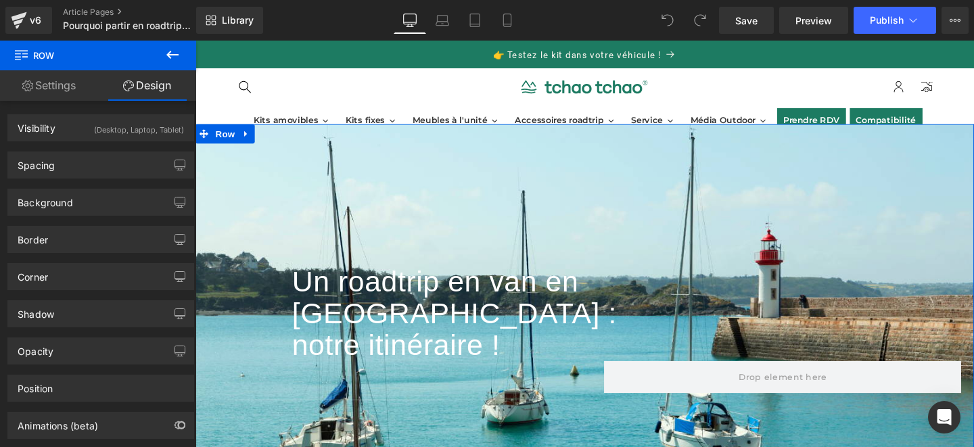
type input "https://ucarecdn.com/bcf803cb-0e36-48ba-9f8b-b1d250880ff8/-/format/auto/-/previ…"
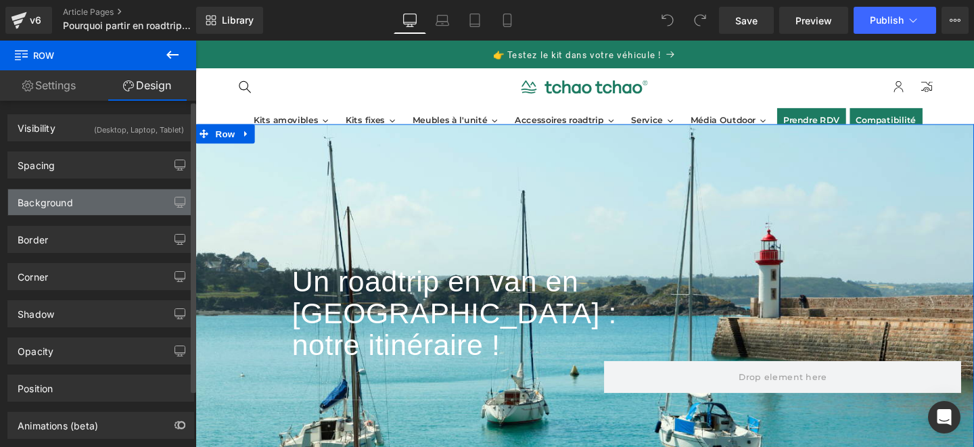
click at [88, 206] on div "Background" at bounding box center [100, 202] width 185 height 26
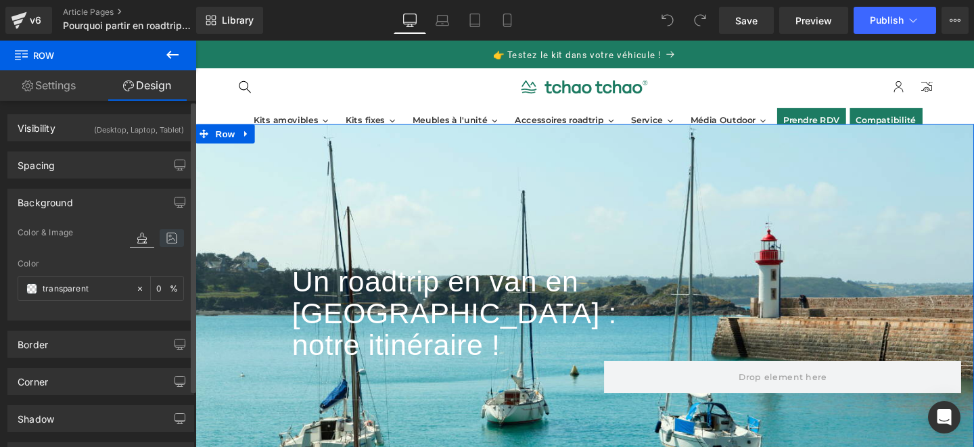
click at [166, 233] on icon at bounding box center [172, 238] width 24 height 18
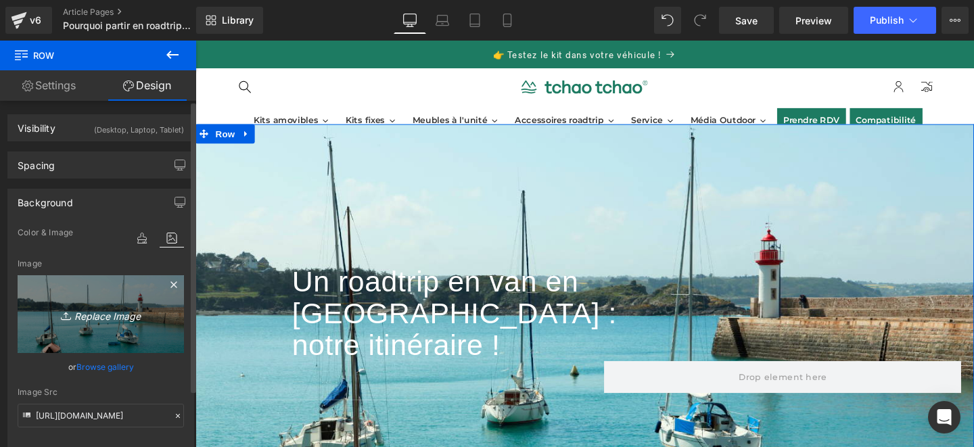
click at [135, 308] on icon "Replace Image" at bounding box center [101, 314] width 108 height 17
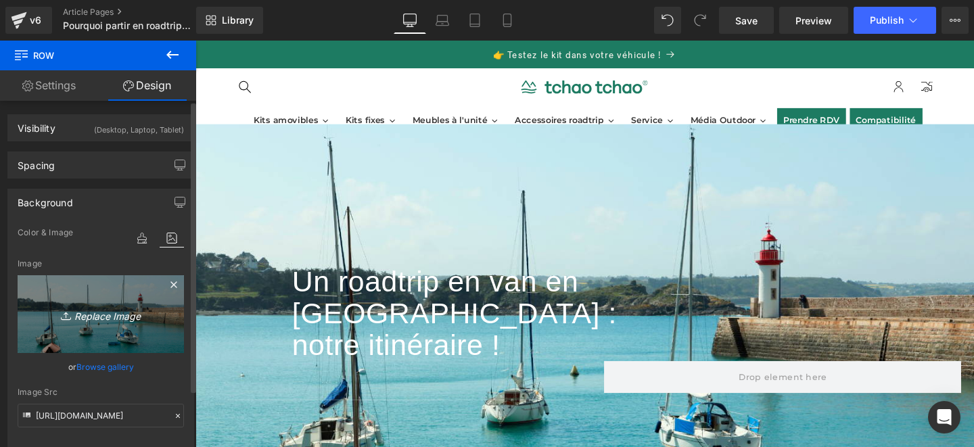
type input "C:\fakepath\Photos-article-Paysage-_7_.webp"
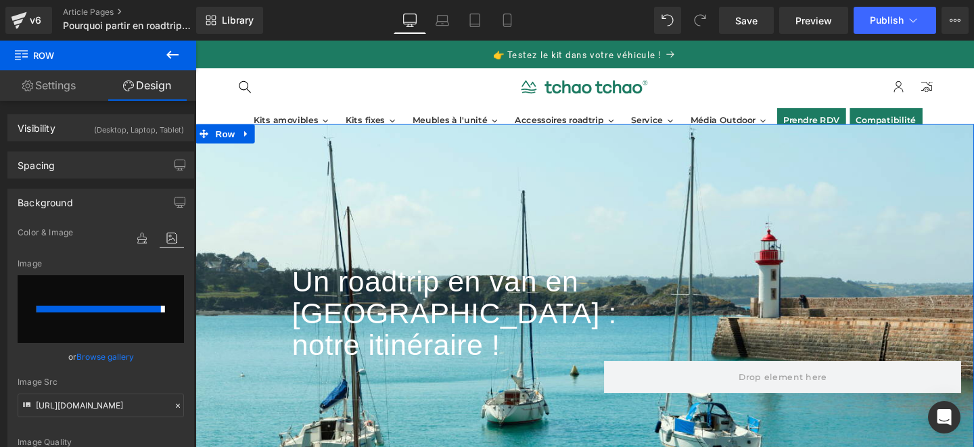
type input "https://ucarecdn.com/c3cf0855-d15d-4f7b-88f7-e80d1cd73c6a/-/format/auto/-/previ…"
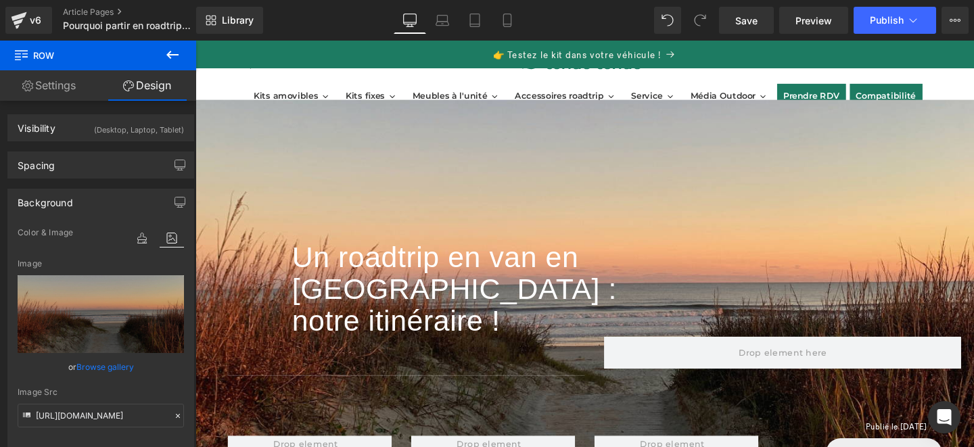
scroll to position [26, 0]
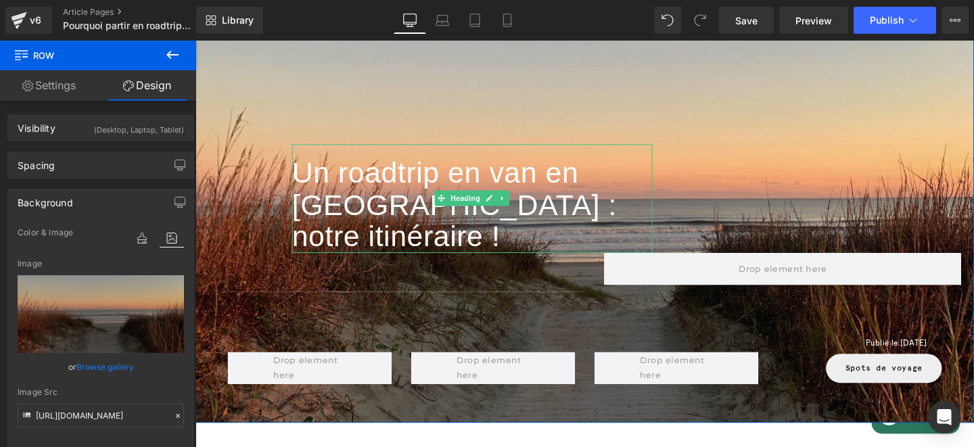
click at [557, 202] on font "Un roadtrip en van en [GEOGRAPHIC_DATA] : notre itinéraire !" at bounding box center [468, 212] width 342 height 101
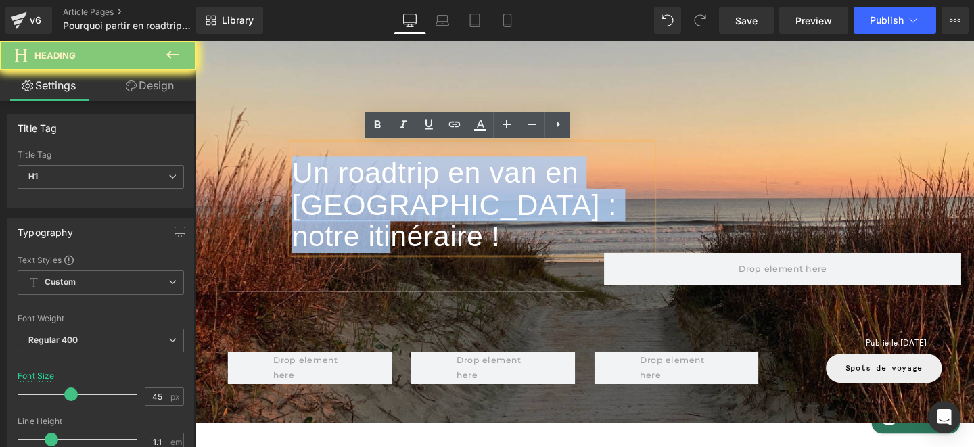
click at [557, 202] on font "Un roadtrip en van en [GEOGRAPHIC_DATA] : notre itinéraire !" at bounding box center [468, 212] width 342 height 101
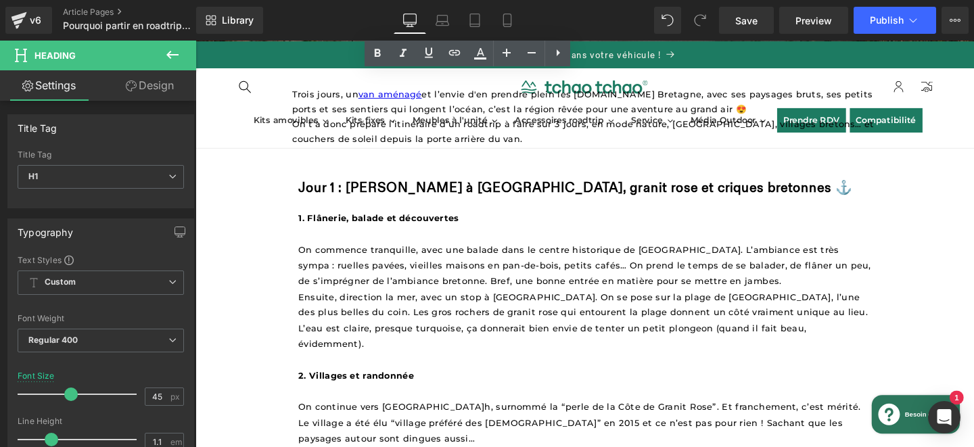
scroll to position [423, 0]
